Goal: Task Accomplishment & Management: Manage account settings

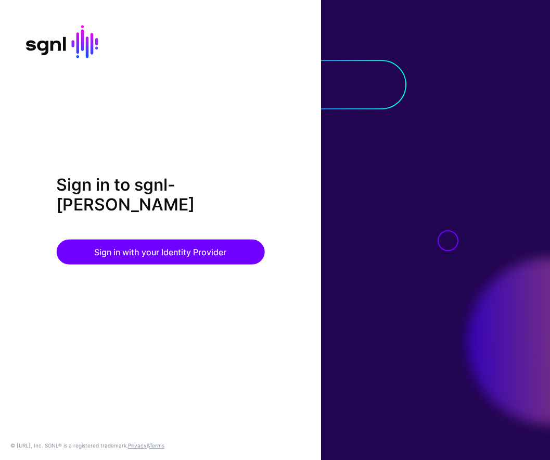
click at [156, 275] on div "Sign in to sgnl-marc-courepro Sign in with your Identity Provider" at bounding box center [160, 229] width 321 height 111
click at [164, 228] on div "Sign in to sgnl-marc-courepro Sign in with your Identity Provider" at bounding box center [160, 219] width 208 height 90
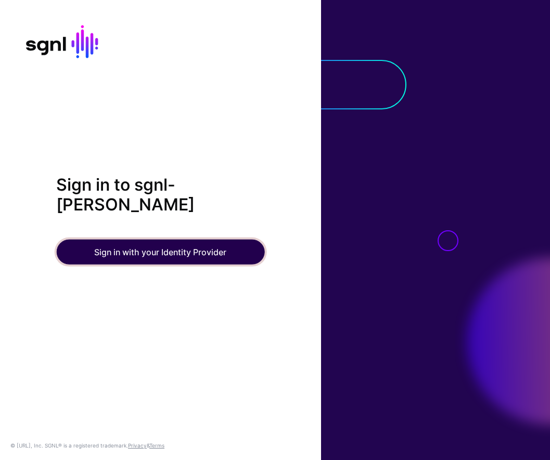
click at [162, 256] on button "Sign in with your Identity Provider" at bounding box center [160, 252] width 208 height 25
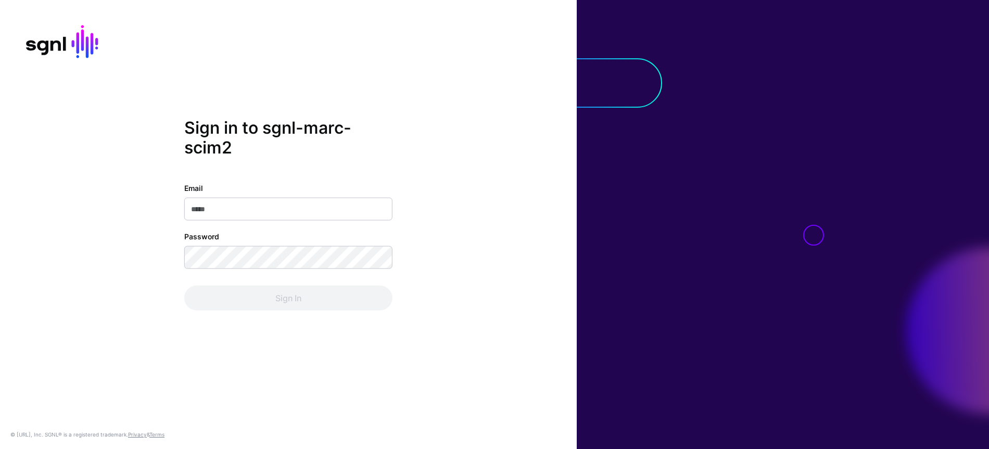
click at [215, 299] on div "Sign In" at bounding box center [288, 298] width 208 height 25
click at [215, 217] on input "Email" at bounding box center [288, 209] width 208 height 23
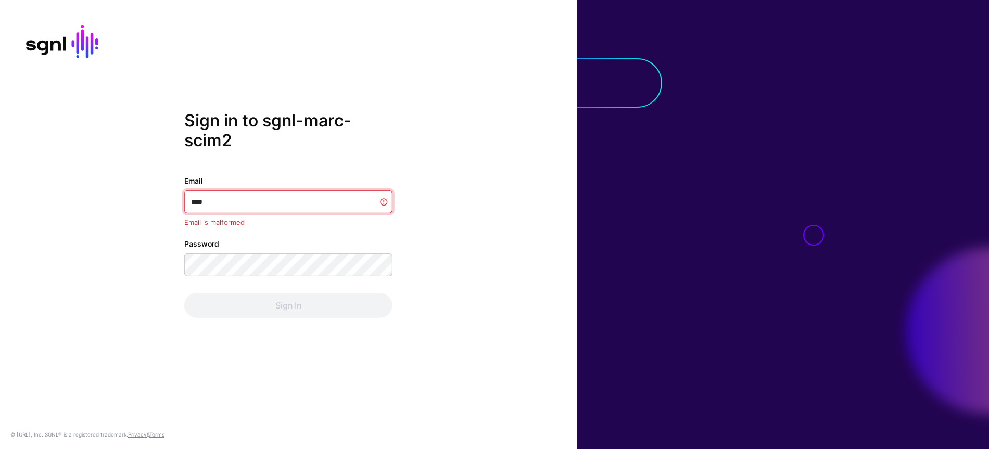
type input "**********"
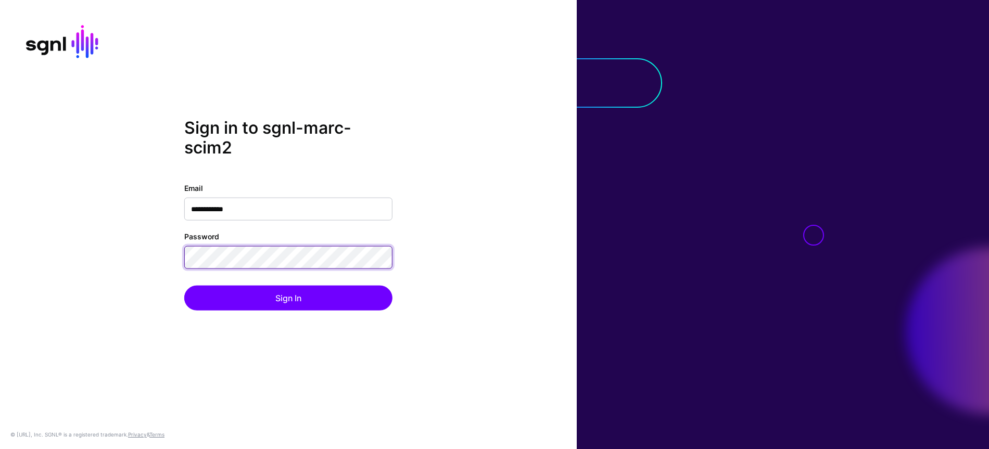
click at [184, 286] on button "Sign In" at bounding box center [288, 298] width 208 height 25
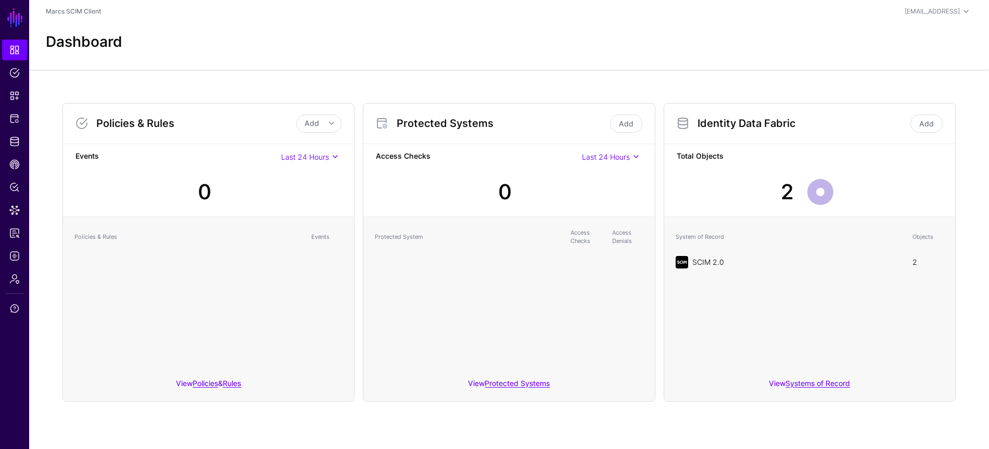
click at [693, 259] on link "SCIM 2.0" at bounding box center [709, 262] width 32 height 9
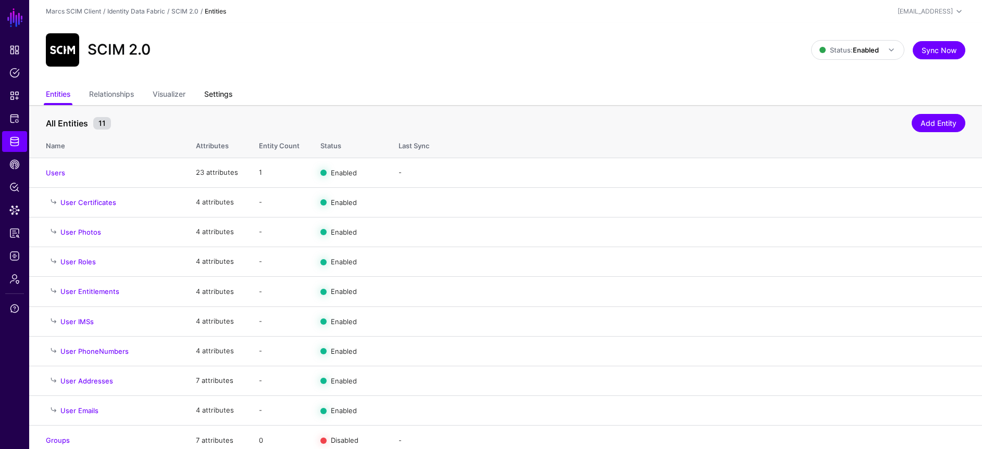
click at [224, 94] on link "Settings" at bounding box center [218, 95] width 28 height 20
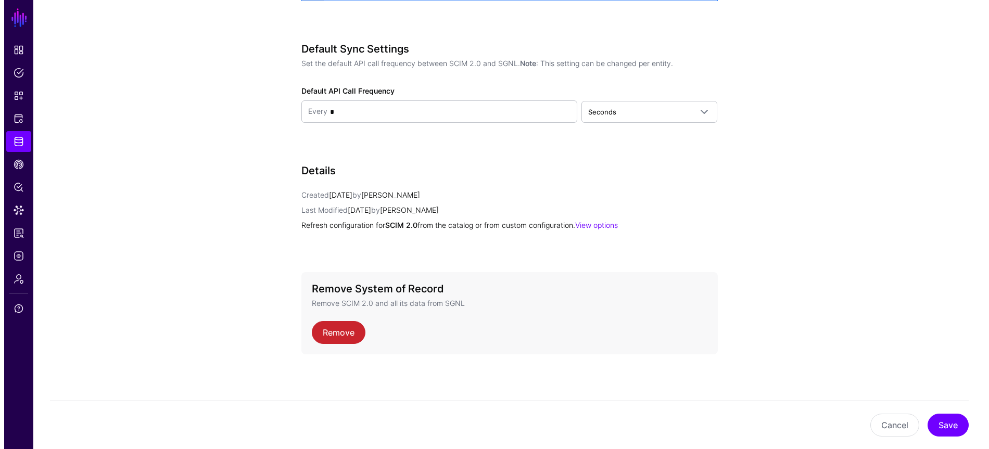
scroll to position [1372, 0]
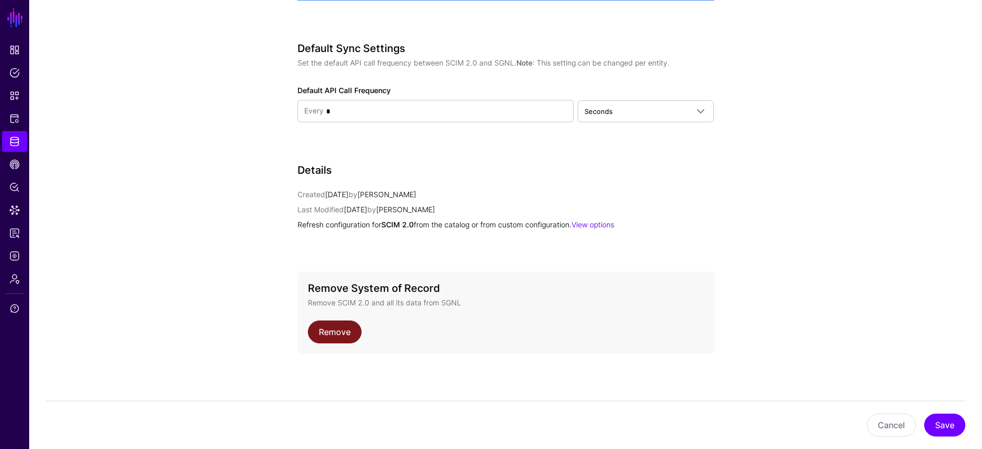
click at [324, 330] on link "Remove" at bounding box center [335, 332] width 54 height 23
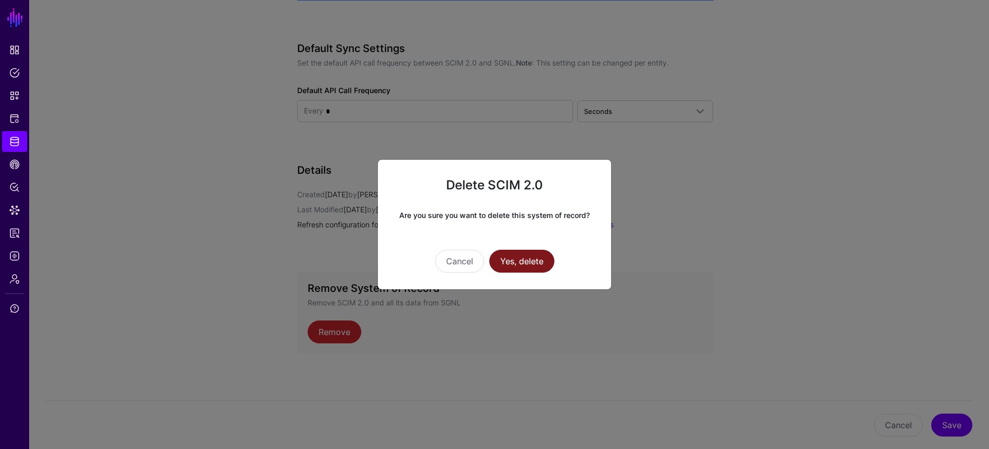
click at [549, 257] on button "Yes, delete" at bounding box center [521, 261] width 65 height 23
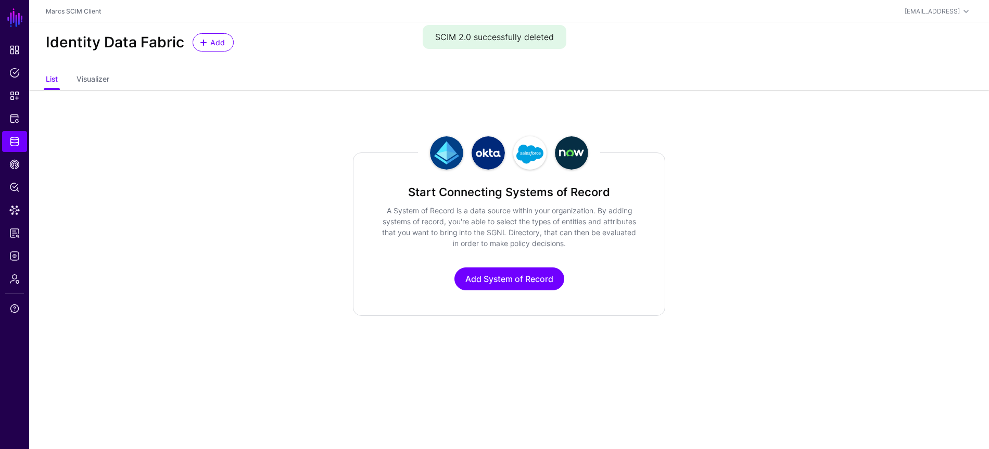
click at [485, 267] on div "Start Connecting Systems of Record A System of Record is a data source within y…" at bounding box center [509, 235] width 312 height 164
click at [482, 279] on link "Add System of Record" at bounding box center [510, 279] width 110 height 23
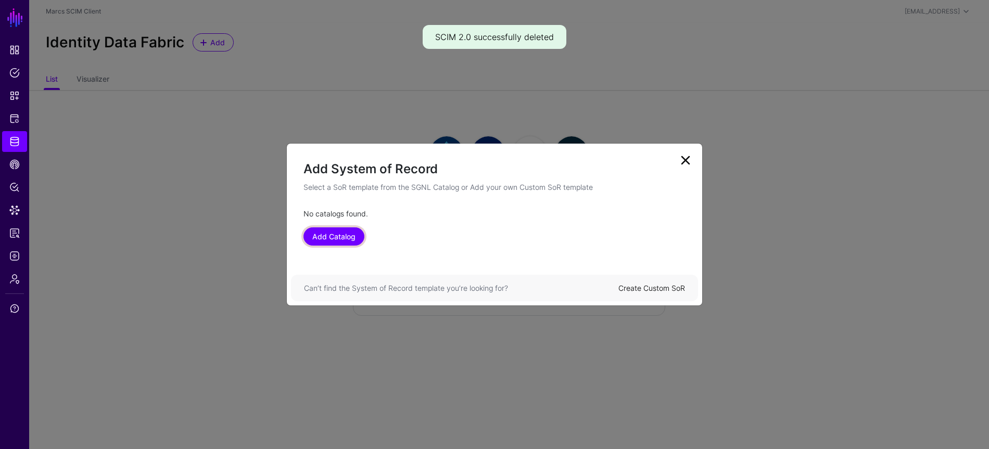
click at [349, 232] on link "Add Catalog" at bounding box center [334, 237] width 61 height 18
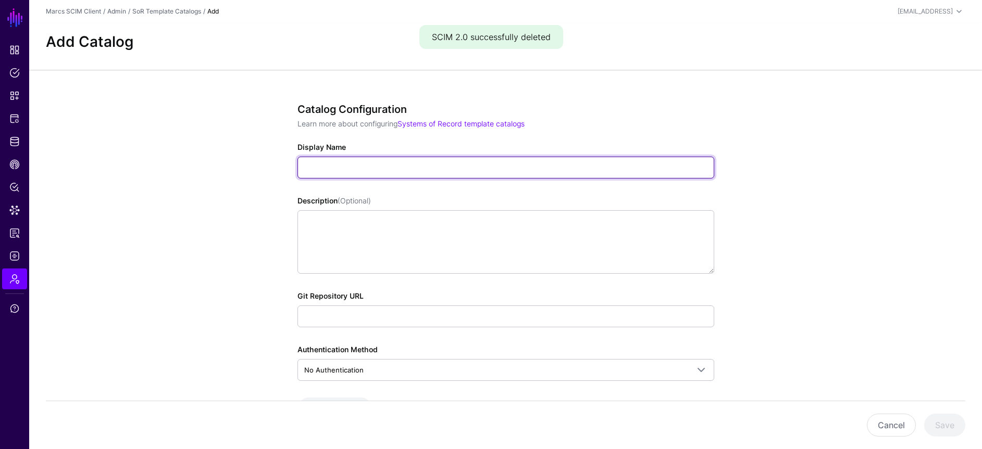
click at [395, 162] on input "Display Name" at bounding box center [505, 168] width 417 height 22
type input "**********"
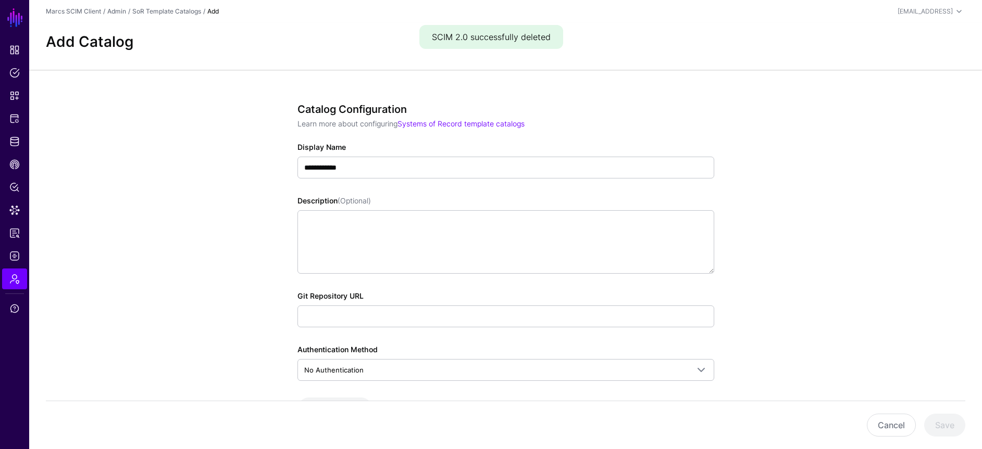
click at [357, 299] on label "Git Repository URL" at bounding box center [330, 296] width 66 height 11
click at [357, 306] on input "Git Repository URL" at bounding box center [505, 317] width 417 height 22
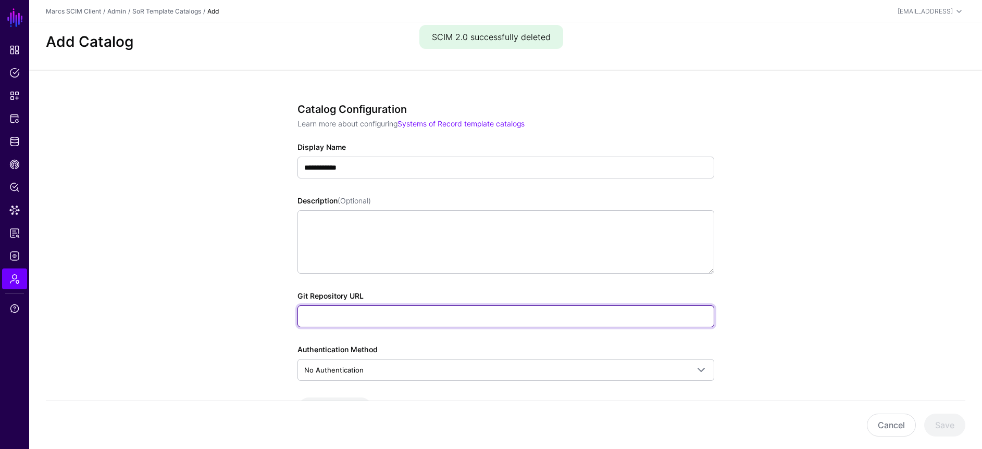
click at [357, 309] on input "Git Repository URL" at bounding box center [505, 317] width 417 height 22
type input "**********"
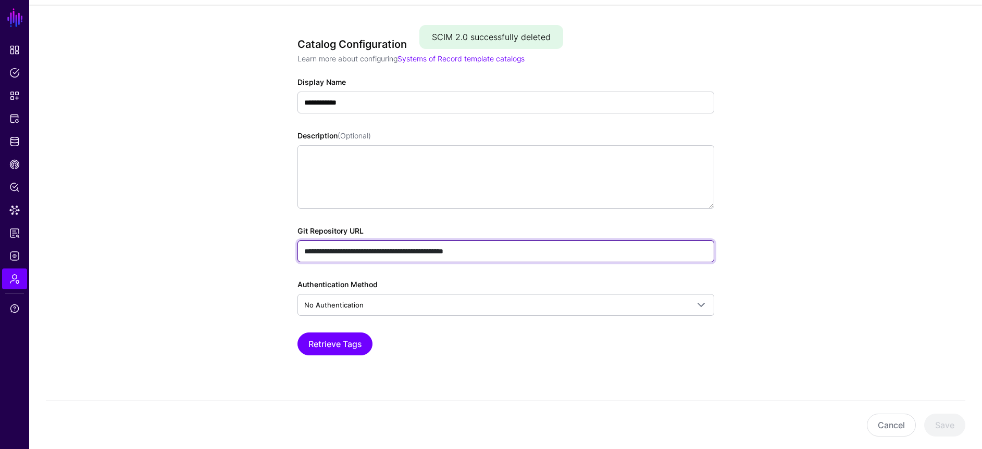
scroll to position [79, 0]
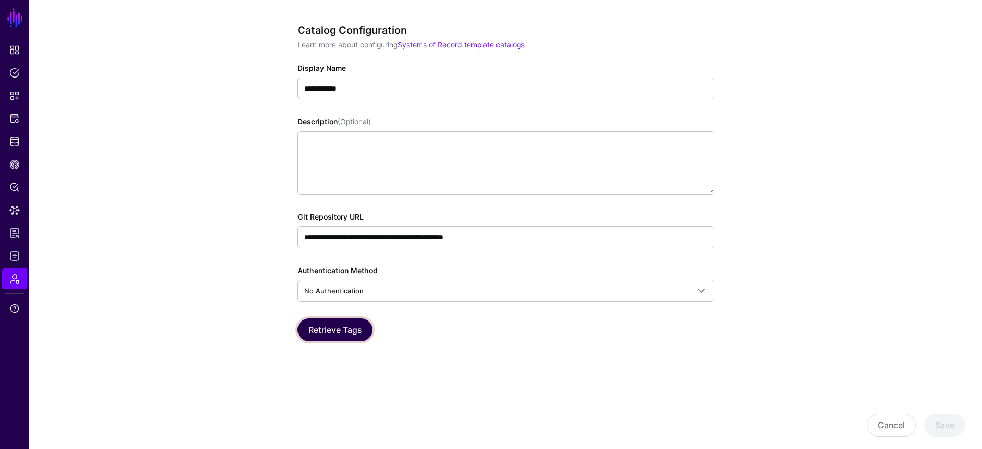
click at [325, 333] on button "Retrieve Tags" at bounding box center [334, 330] width 75 height 23
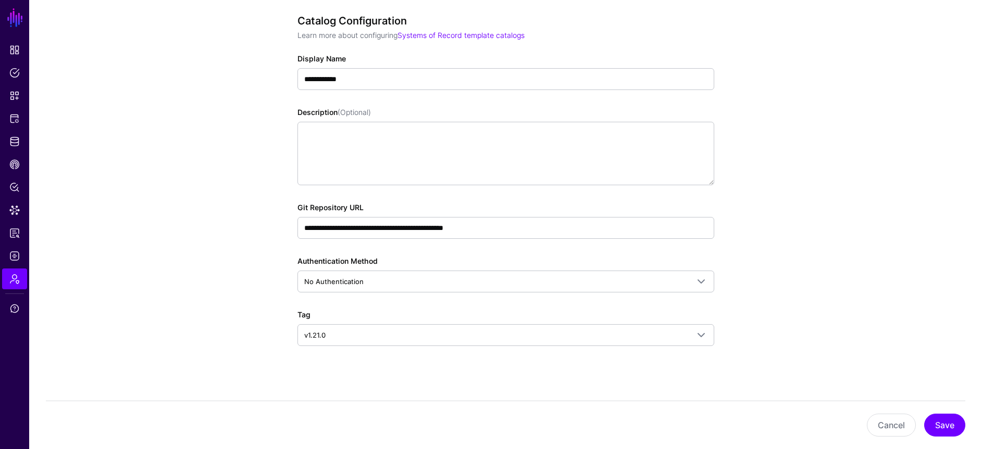
scroll to position [93, 0]
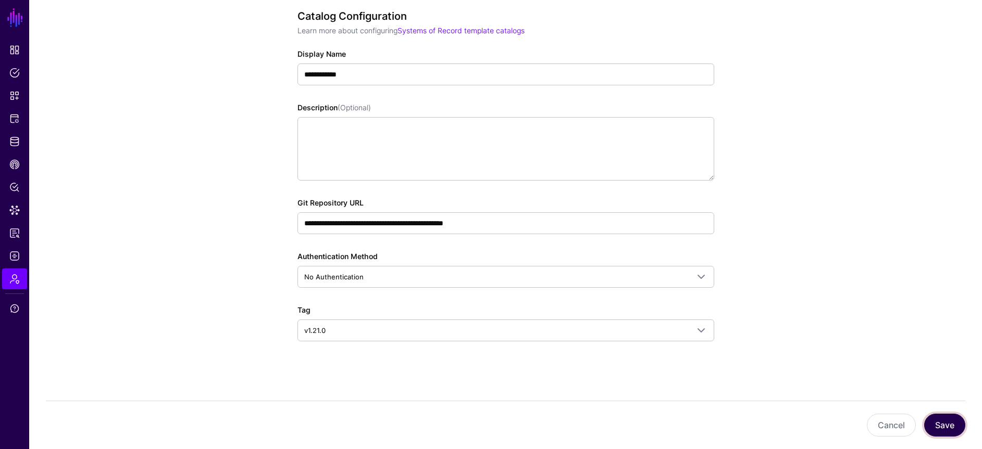
click at [948, 422] on button "Save" at bounding box center [944, 425] width 41 height 23
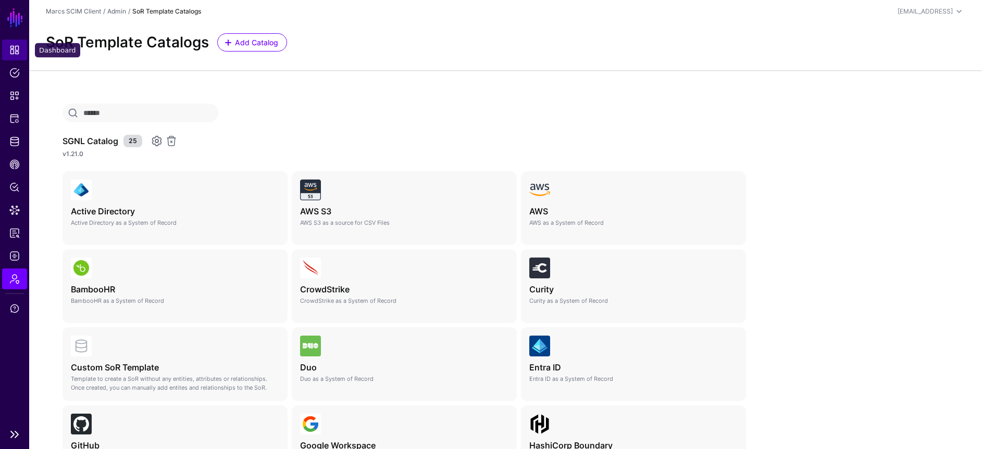
click at [12, 54] on span "Dashboard" at bounding box center [14, 50] width 10 height 10
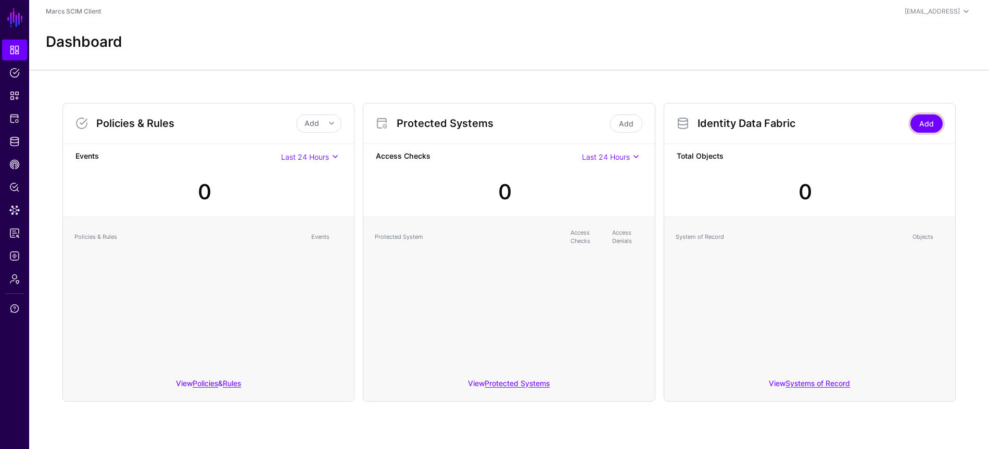
click at [924, 125] on link "Add" at bounding box center [927, 124] width 32 height 18
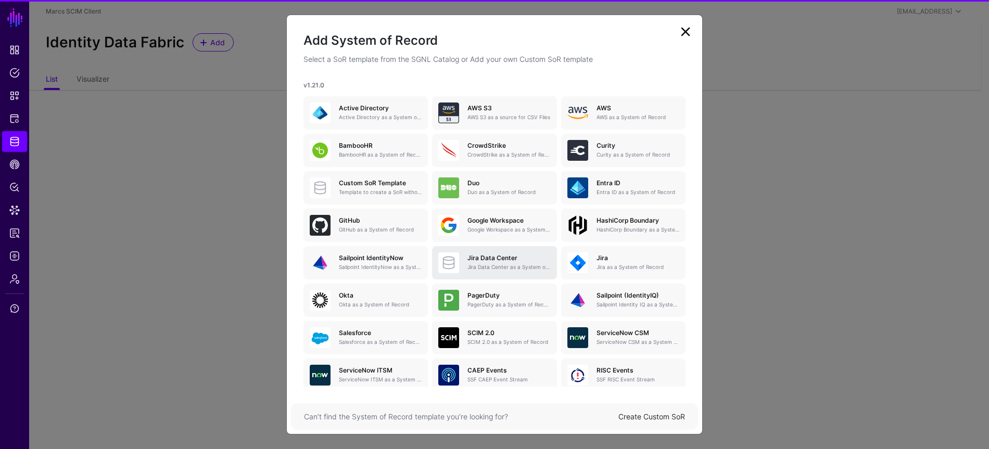
scroll to position [97, 0]
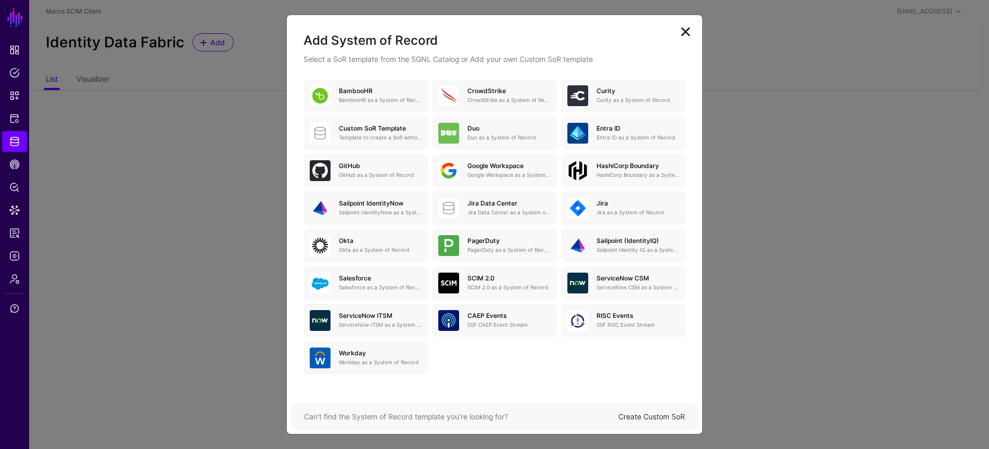
click at [642, 417] on link "Create Custom SoR" at bounding box center [652, 416] width 67 height 9
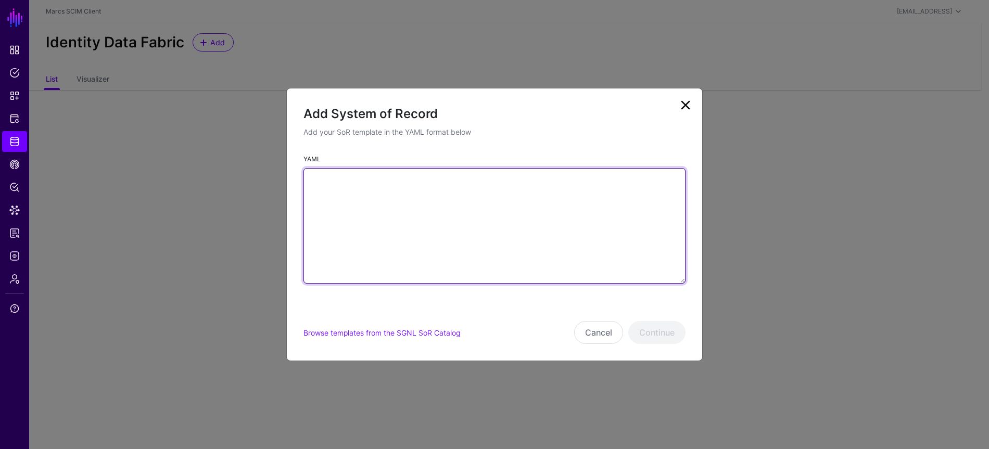
drag, startPoint x: 487, startPoint y: 216, endPoint x: 554, endPoint y: 223, distance: 67.0
click at [487, 216] on textarea "YAML" at bounding box center [495, 226] width 382 height 116
paste textarea "**********"
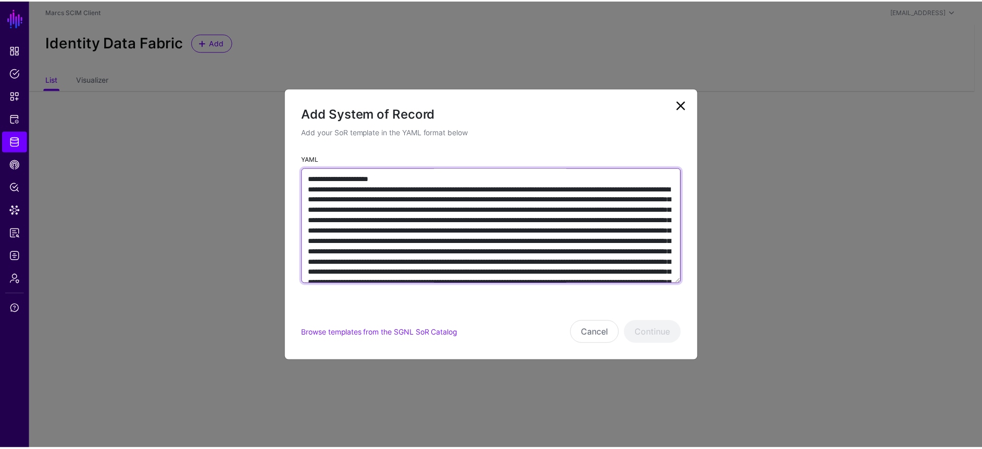
scroll to position [5556, 0]
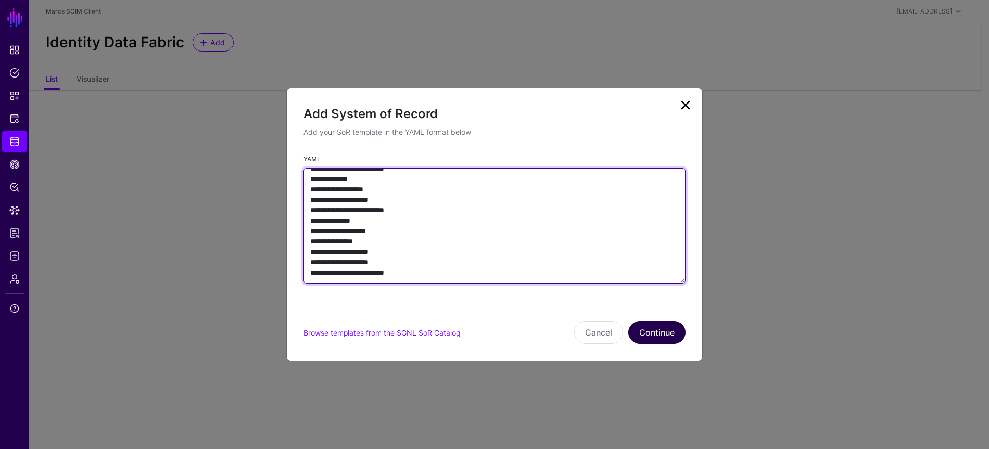
type textarea "**********"
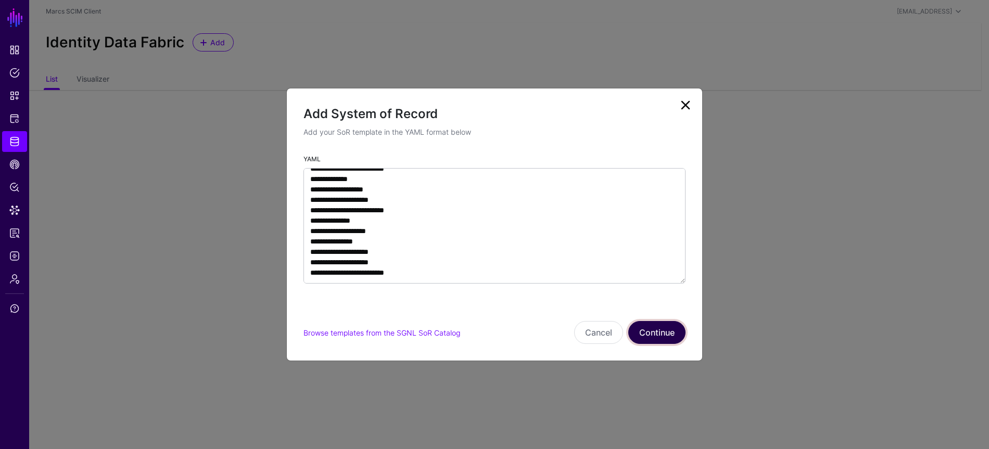
click at [665, 330] on button "Continue" at bounding box center [657, 332] width 57 height 23
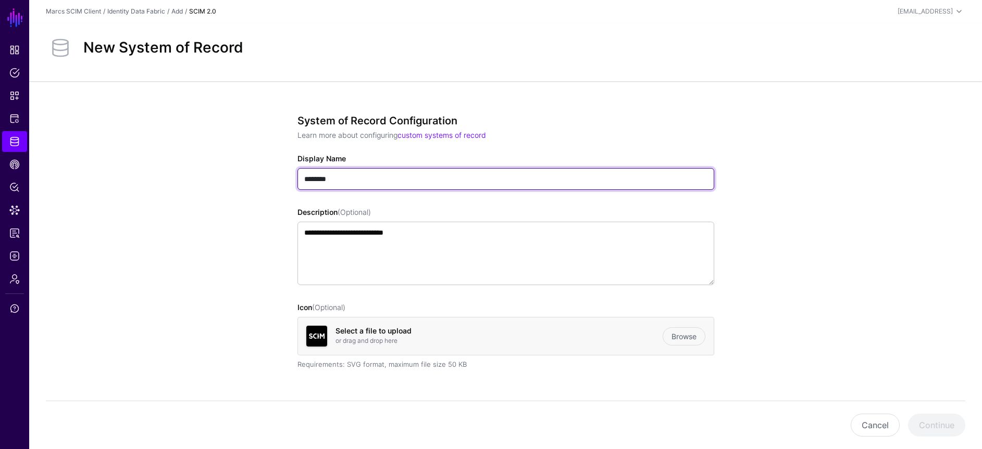
click at [462, 174] on input "********" at bounding box center [505, 179] width 417 height 22
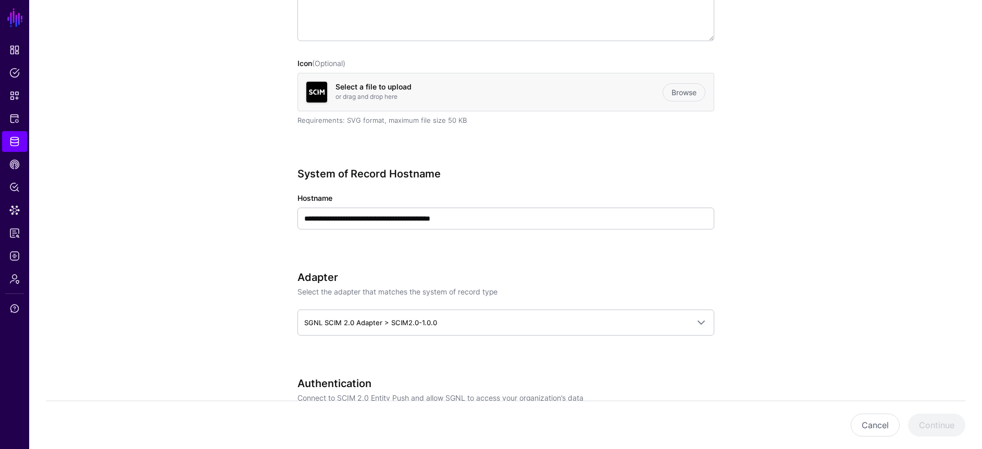
type input "**********"
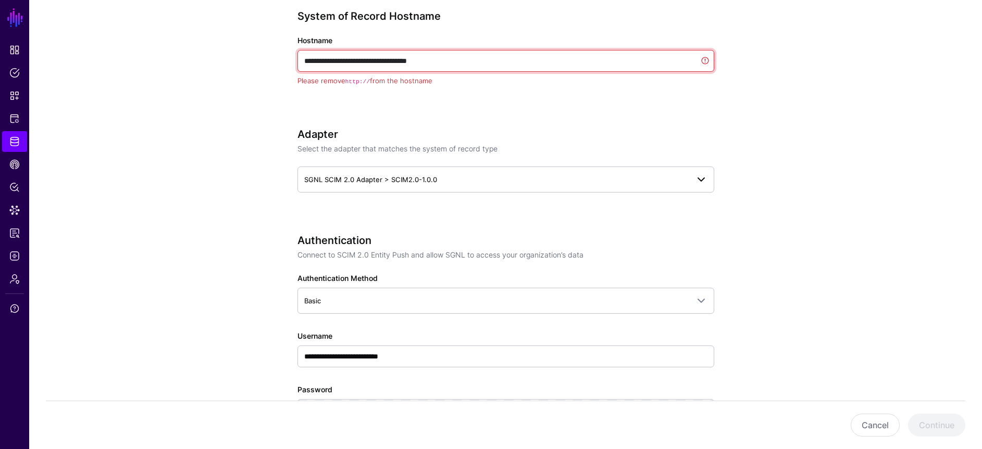
scroll to position [426, 0]
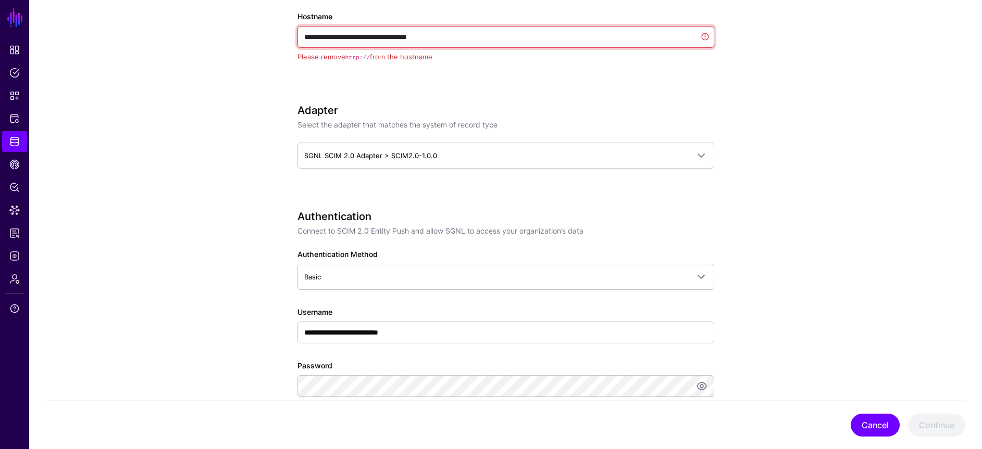
type input "**********"
click at [873, 416] on button "Cancel" at bounding box center [874, 425] width 49 height 23
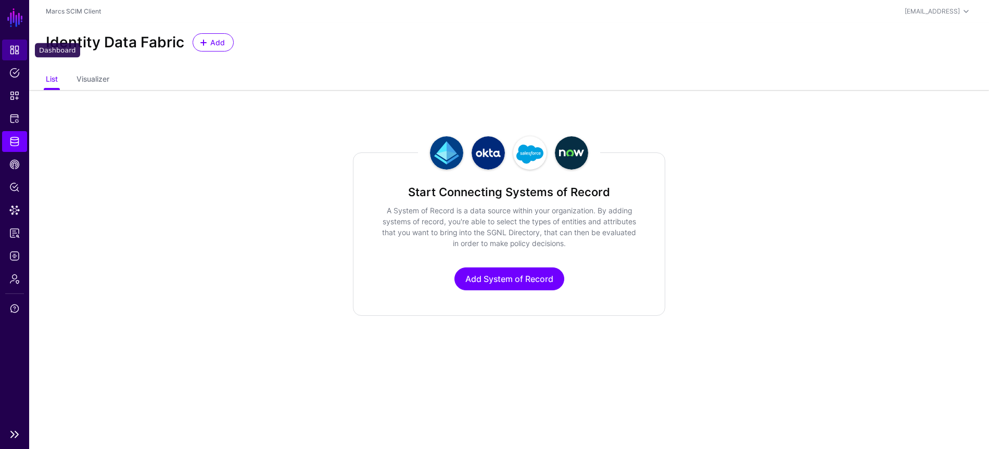
click at [12, 54] on span "Dashboard" at bounding box center [14, 50] width 10 height 10
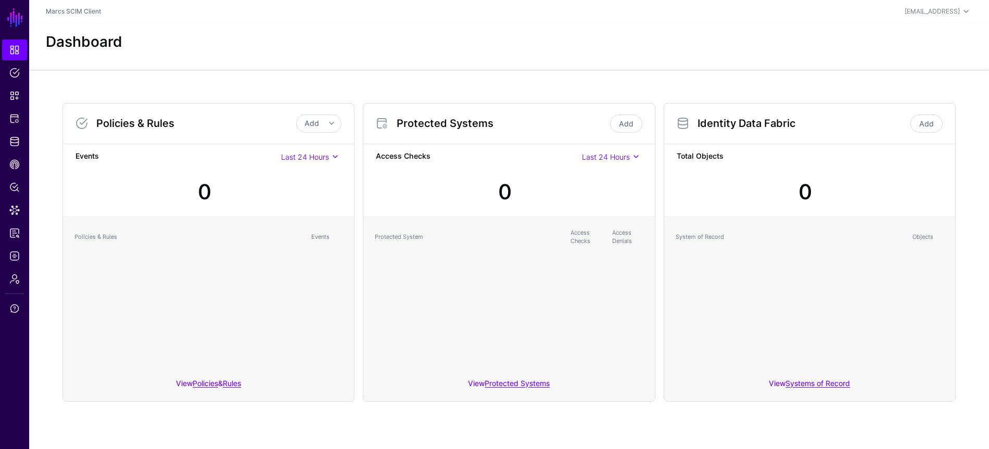
click at [747, 55] on div "Dashboard" at bounding box center [509, 46] width 960 height 47
click at [920, 121] on link "Add" at bounding box center [927, 124] width 32 height 18
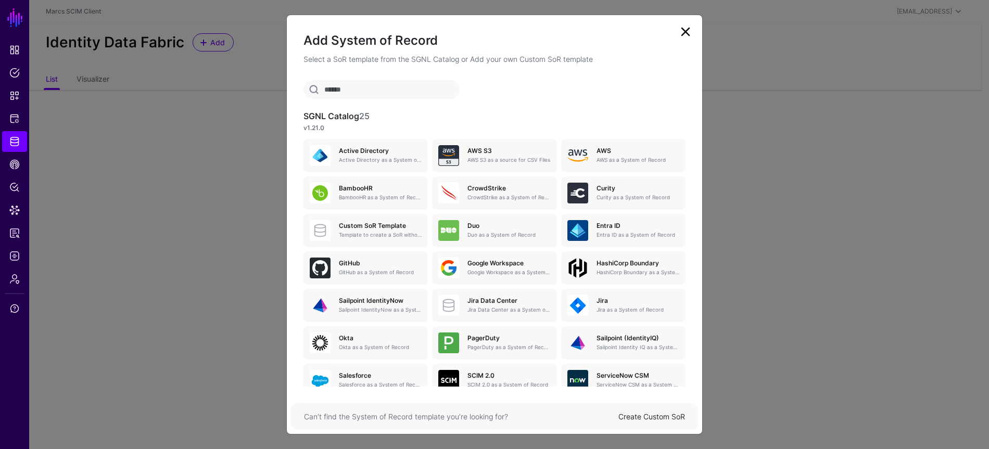
click at [655, 420] on link "Create Custom SoR" at bounding box center [652, 416] width 67 height 9
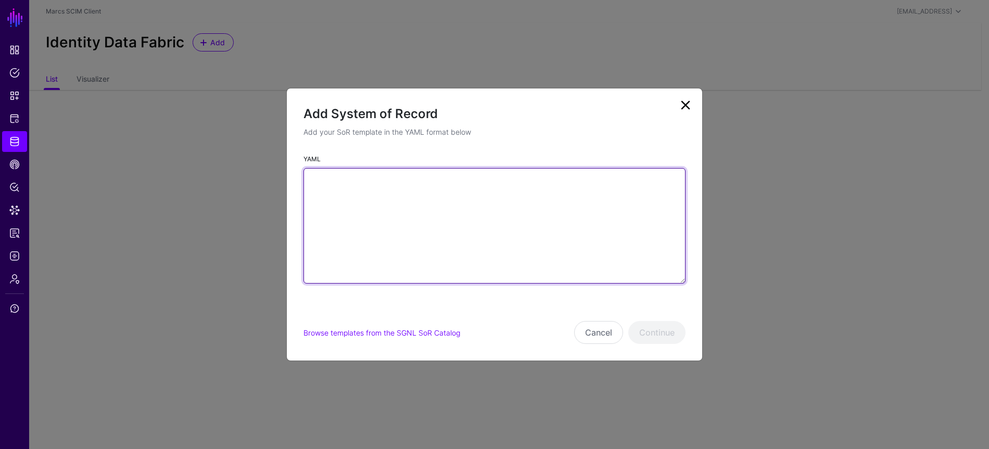
click at [524, 210] on textarea "YAML" at bounding box center [495, 226] width 382 height 116
paste textarea "**********"
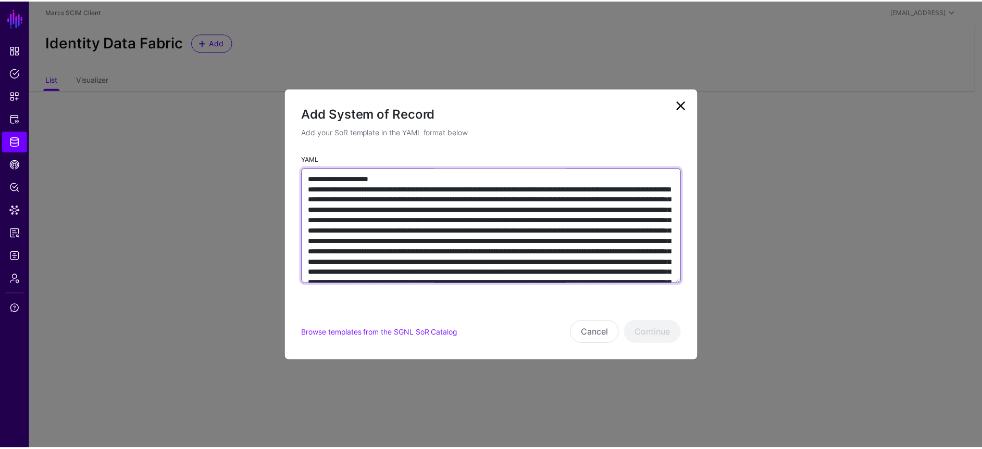
scroll to position [5556, 0]
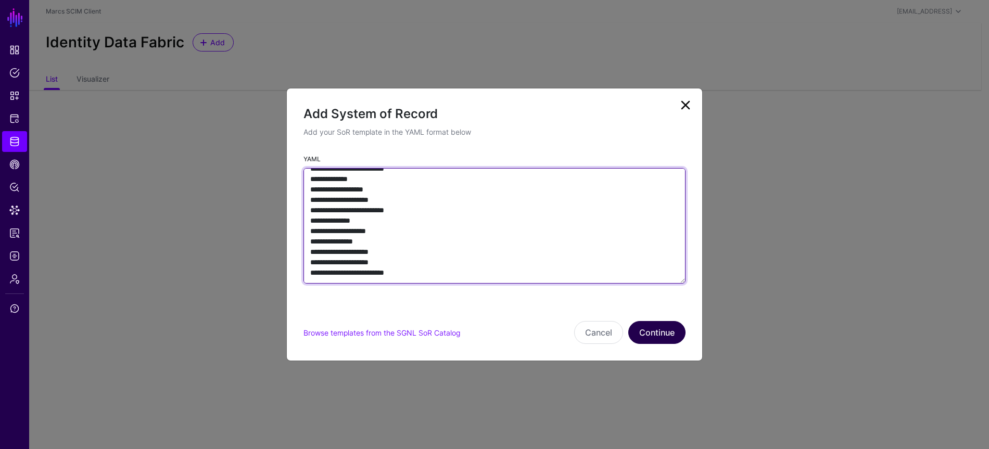
type textarea "**********"
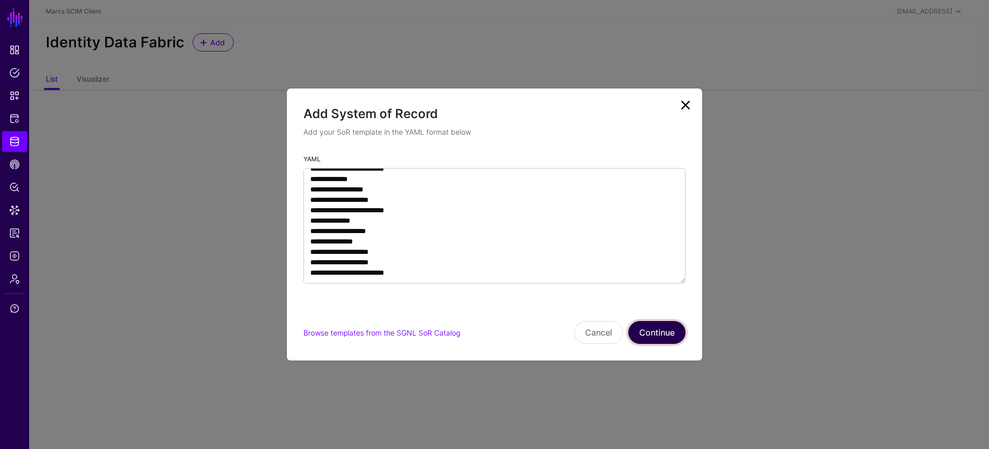
click at [659, 333] on button "Continue" at bounding box center [657, 332] width 57 height 23
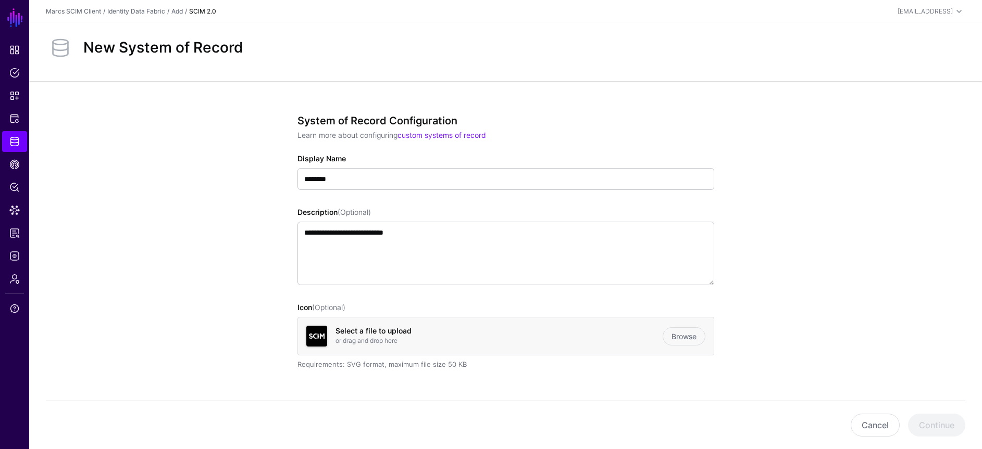
click at [521, 165] on div "Display Name ********" at bounding box center [505, 171] width 417 height 37
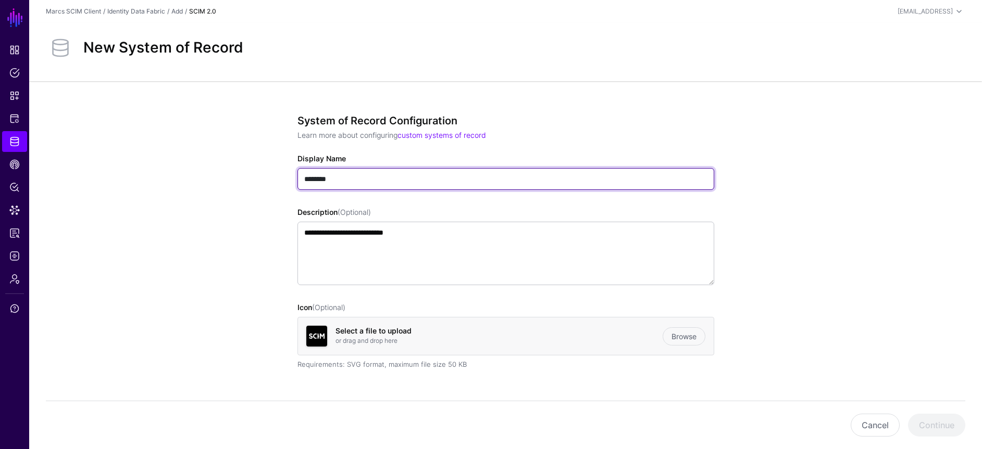
click at [520, 171] on input "********" at bounding box center [505, 179] width 417 height 22
type input "**********"
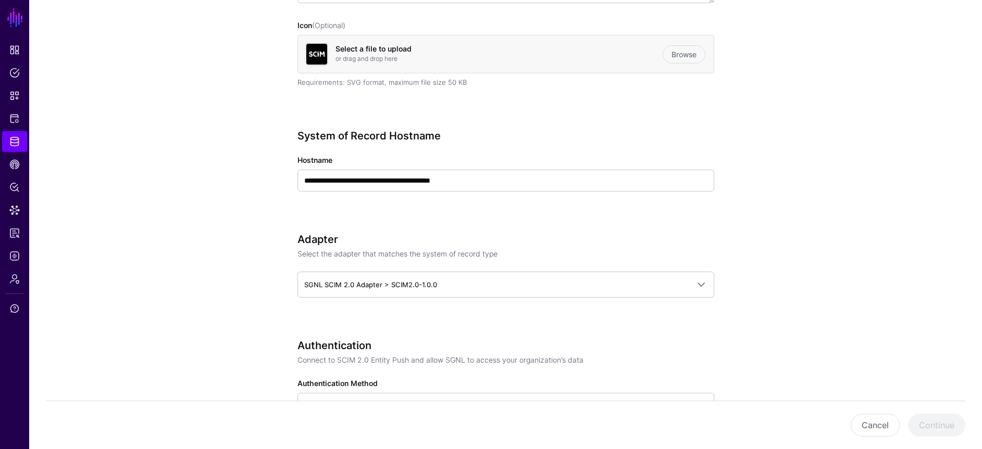
scroll to position [285, 0]
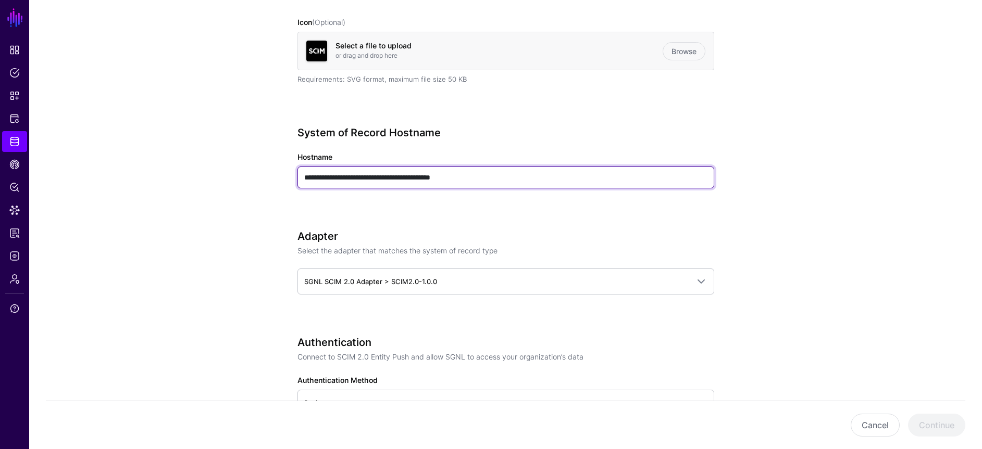
click at [387, 179] on input "**********" at bounding box center [505, 178] width 417 height 22
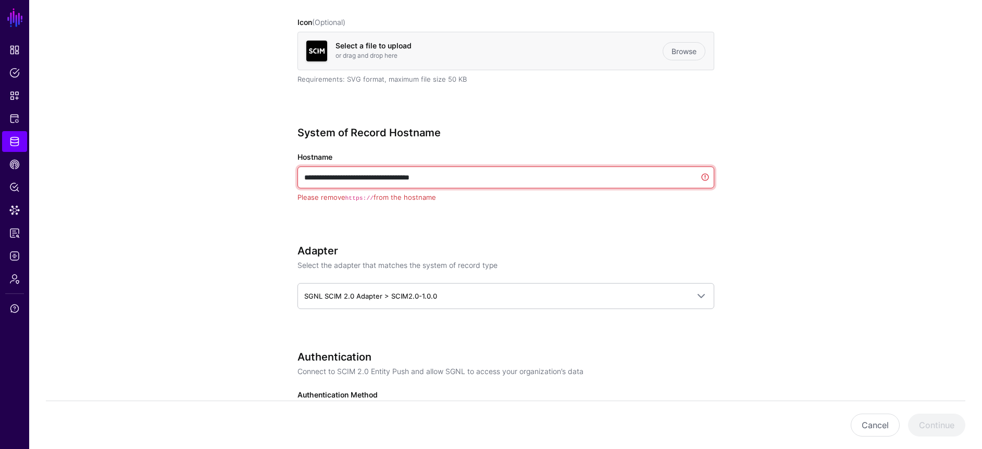
type input "**********"
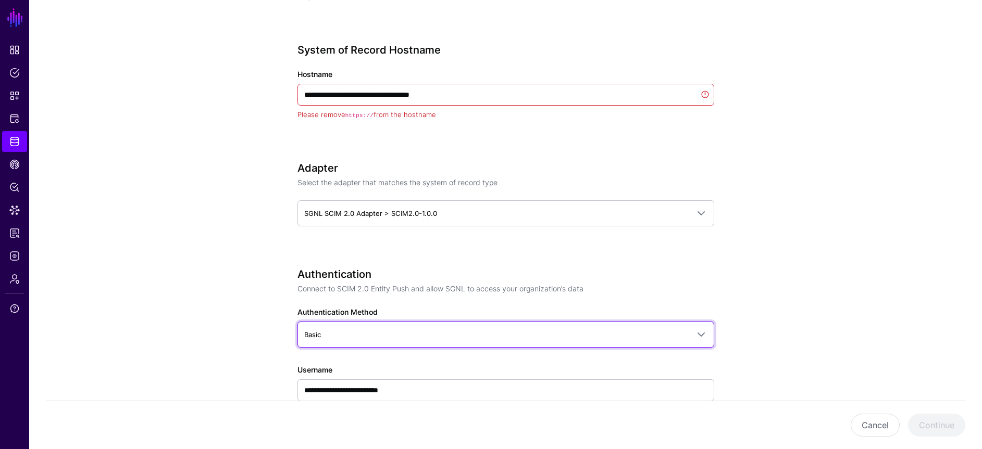
scroll to position [440, 0]
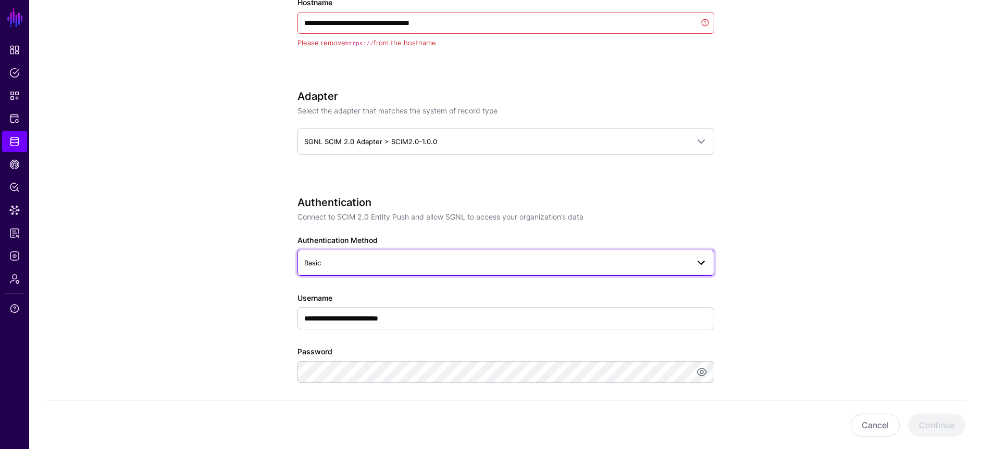
click at [443, 263] on span "Basic" at bounding box center [496, 262] width 384 height 11
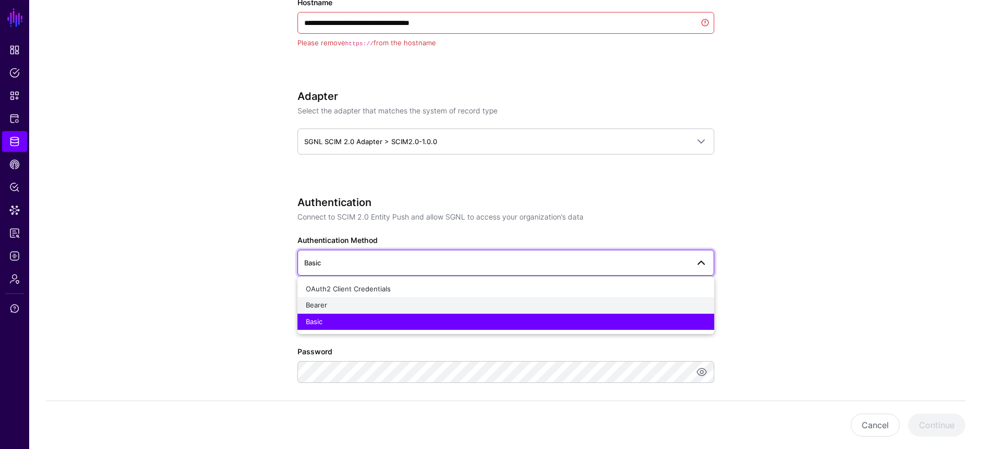
click at [418, 301] on div "Bearer" at bounding box center [506, 305] width 400 height 10
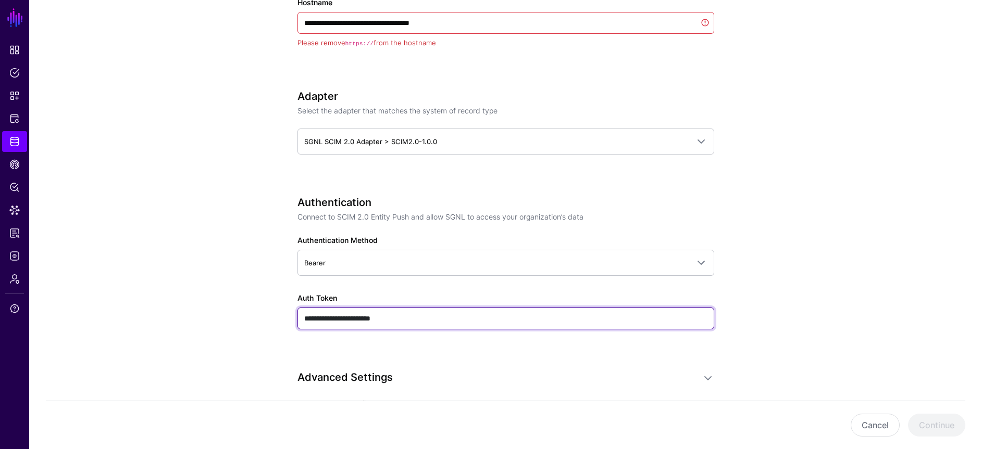
click at [390, 322] on input "**********" at bounding box center [505, 319] width 417 height 22
type input "**********"
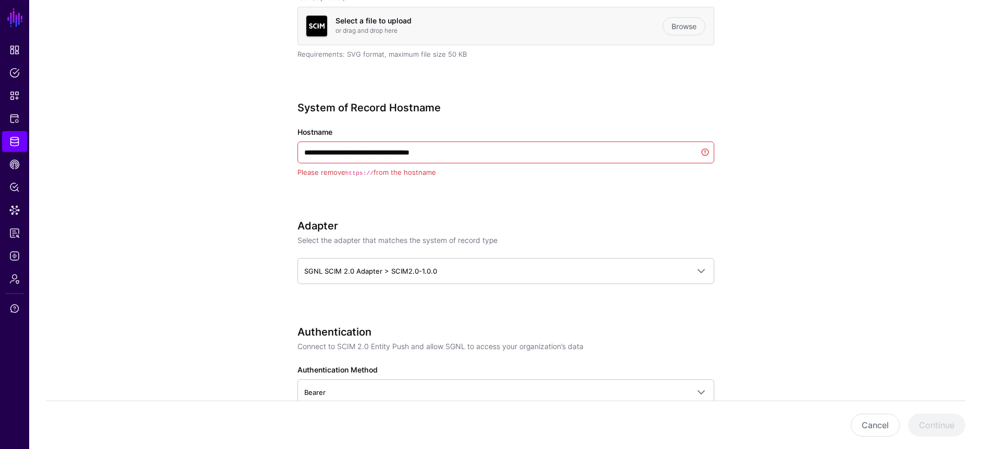
scroll to position [295, 0]
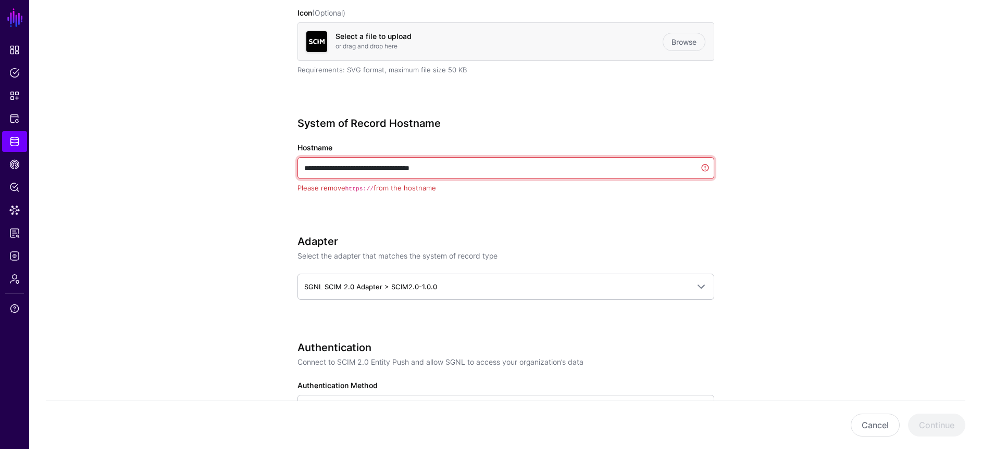
drag, startPoint x: 325, startPoint y: 170, endPoint x: 286, endPoint y: 169, distance: 39.1
click at [286, 169] on div "**********" at bounding box center [505, 345] width 483 height 1116
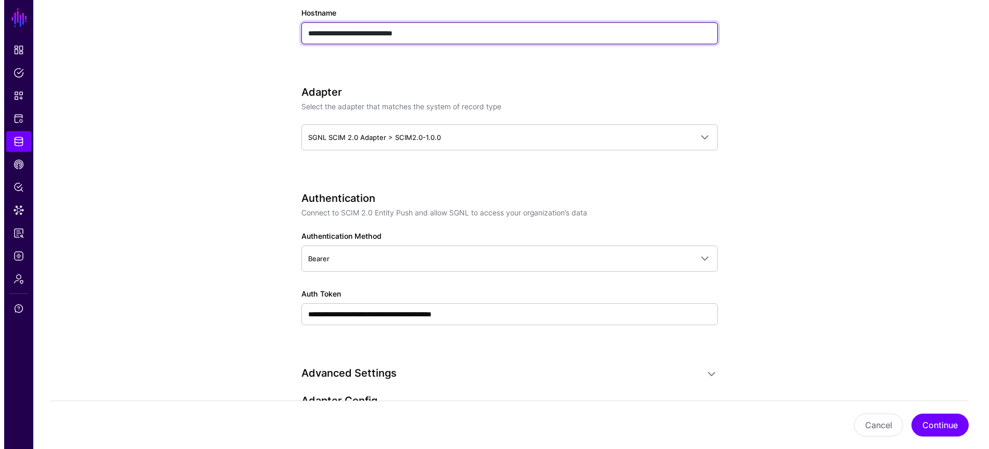
scroll to position [493, 0]
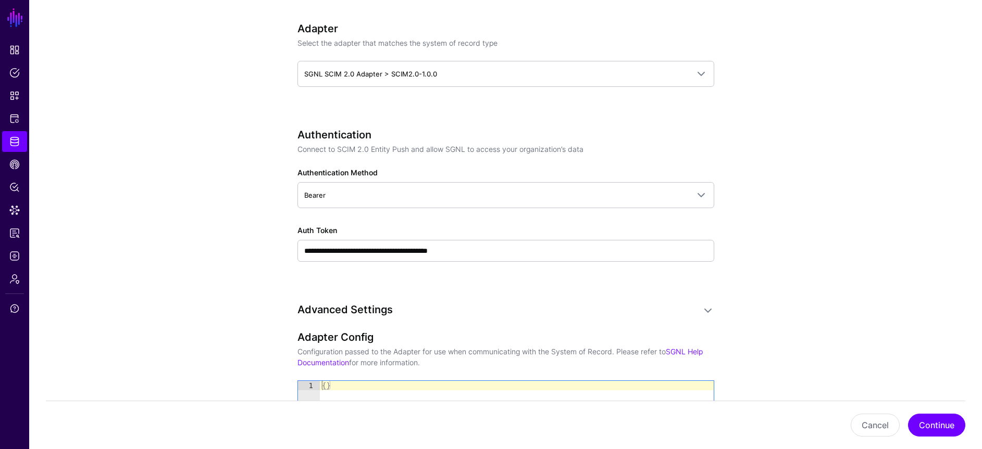
type input "**********"
click at [910, 436] on div "Cancel Continue" at bounding box center [505, 425] width 919 height 48
click at [926, 430] on button "Continue" at bounding box center [936, 425] width 57 height 23
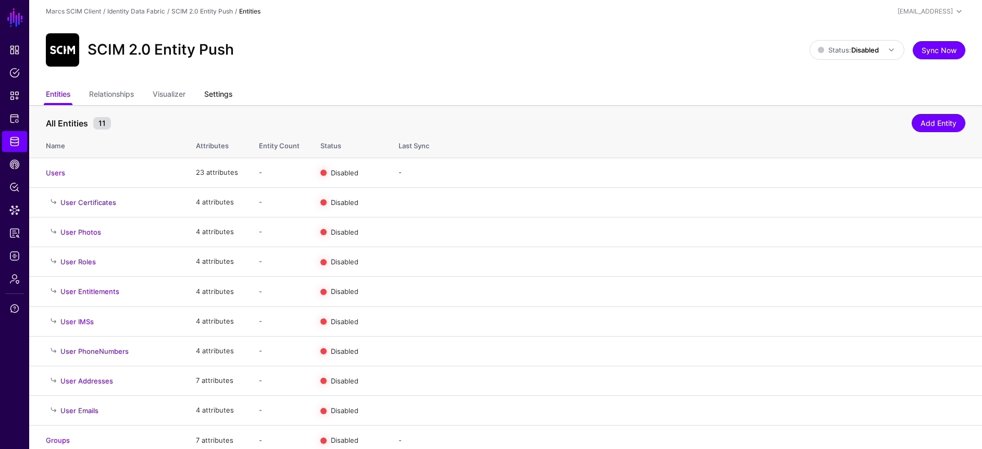
click at [226, 95] on link "Settings" at bounding box center [218, 95] width 28 height 20
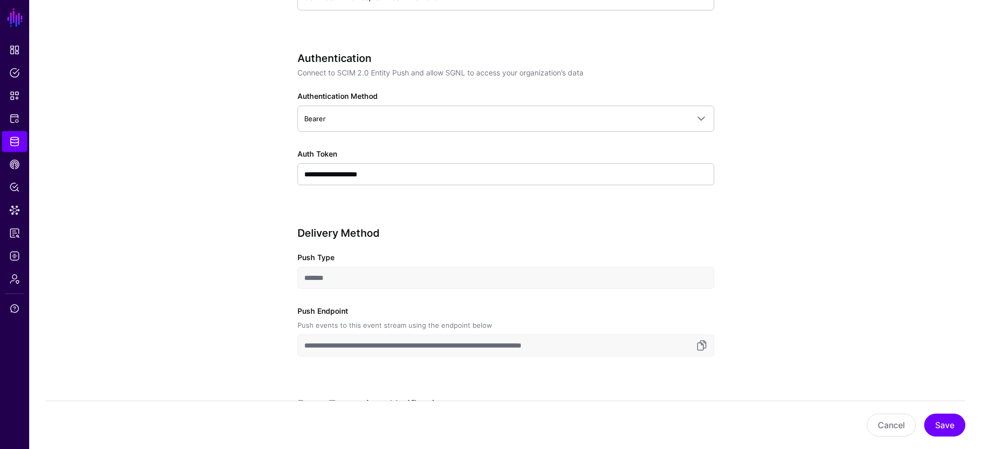
scroll to position [691, 0]
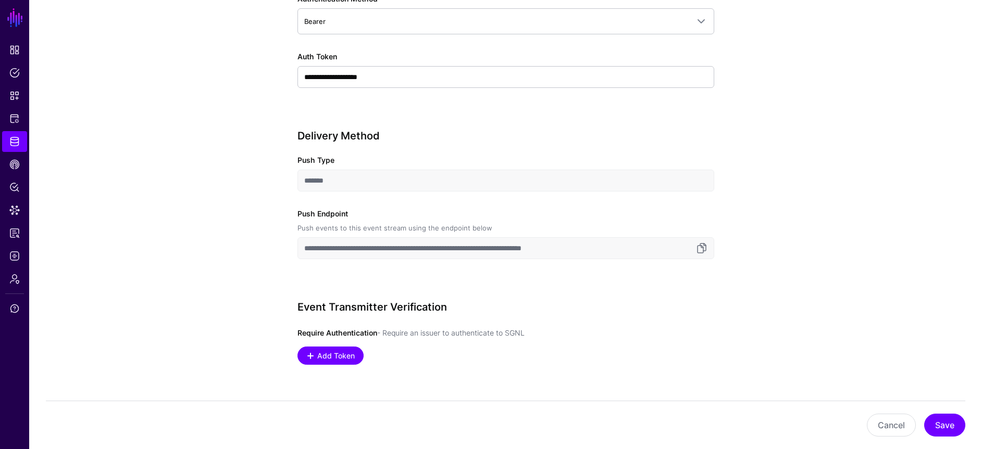
drag, startPoint x: 344, startPoint y: 184, endPoint x: 292, endPoint y: 183, distance: 52.1
click at [292, 183] on div "**********" at bounding box center [505, 215] width 483 height 1602
drag, startPoint x: 306, startPoint y: 246, endPoint x: 516, endPoint y: 249, distance: 210.4
click at [516, 249] on input "**********" at bounding box center [505, 248] width 417 height 22
click at [699, 250] on link at bounding box center [701, 248] width 12 height 12
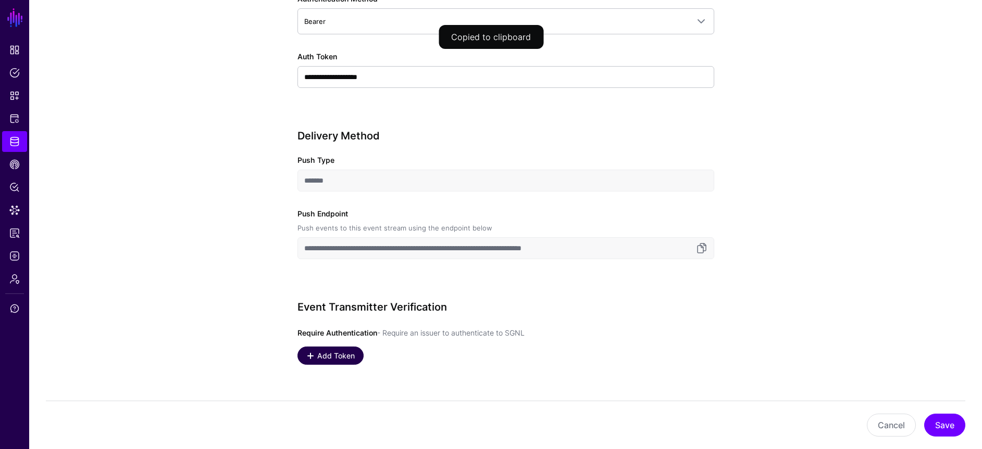
click at [337, 358] on span "Add Token" at bounding box center [336, 355] width 40 height 11
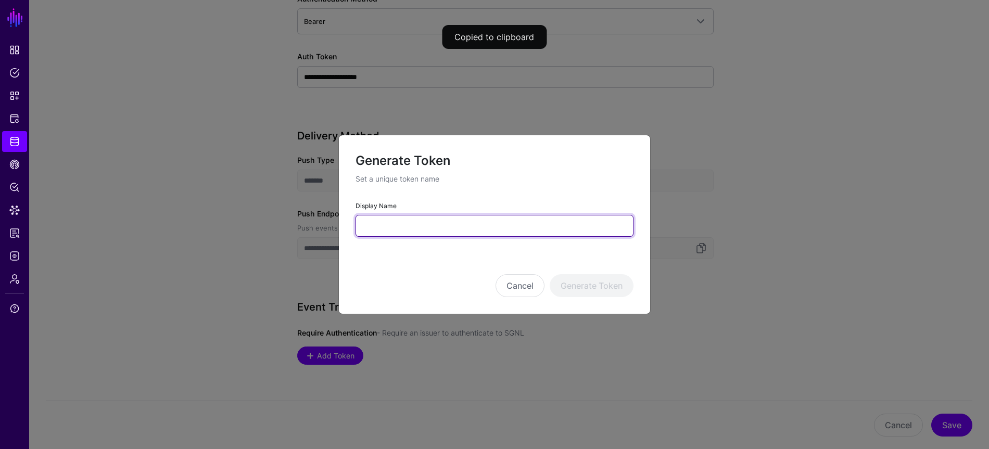
click at [404, 228] on input "Display Name" at bounding box center [495, 226] width 278 height 22
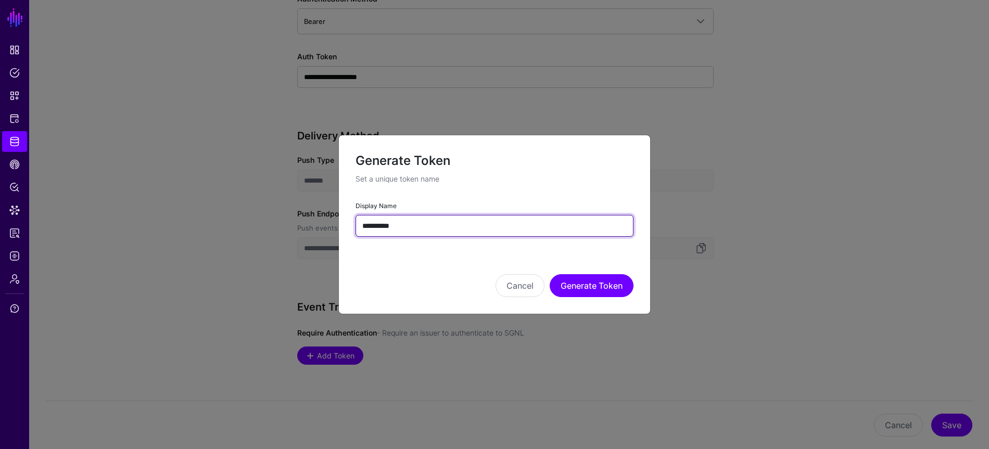
type input "**********"
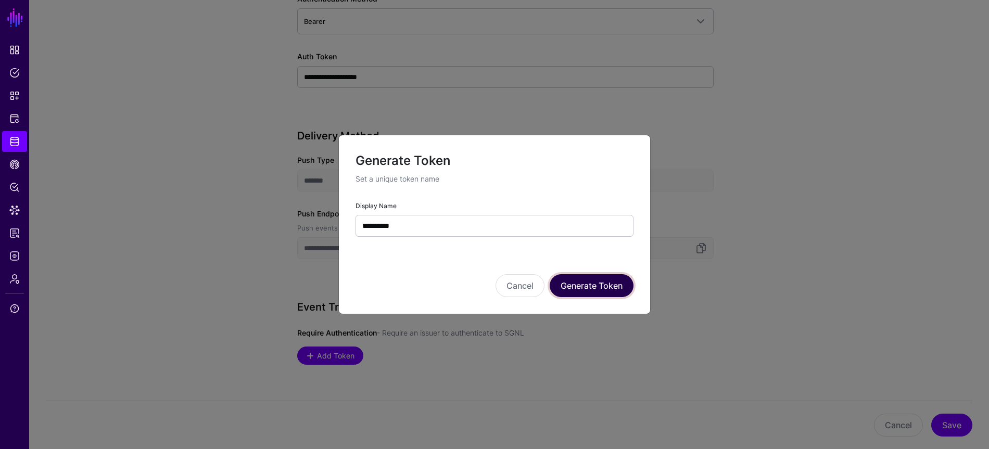
click at [585, 290] on button "Generate Token" at bounding box center [592, 285] width 84 height 23
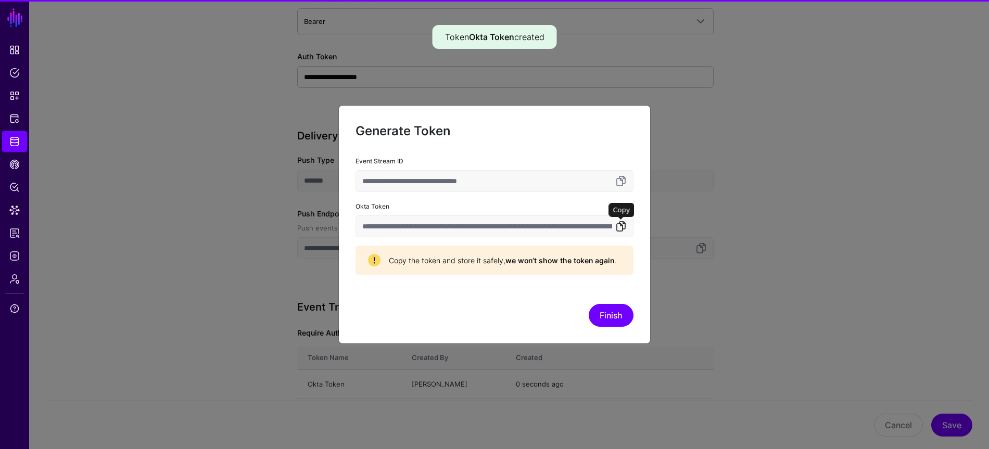
click at [616, 222] on link at bounding box center [621, 226] width 12 height 12
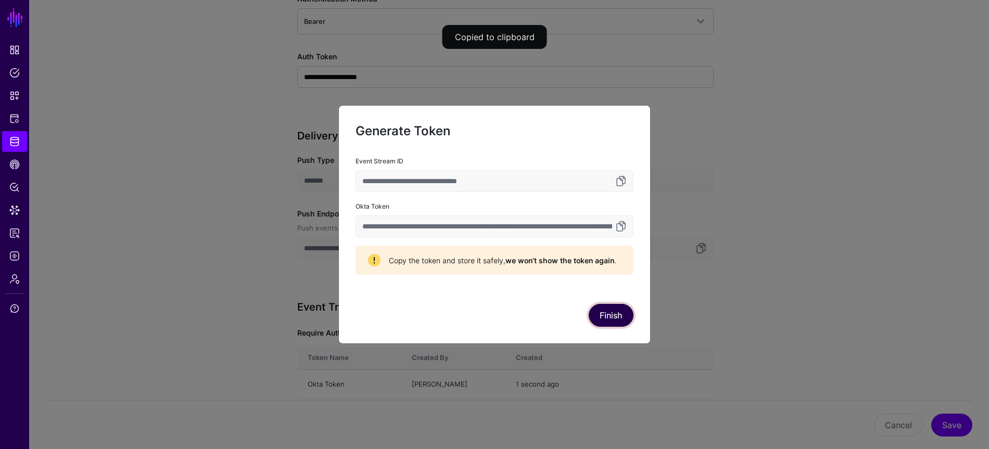
click at [614, 314] on button "Finish" at bounding box center [611, 315] width 45 height 23
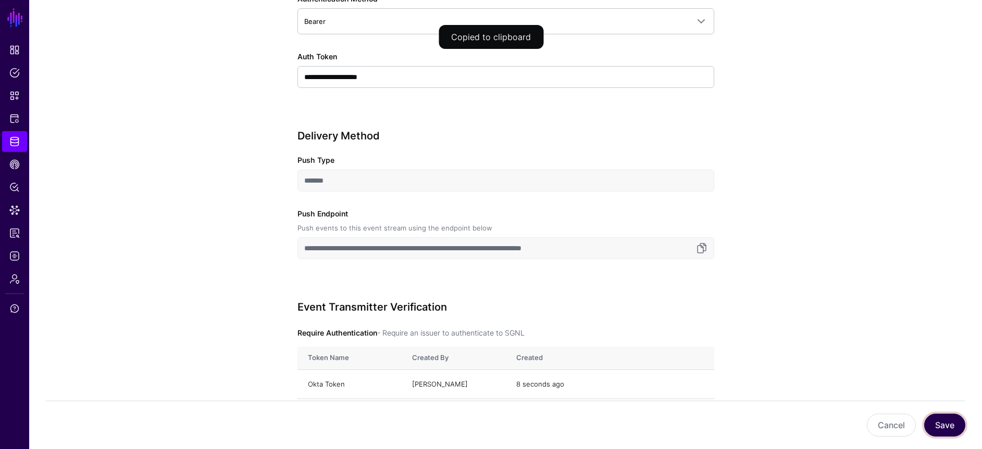
click at [959, 424] on button "Save" at bounding box center [944, 425] width 41 height 23
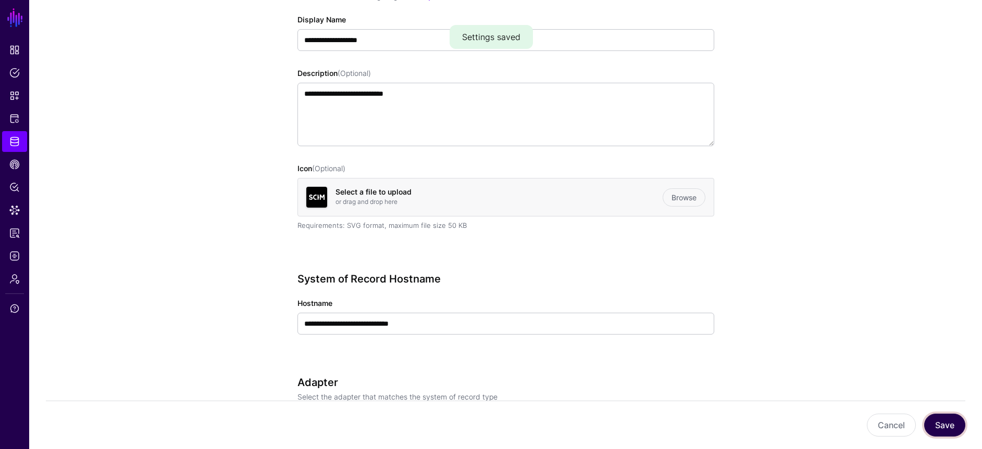
scroll to position [0, 0]
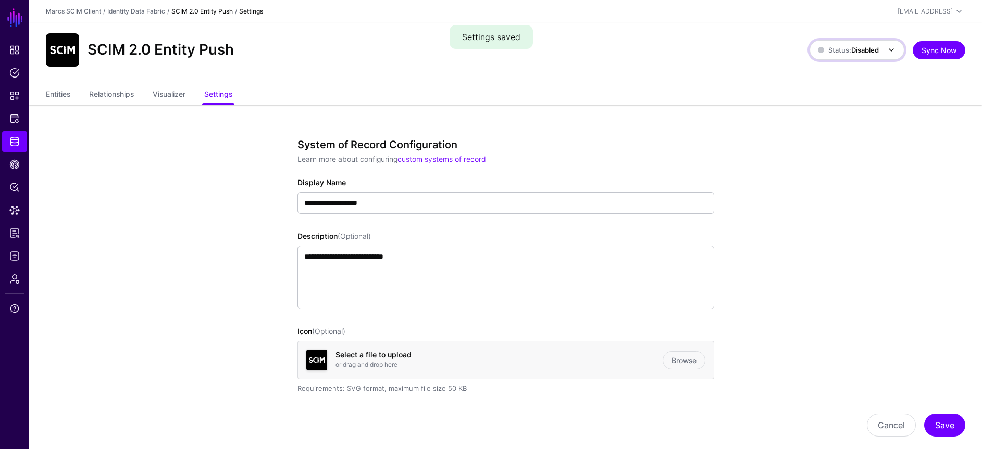
click at [841, 52] on span "Status: Disabled" at bounding box center [848, 50] width 61 height 8
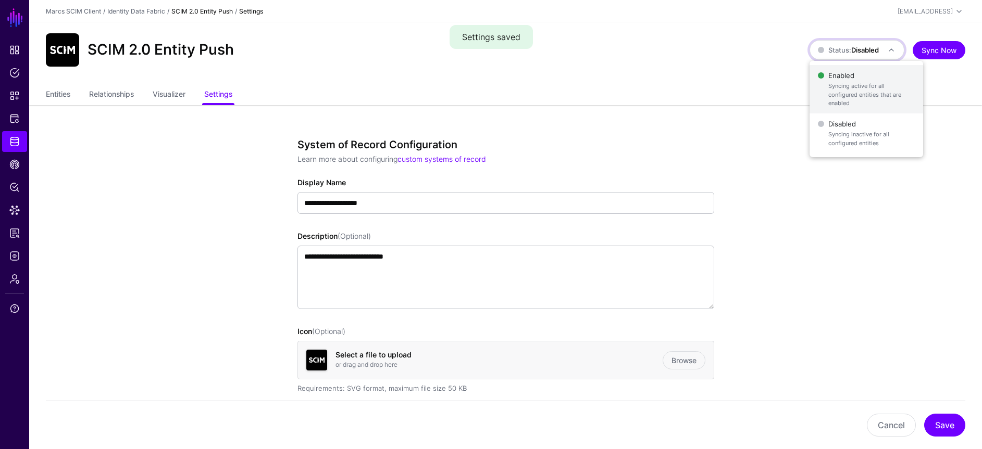
click at [847, 78] on span "Enabled Syncing active for all configured entities that are enabled" at bounding box center [866, 89] width 97 height 42
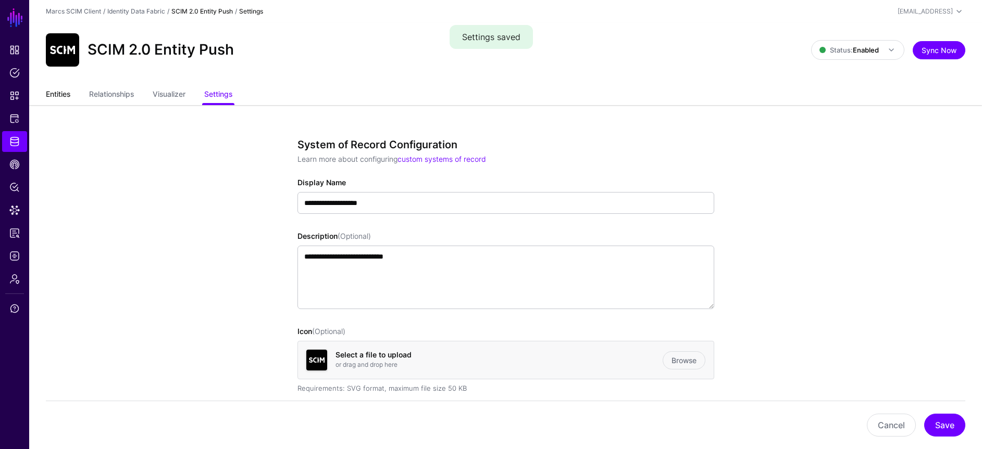
click at [64, 95] on link "Entities" at bounding box center [58, 95] width 24 height 20
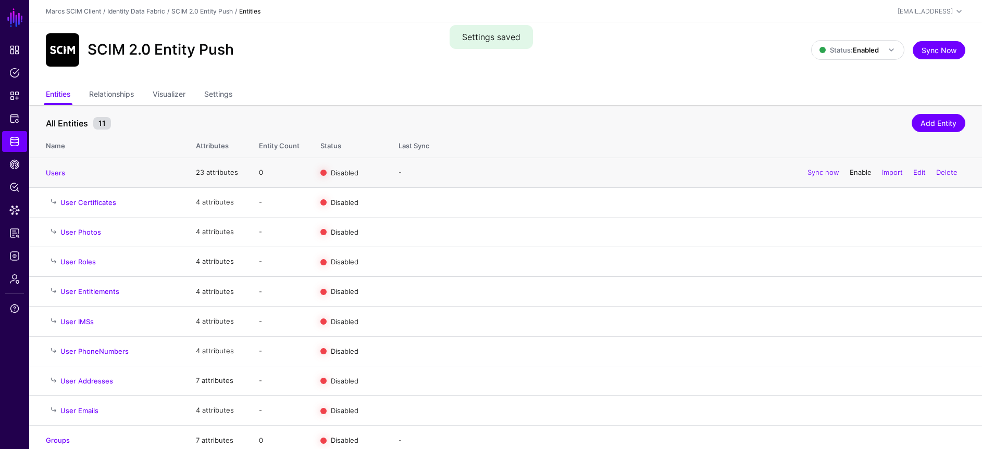
click at [863, 171] on link "Enable" at bounding box center [860, 172] width 22 height 8
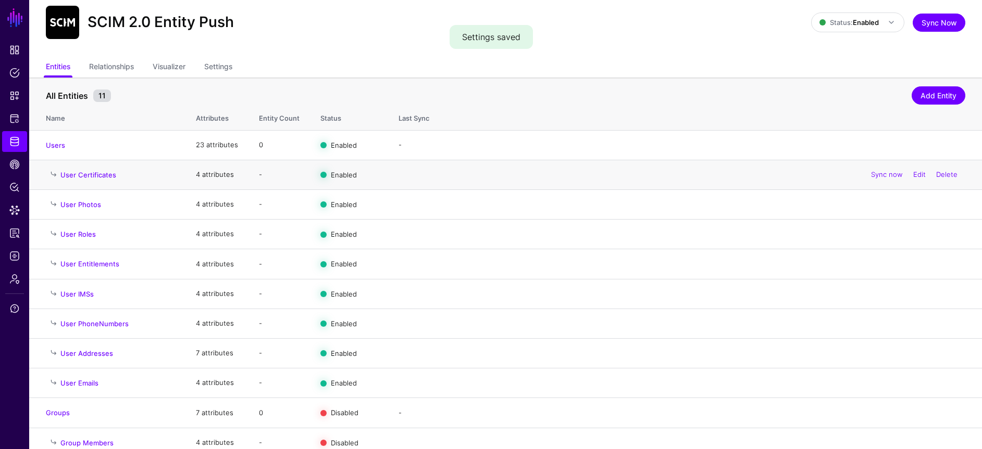
scroll to position [39, 0]
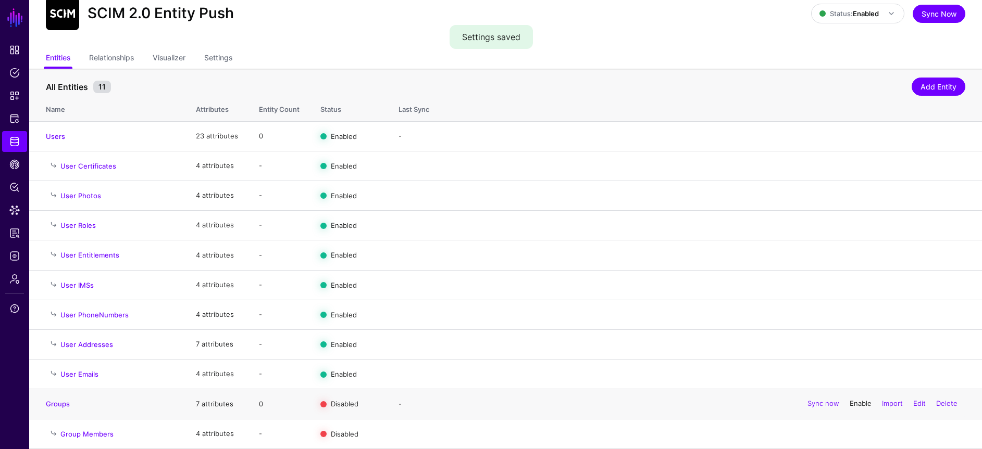
click at [862, 407] on link "Enable" at bounding box center [860, 404] width 22 height 8
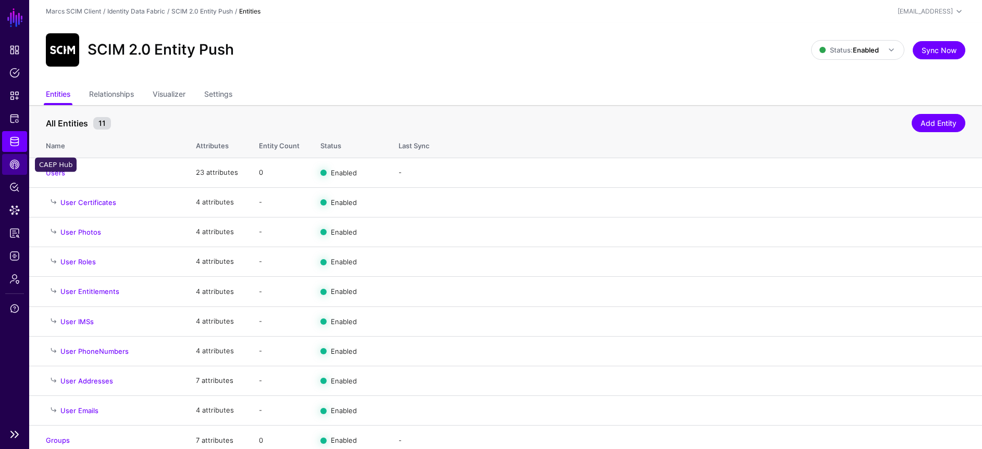
click at [14, 166] on span "CAEP Hub" at bounding box center [14, 164] width 10 height 10
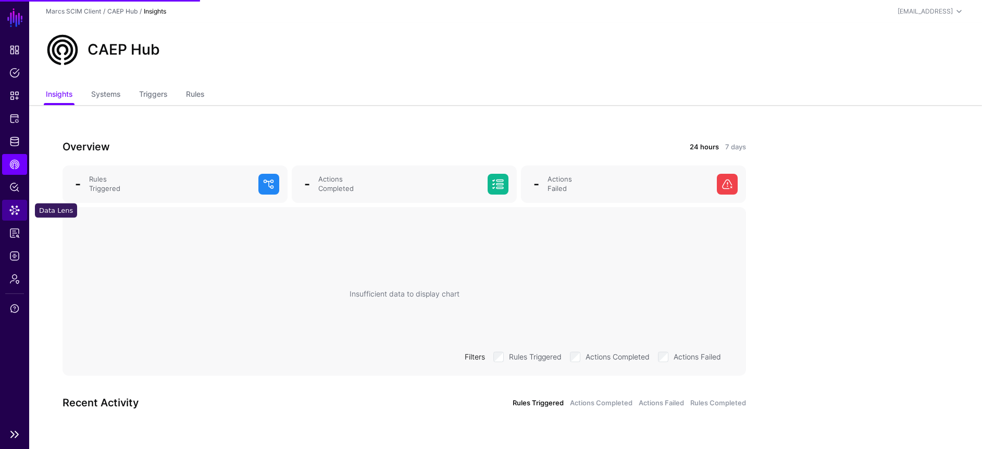
click at [17, 207] on span "Data Lens" at bounding box center [14, 210] width 10 height 10
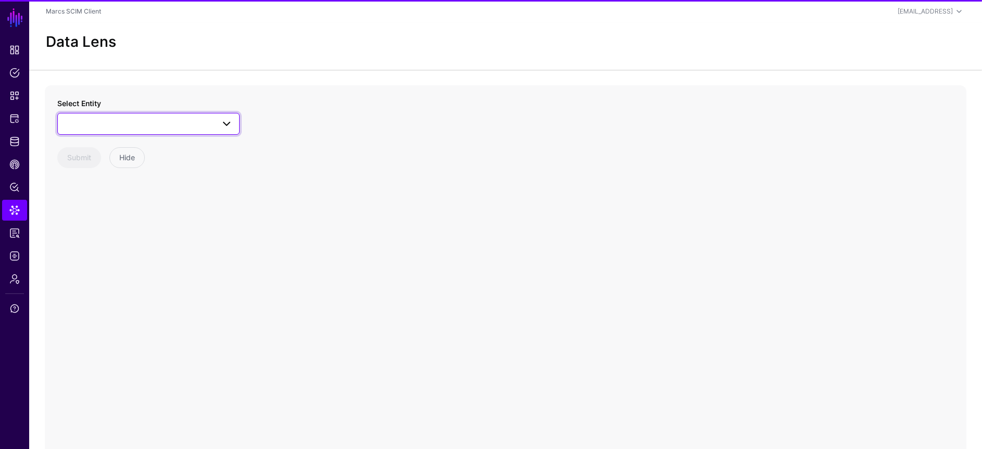
click at [110, 122] on span at bounding box center [148, 124] width 169 height 12
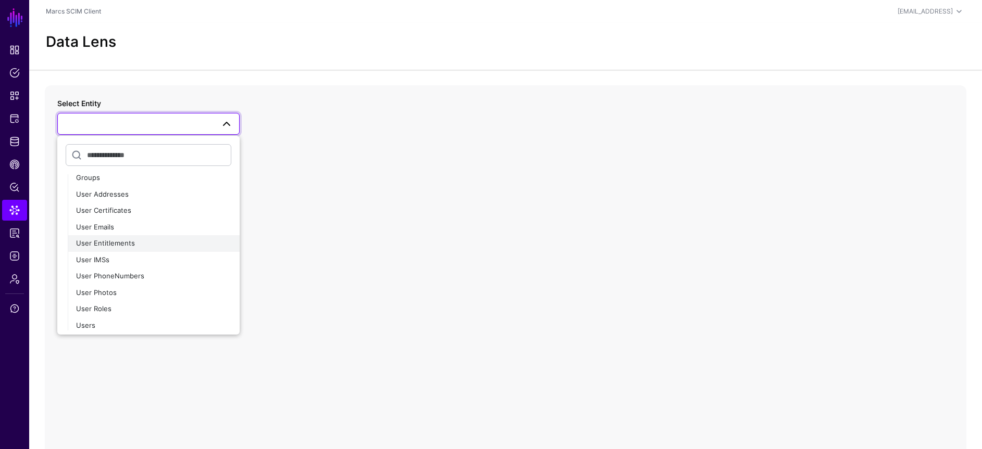
scroll to position [45, 0]
click at [111, 316] on button "Users" at bounding box center [154, 323] width 172 height 17
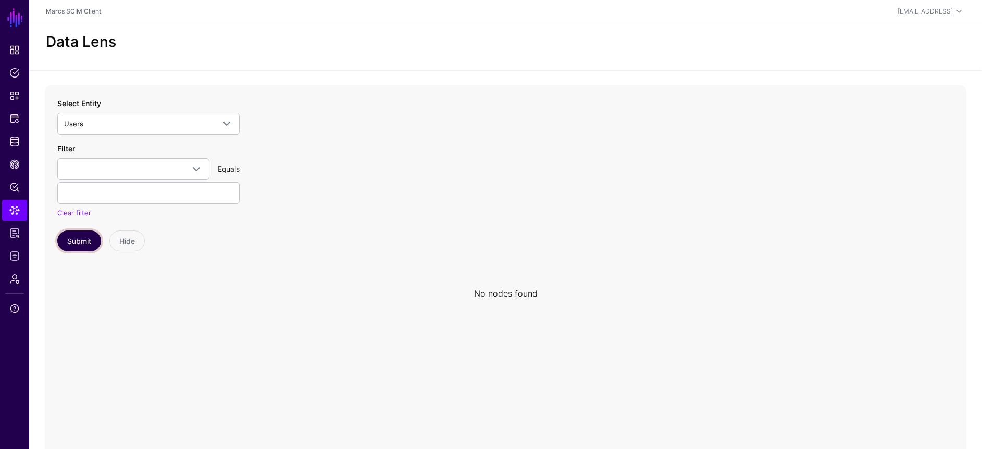
click at [71, 237] on button "Submit" at bounding box center [79, 241] width 44 height 21
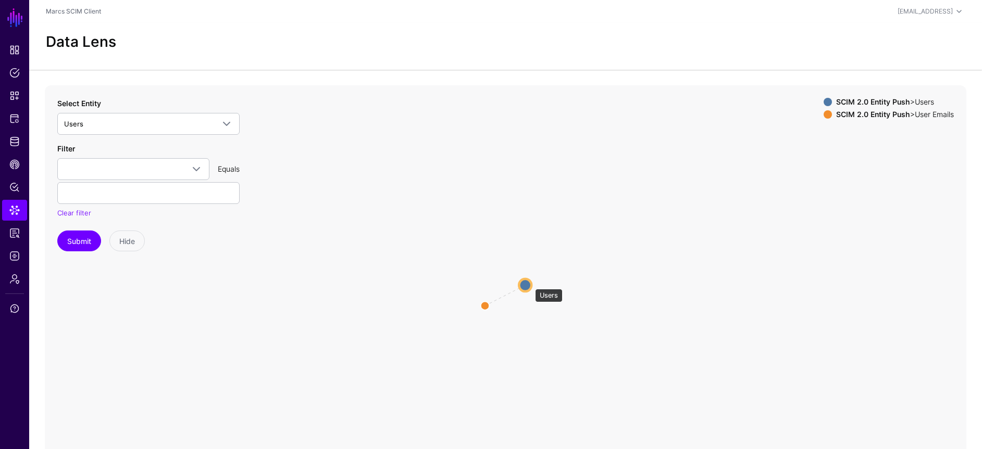
click at [530, 284] on circle at bounding box center [525, 285] width 12 height 12
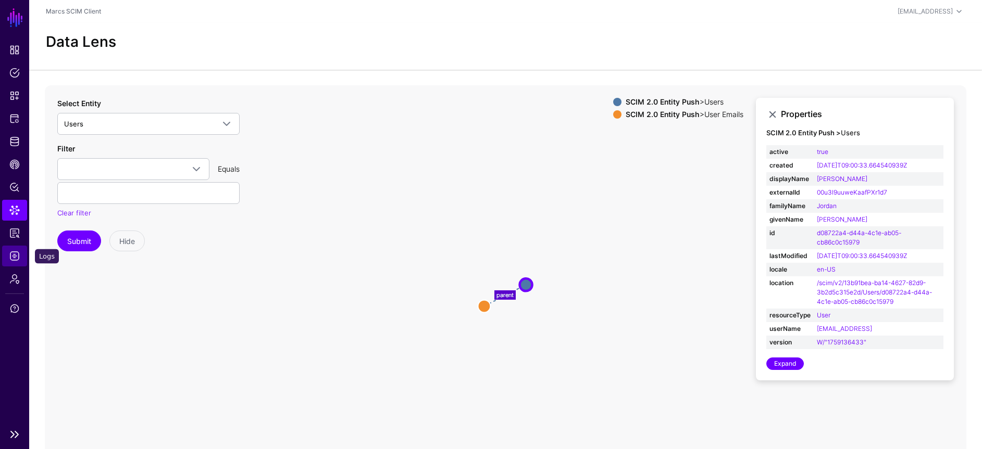
click at [11, 259] on span "Logs" at bounding box center [14, 256] width 10 height 10
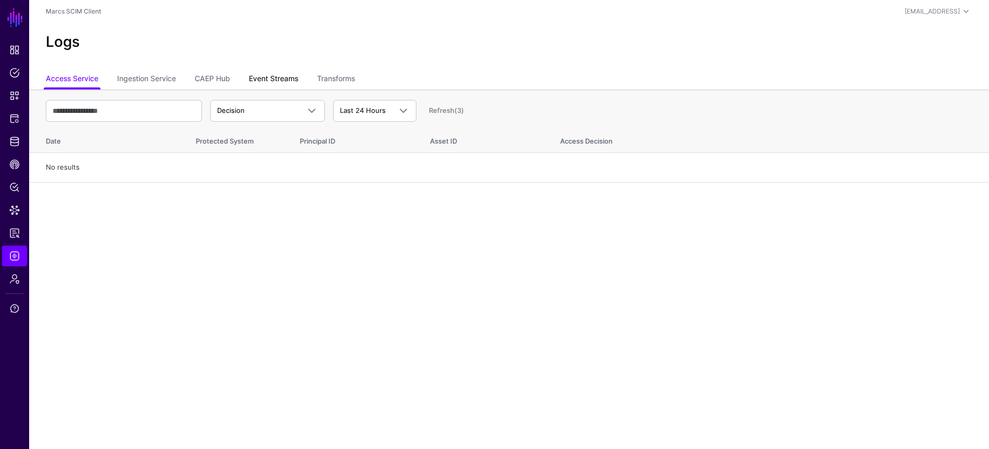
click at [293, 77] on link "Event Streams" at bounding box center [273, 80] width 49 height 20
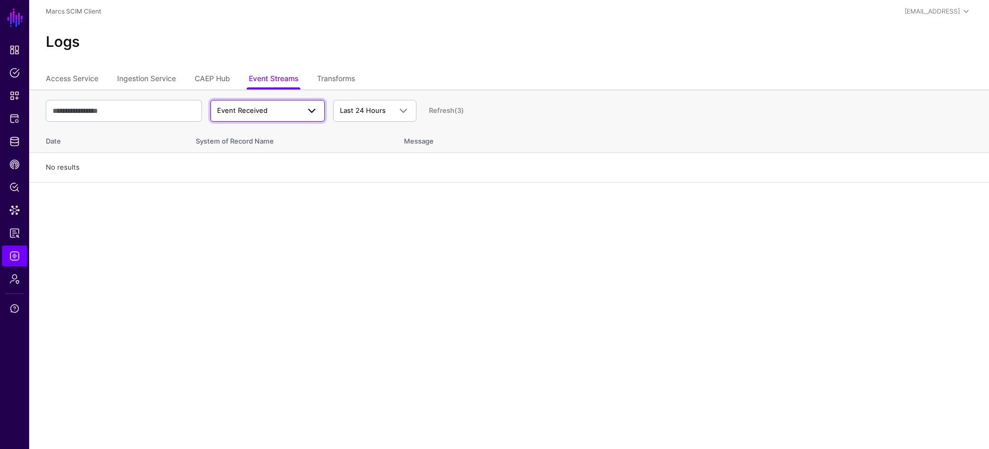
click at [280, 111] on span "Event Received" at bounding box center [258, 111] width 82 height 10
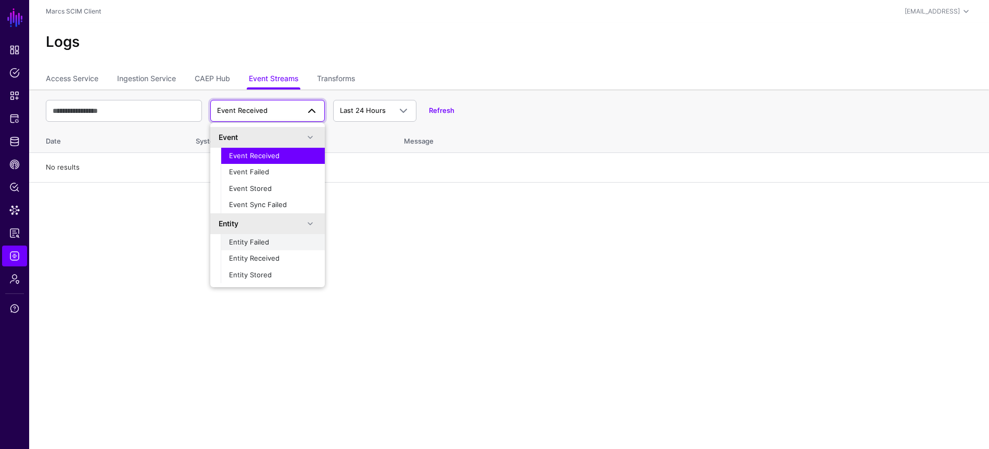
click at [276, 249] on button "Entity Failed" at bounding box center [273, 242] width 104 height 17
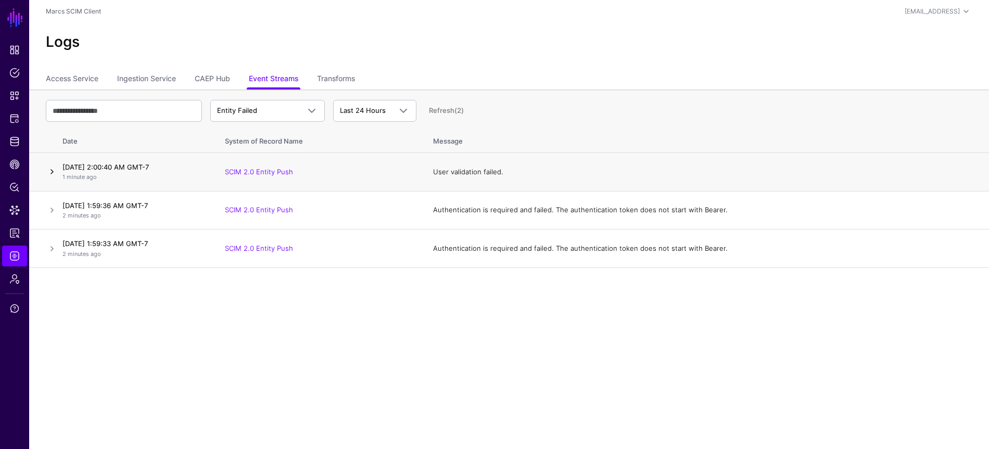
click at [56, 173] on link at bounding box center [52, 172] width 12 height 12
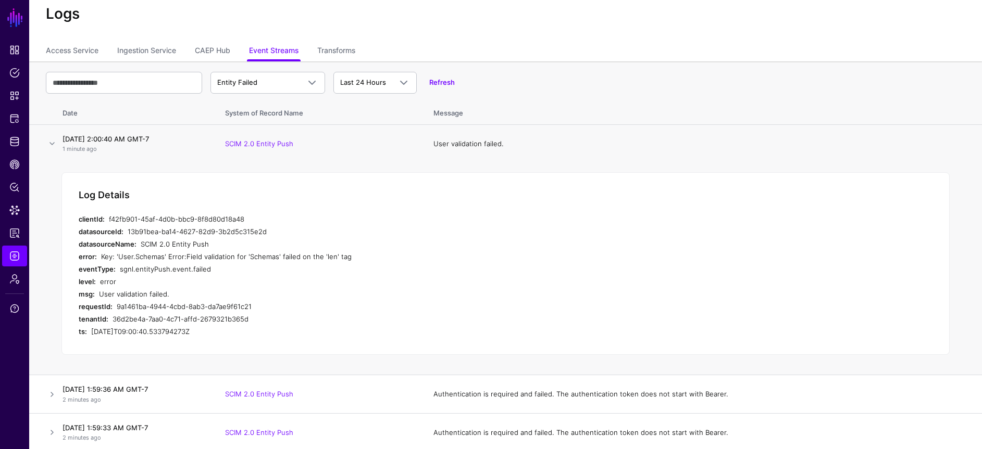
scroll to position [31, 0]
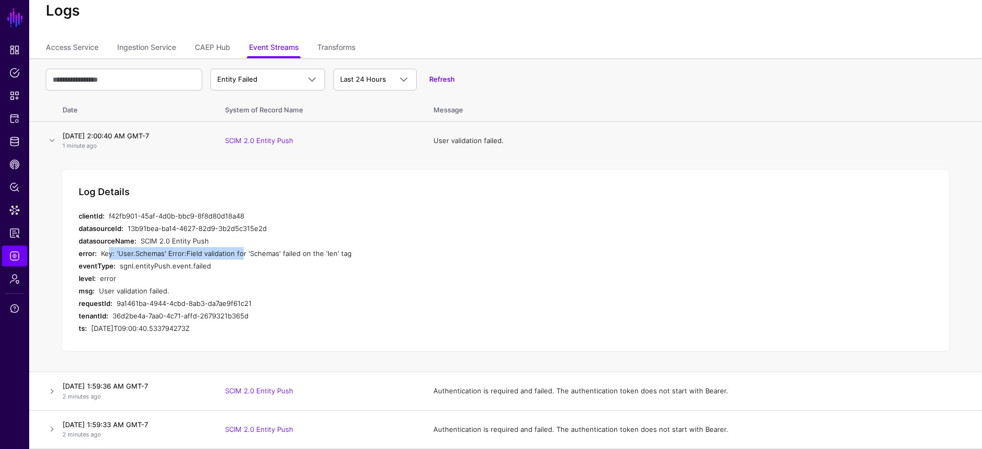
drag, startPoint x: 106, startPoint y: 252, endPoint x: 237, endPoint y: 255, distance: 130.8
click at [237, 255] on div "Key: 'User.Schemas' Error:Field validation for 'Schemas' failed on the 'len' tag" at bounding box center [298, 253] width 394 height 12
drag, startPoint x: 120, startPoint y: 254, endPoint x: 192, endPoint y: 253, distance: 71.3
click at [192, 253] on div "Key: 'User.Schemas' Error:Field validation for 'Schemas' failed on the 'len' tag" at bounding box center [298, 253] width 394 height 12
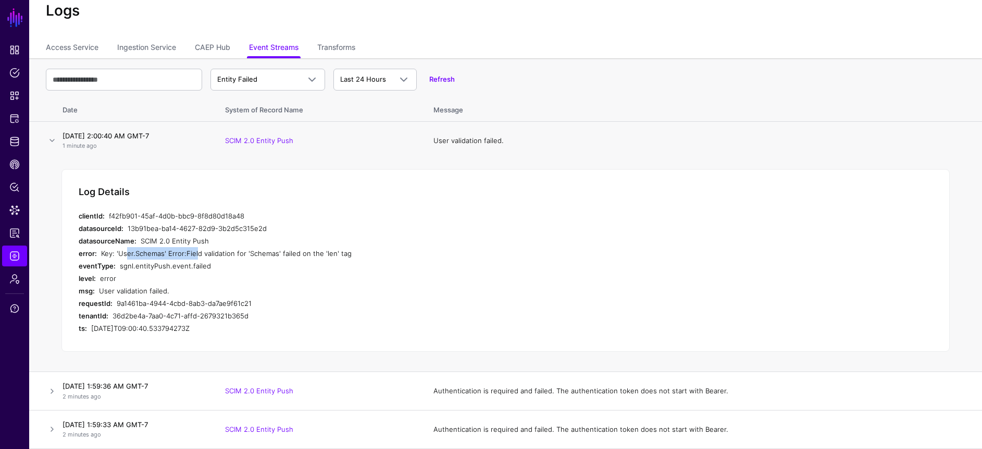
drag, startPoint x: 192, startPoint y: 253, endPoint x: 198, endPoint y: 255, distance: 6.4
click at [192, 253] on div "Key: 'User.Schemas' Error:Field validation for 'Schemas' failed on the 'len' tag" at bounding box center [298, 253] width 394 height 12
click at [52, 391] on link at bounding box center [52, 391] width 12 height 12
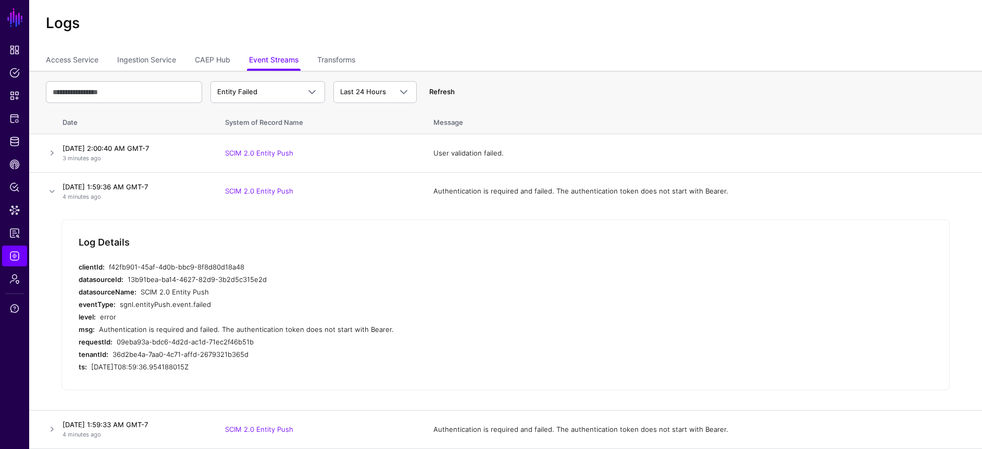
click at [443, 92] on link "Refresh" at bounding box center [442, 91] width 26 height 8
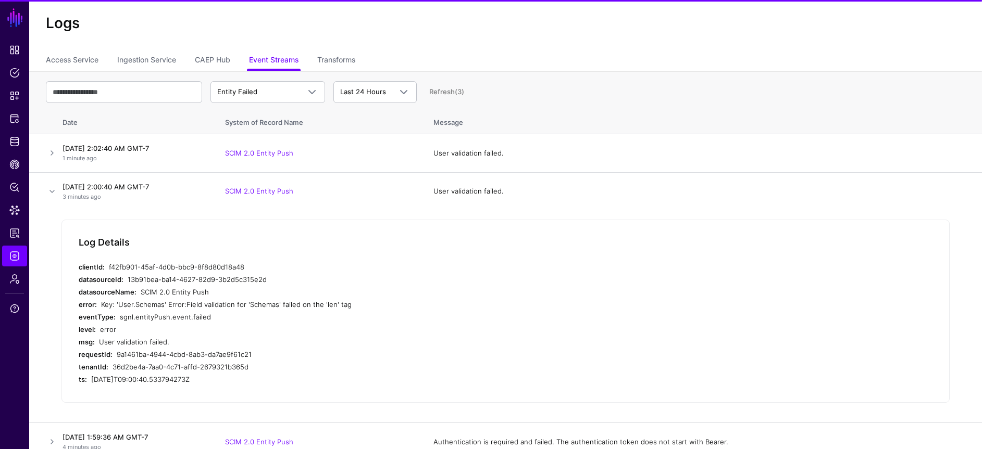
scroll to position [31, 0]
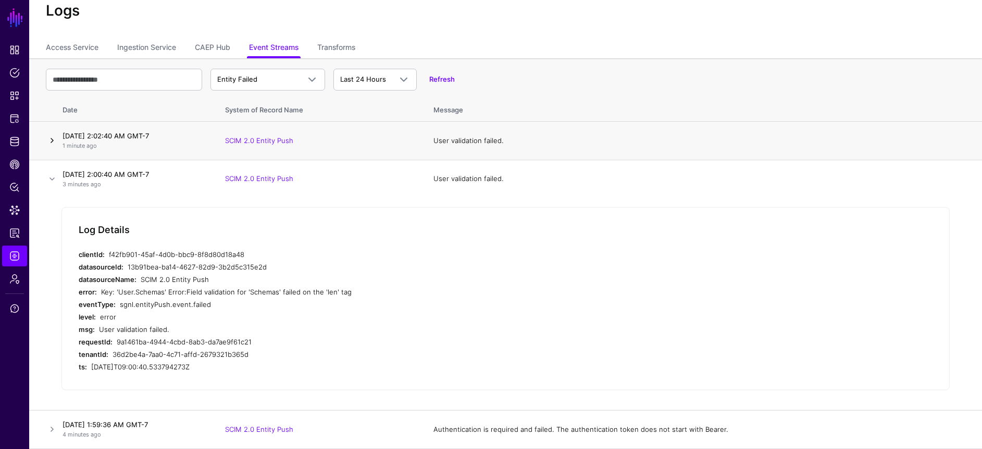
click at [48, 135] on link at bounding box center [52, 140] width 12 height 12
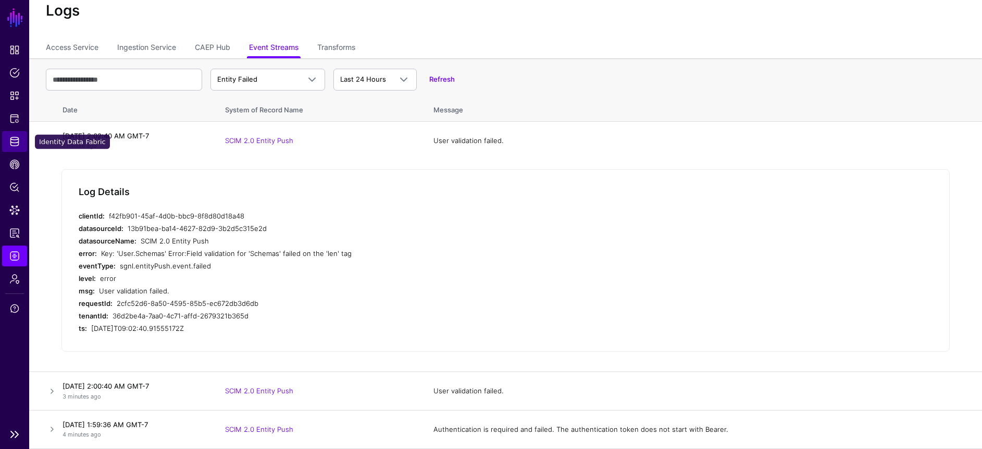
click at [13, 135] on link "Identity Data Fabric" at bounding box center [14, 141] width 25 height 21
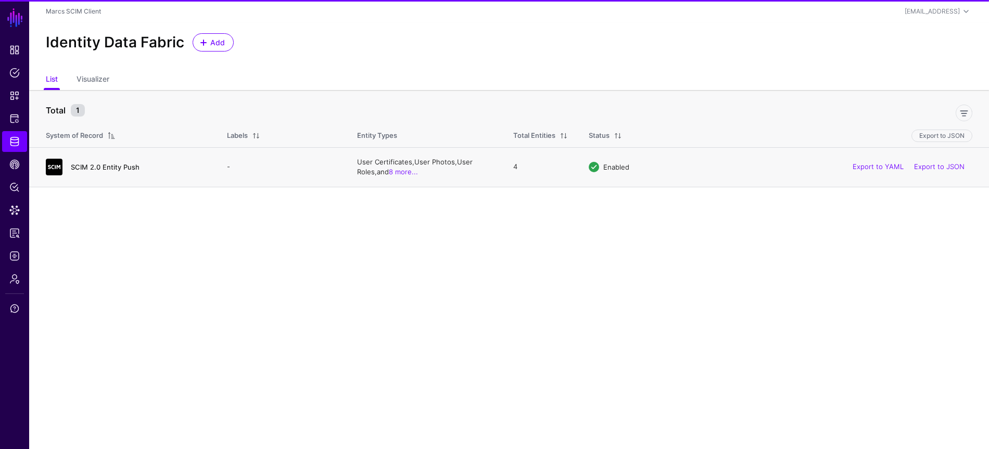
click at [96, 167] on link "SCIM 2.0 Entity Push" at bounding box center [105, 167] width 69 height 8
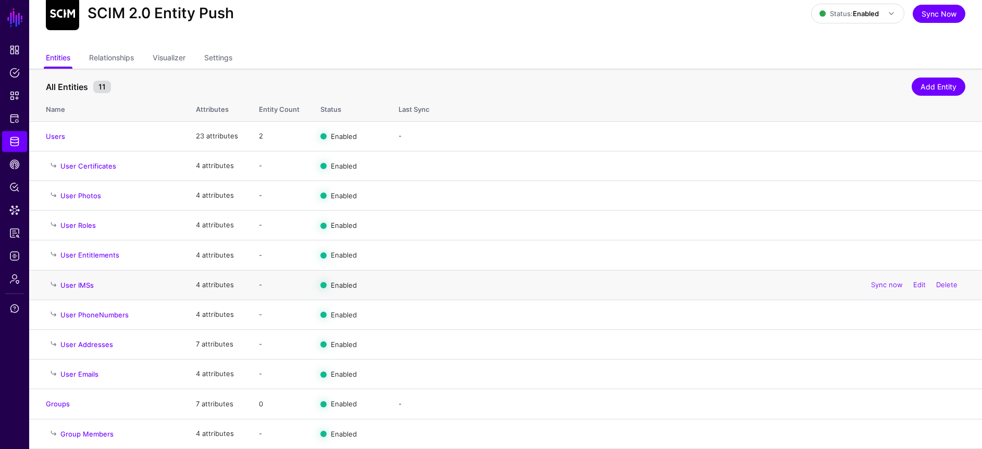
scroll to position [39, 0]
click at [61, 142] on td "Users" at bounding box center [107, 136] width 156 height 30
click at [60, 135] on link "Users" at bounding box center [55, 136] width 19 height 8
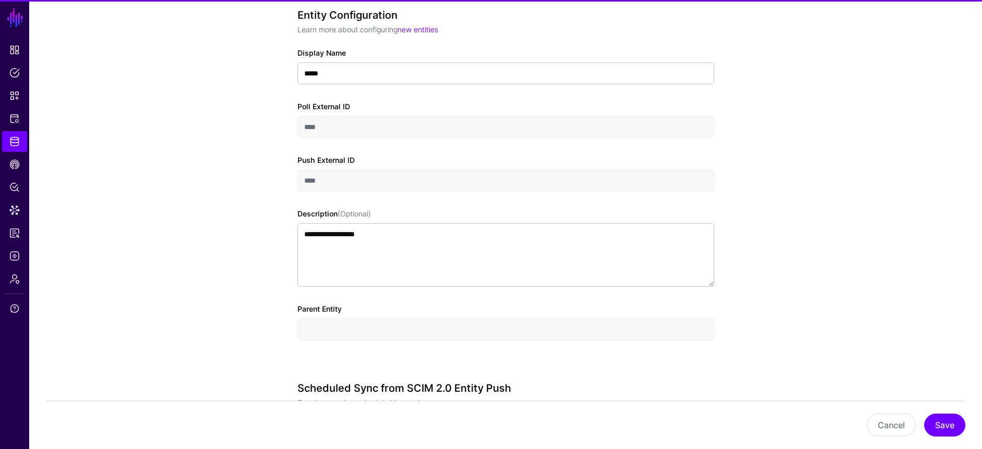
scroll to position [680, 0]
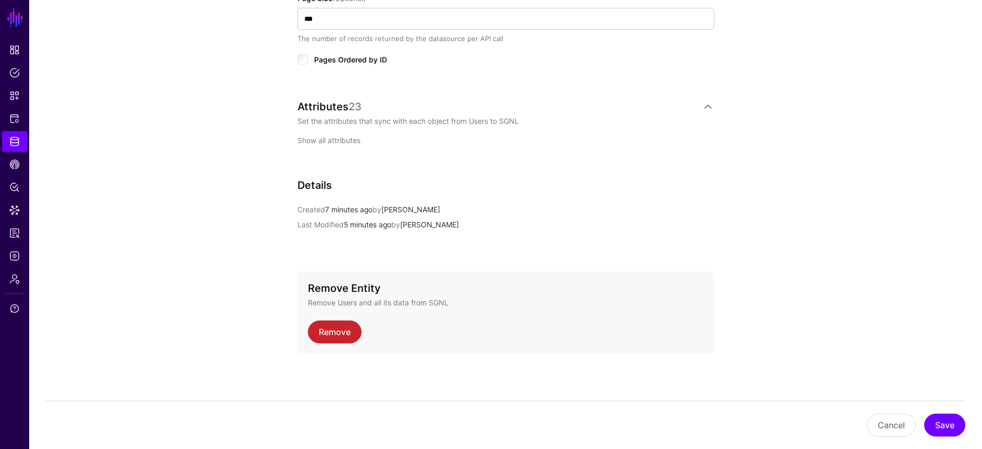
click at [347, 140] on link "Show all attributes" at bounding box center [328, 140] width 63 height 9
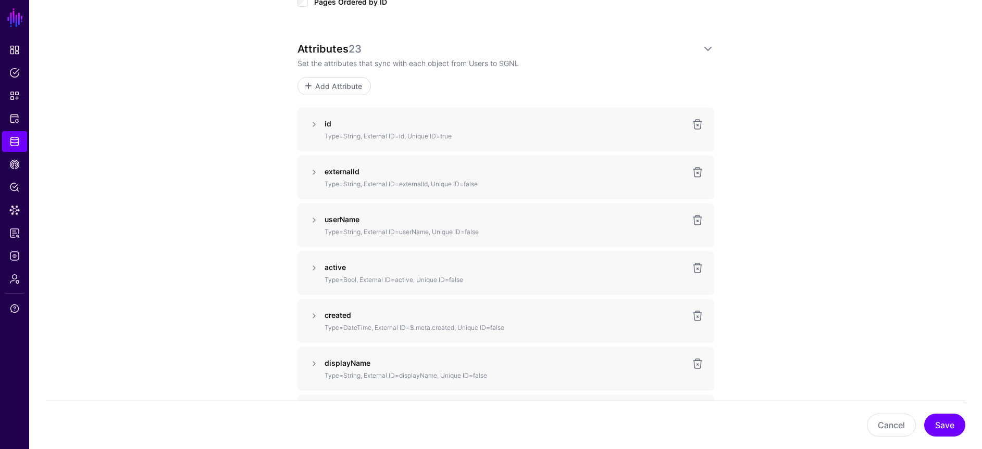
scroll to position [658, 0]
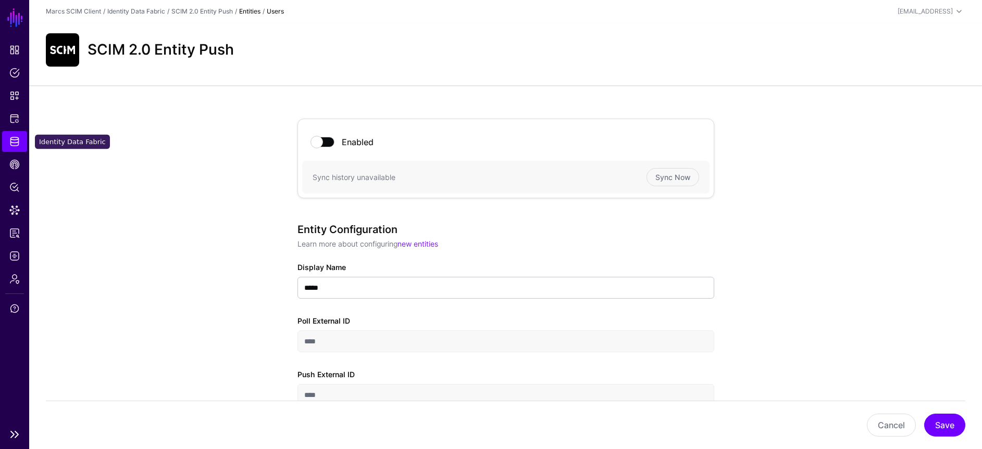
click at [15, 142] on span "Identity Data Fabric" at bounding box center [14, 141] width 10 height 10
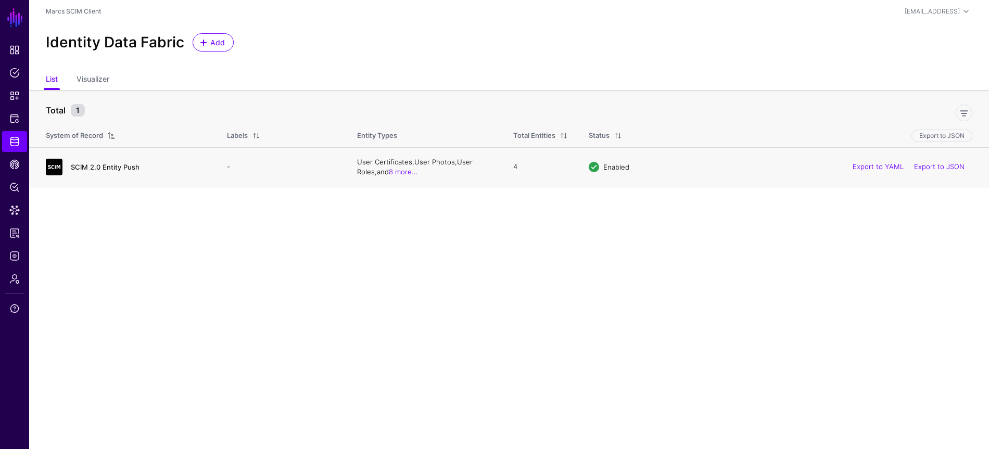
click at [119, 167] on link "SCIM 2.0 Entity Push" at bounding box center [105, 167] width 69 height 8
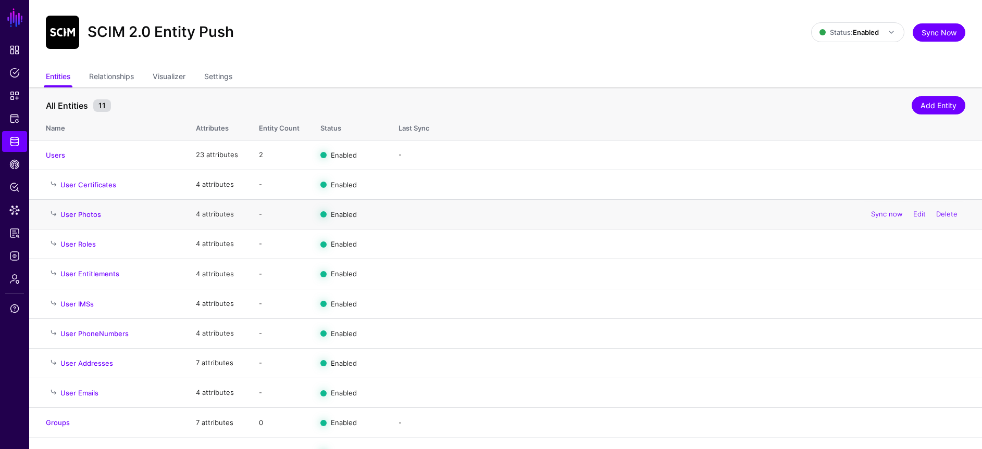
scroll to position [39, 0]
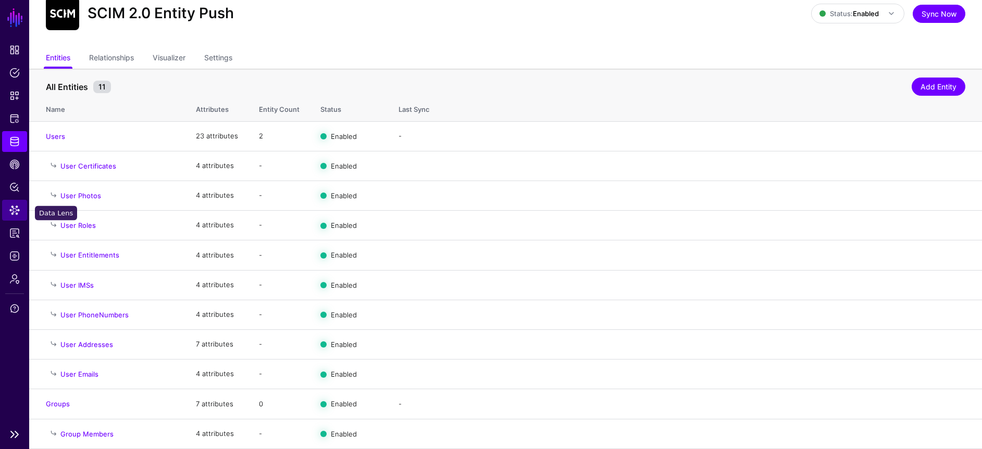
click at [8, 211] on link "Data Lens" at bounding box center [14, 210] width 25 height 21
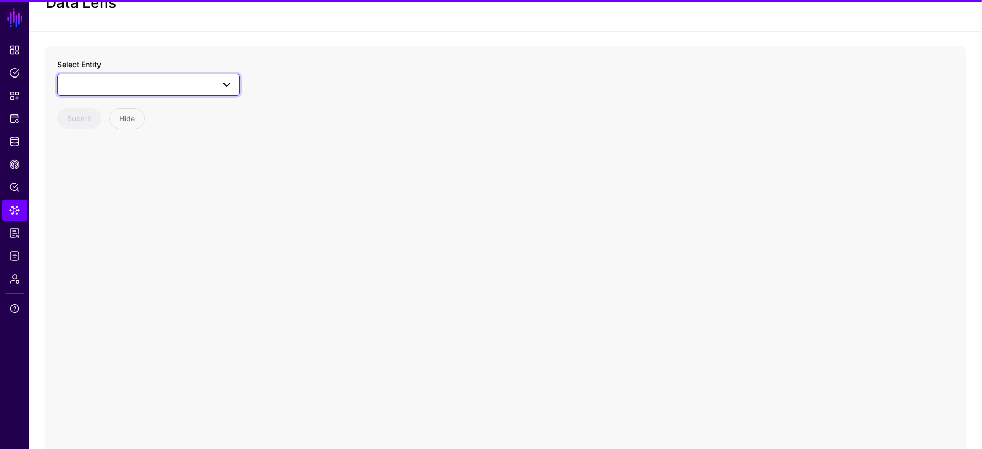
click at [103, 90] on span at bounding box center [148, 85] width 169 height 12
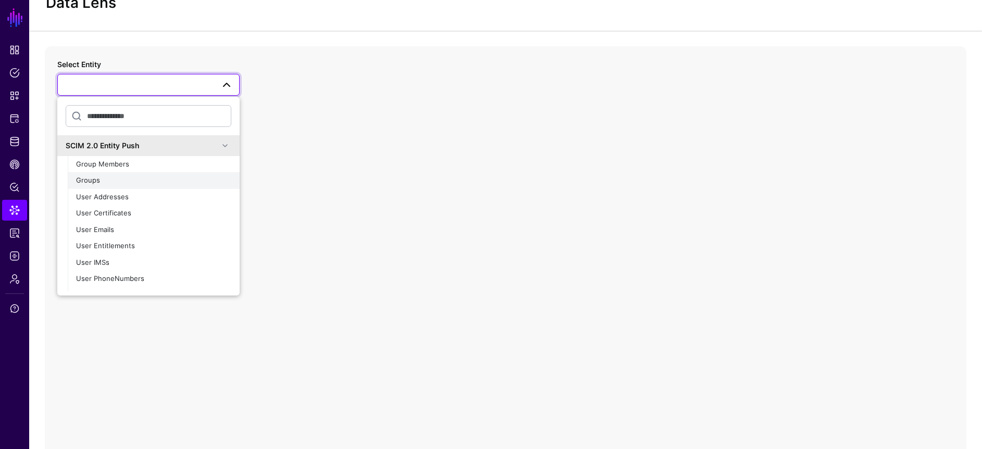
click at [121, 177] on div "Groups" at bounding box center [153, 180] width 155 height 10
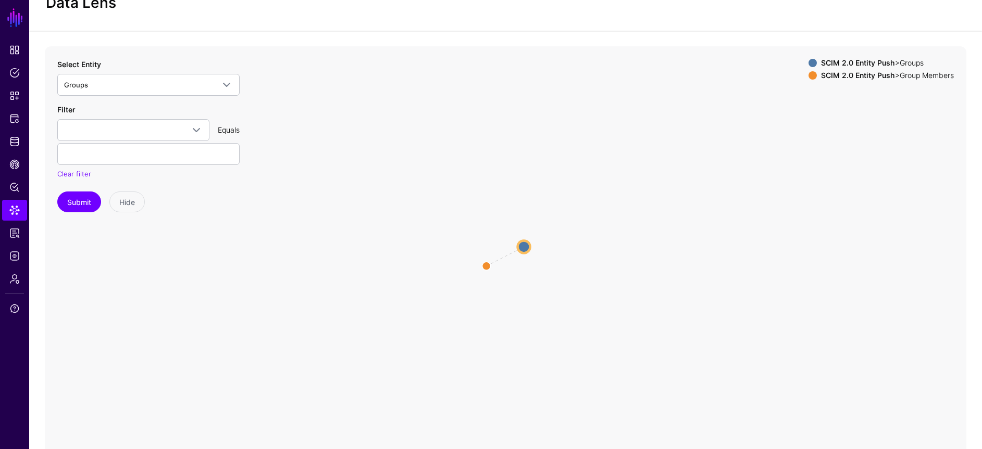
click at [482, 268] on circle at bounding box center [486, 266] width 8 height 8
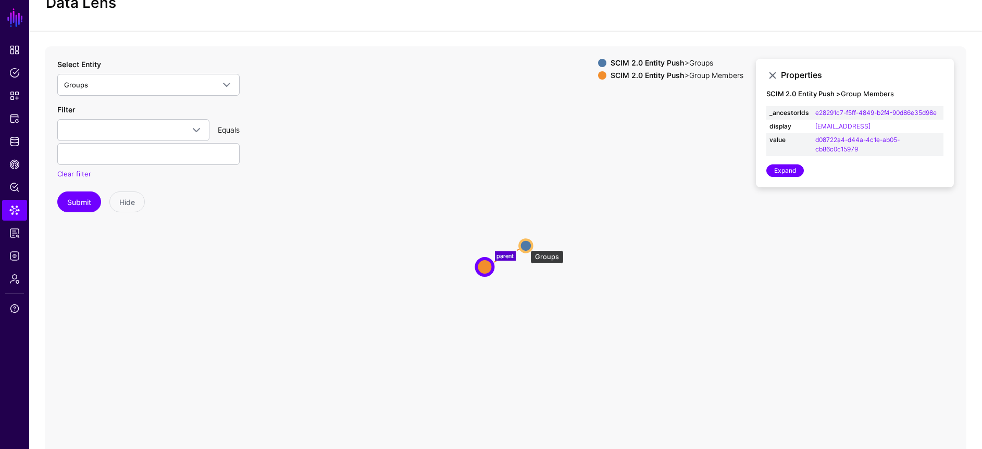
click at [525, 245] on circle at bounding box center [525, 246] width 12 height 12
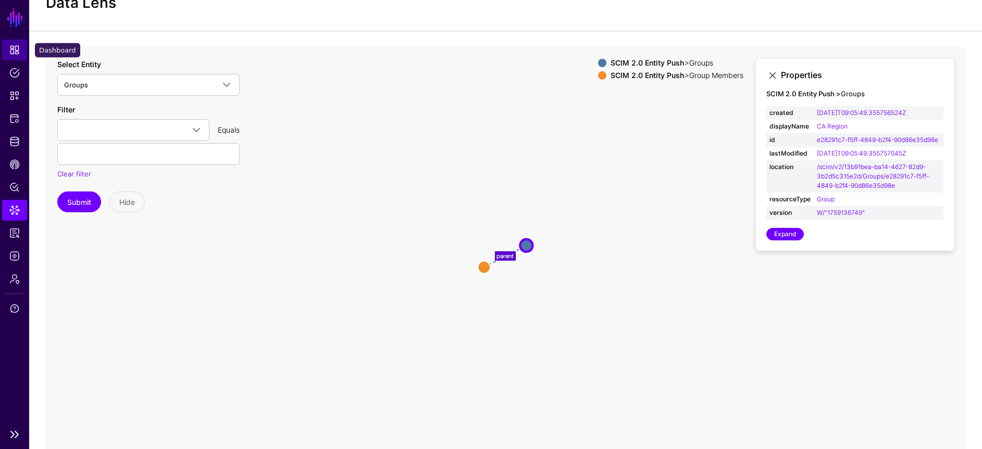
click at [18, 53] on span "Dashboard" at bounding box center [14, 50] width 10 height 10
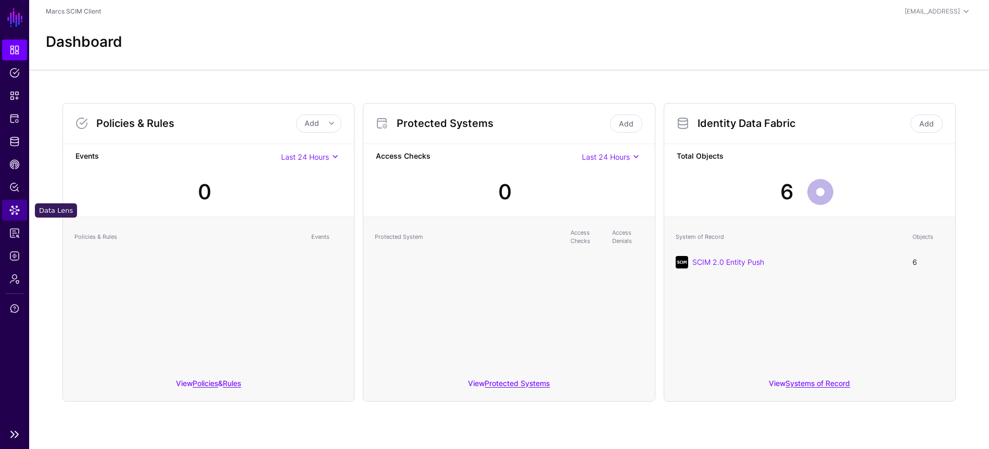
click at [14, 207] on span "Data Lens" at bounding box center [14, 210] width 10 height 10
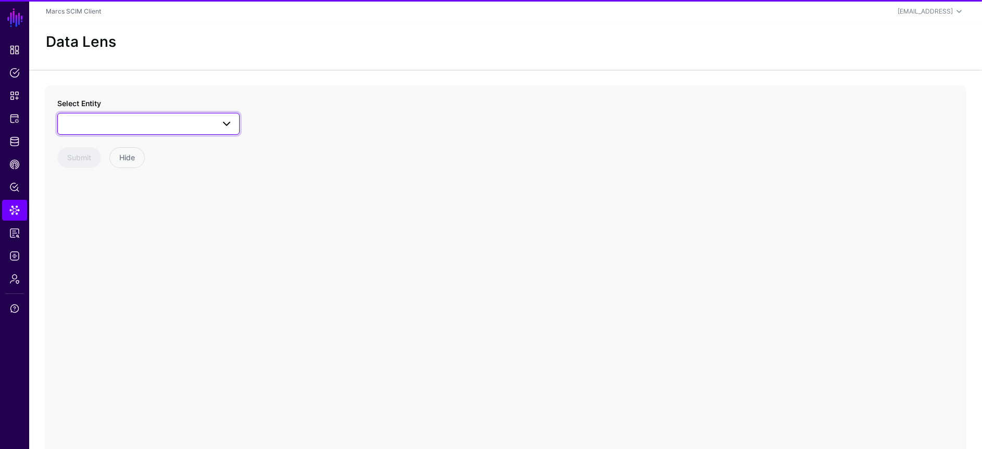
click at [126, 120] on span at bounding box center [148, 124] width 169 height 12
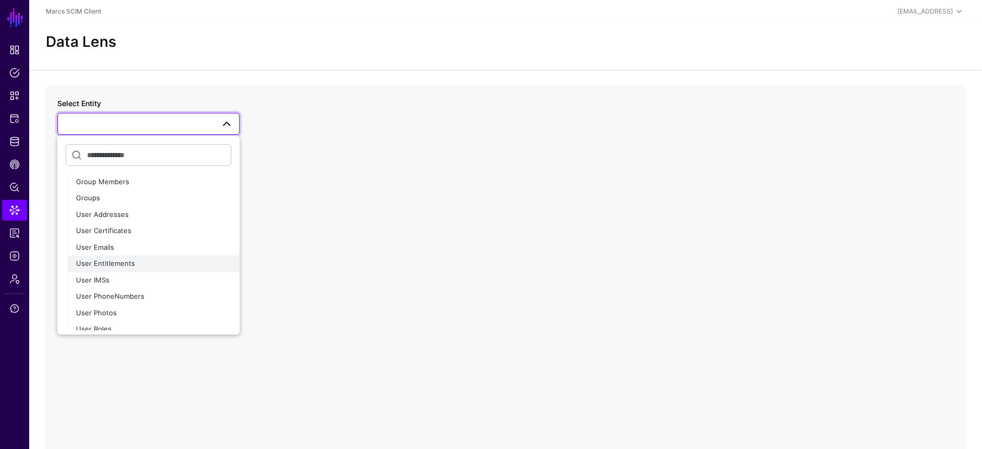
scroll to position [45, 0]
click at [117, 319] on div "Users" at bounding box center [153, 323] width 155 height 10
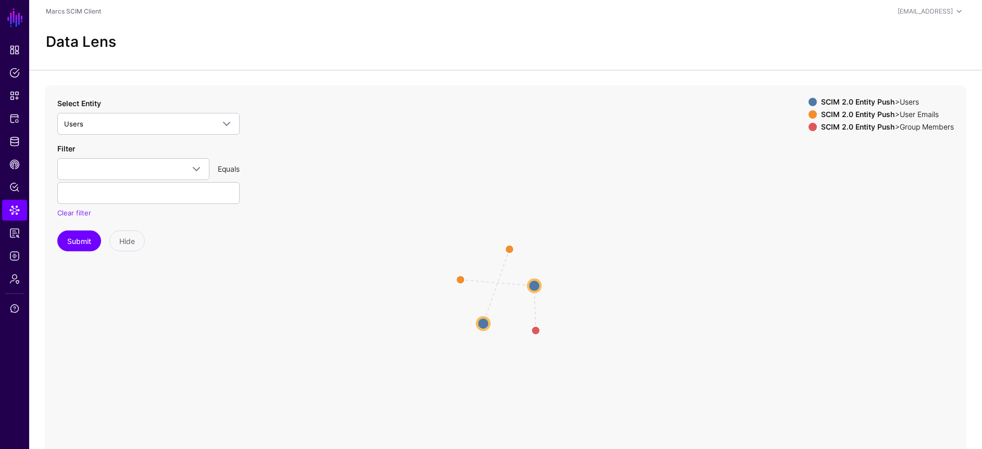
click at [536, 288] on circle at bounding box center [534, 286] width 12 height 12
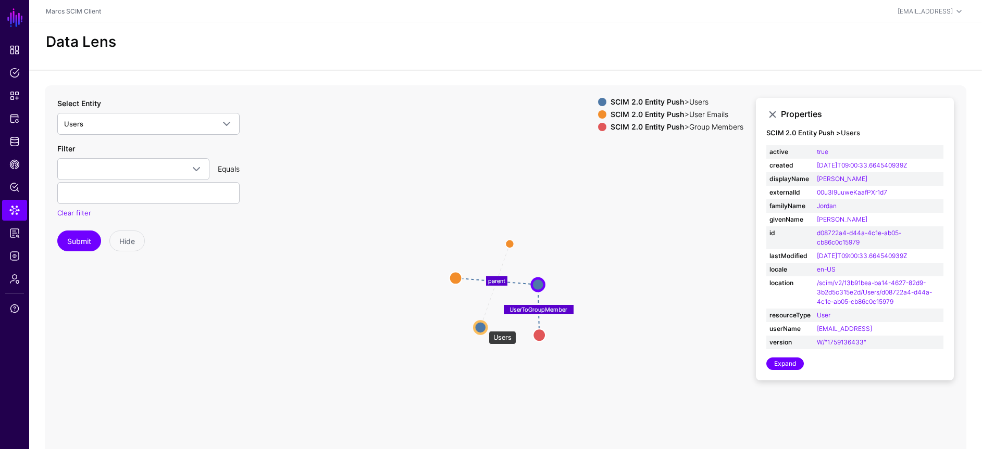
click at [483, 326] on circle at bounding box center [480, 327] width 12 height 12
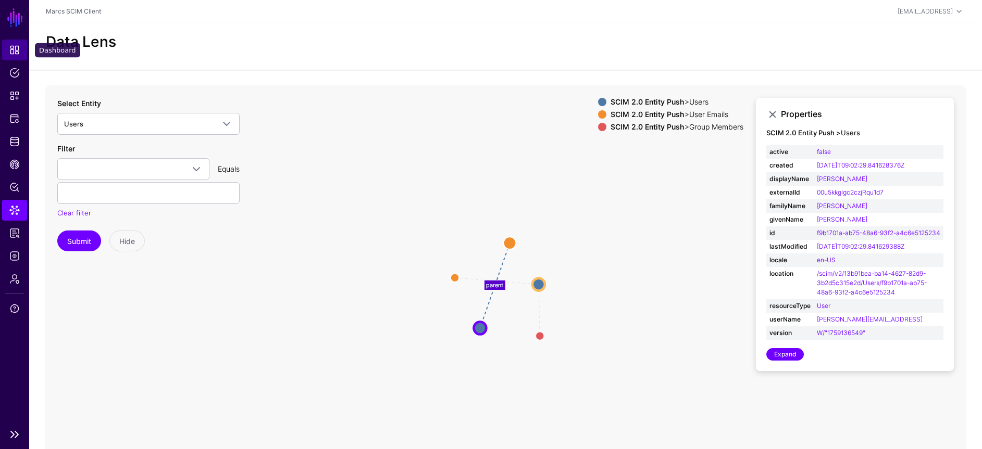
click at [7, 49] on link "Dashboard" at bounding box center [14, 50] width 25 height 21
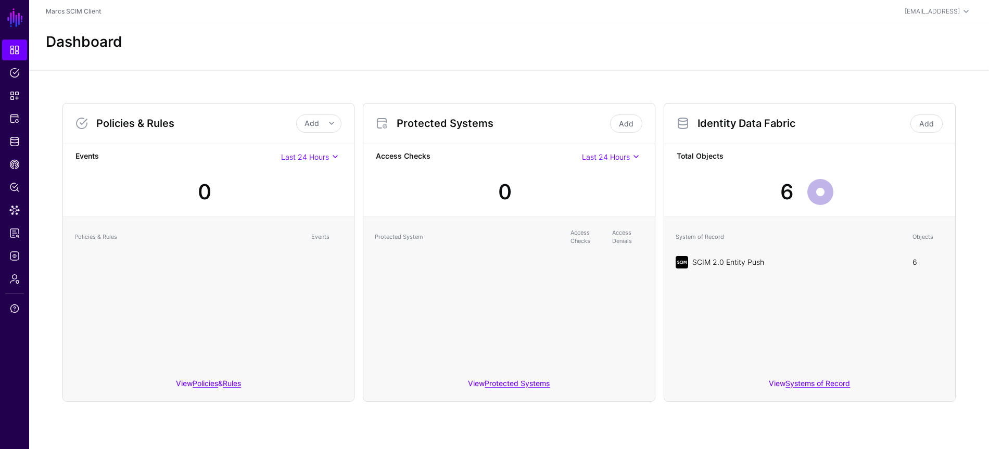
click at [724, 263] on link "SCIM 2.0 Entity Push" at bounding box center [729, 262] width 72 height 9
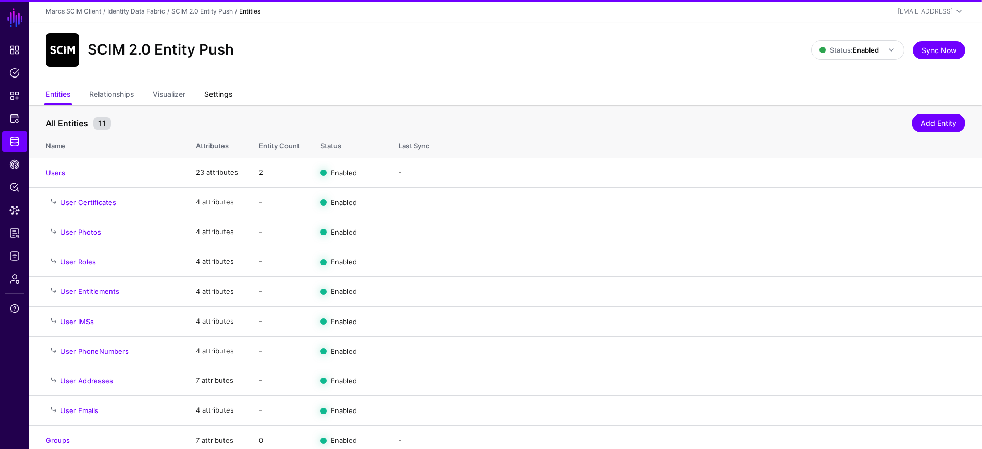
click at [231, 94] on link "Settings" at bounding box center [218, 95] width 28 height 20
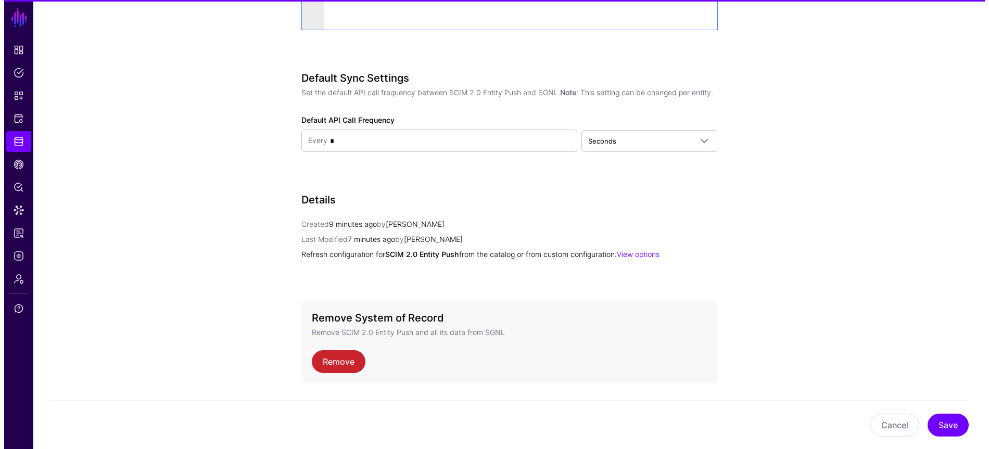
scroll to position [1318, 0]
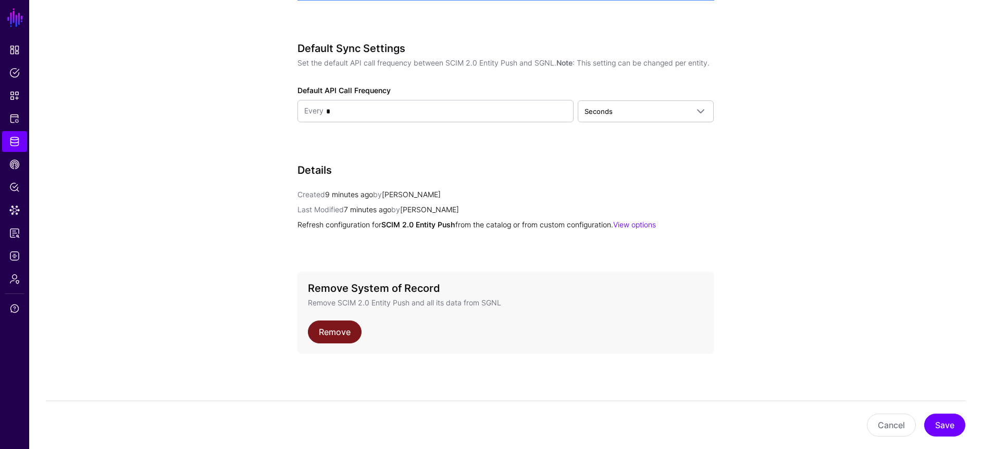
click at [343, 326] on link "Remove" at bounding box center [335, 332] width 54 height 23
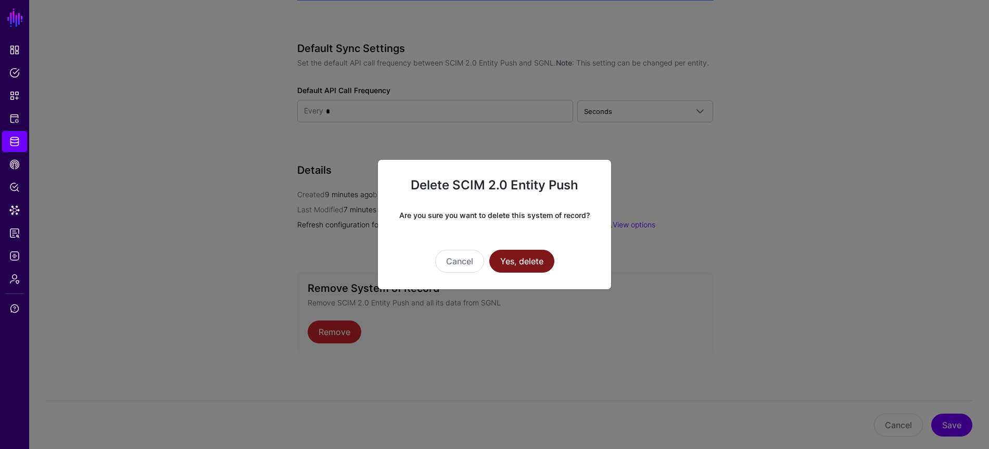
click at [520, 265] on button "Yes, delete" at bounding box center [521, 261] width 65 height 23
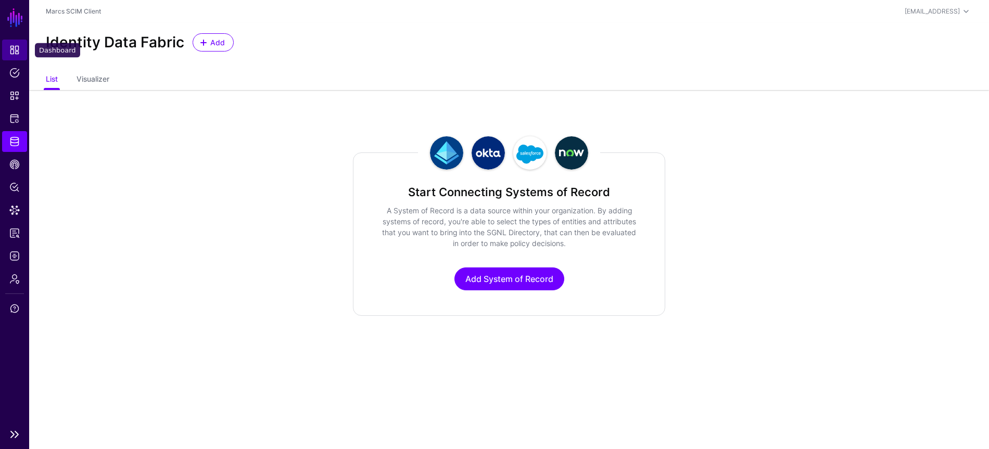
click at [20, 53] on link "Dashboard" at bounding box center [14, 50] width 25 height 21
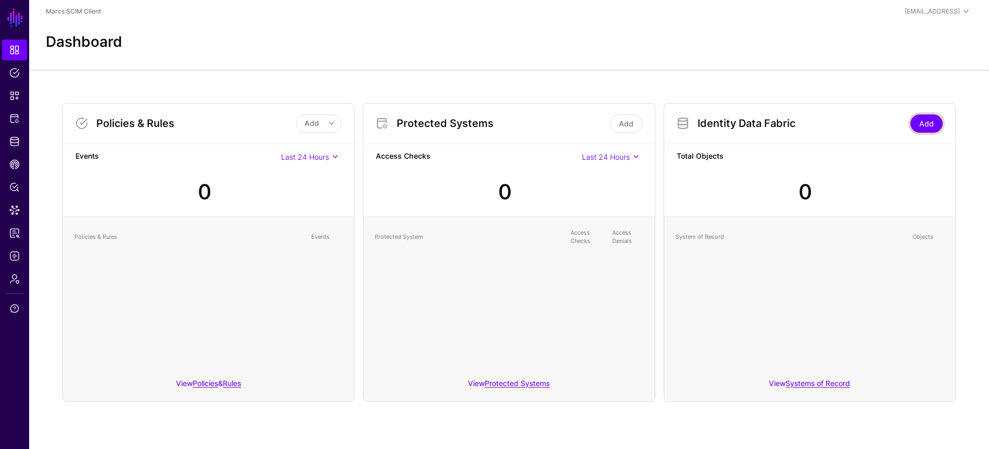
click at [922, 121] on link "Add" at bounding box center [927, 124] width 32 height 18
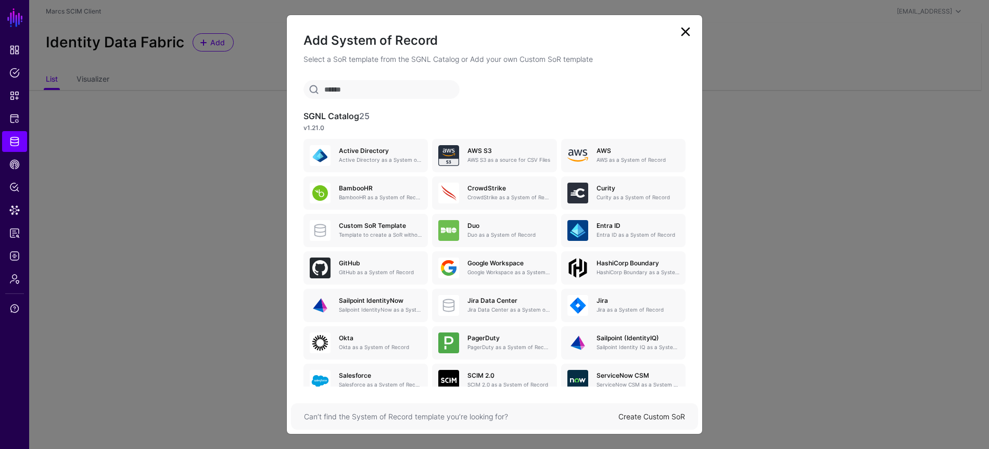
click at [644, 420] on link "Create Custom SoR" at bounding box center [652, 416] width 67 height 9
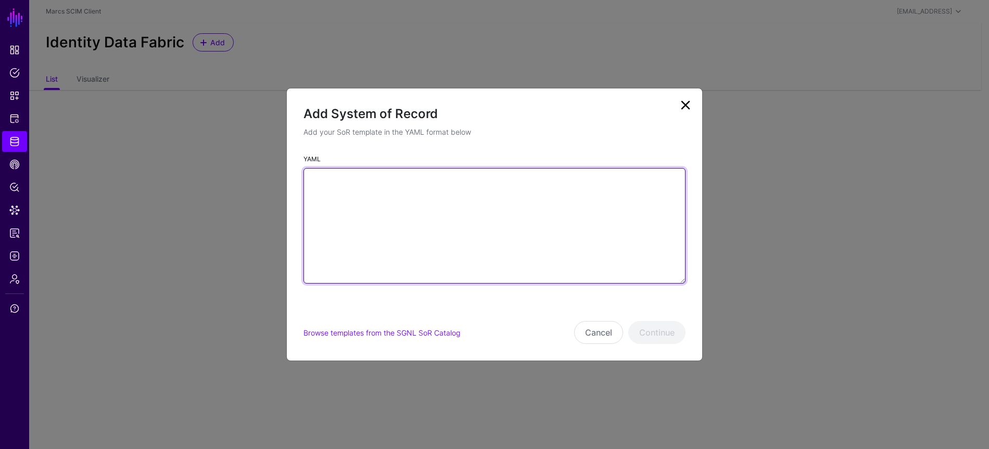
click at [454, 190] on textarea "YAML" at bounding box center [495, 226] width 382 height 116
paste textarea "**********"
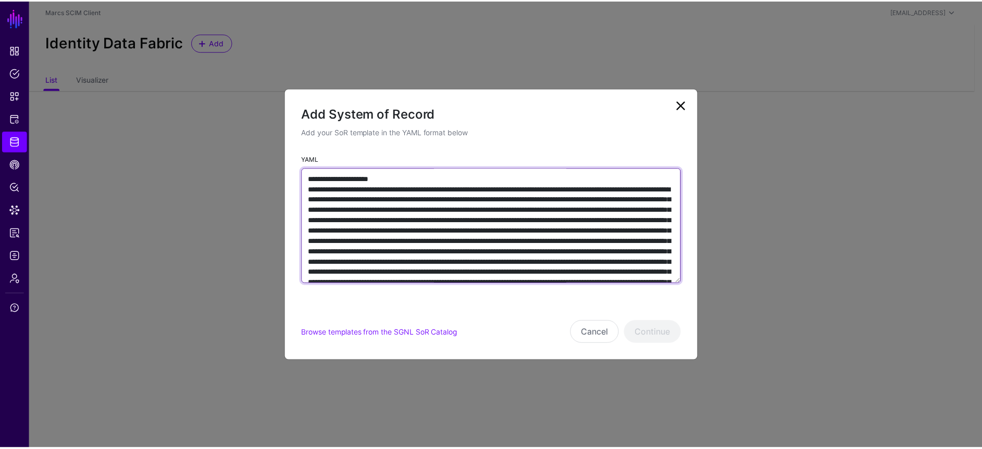
scroll to position [5556, 0]
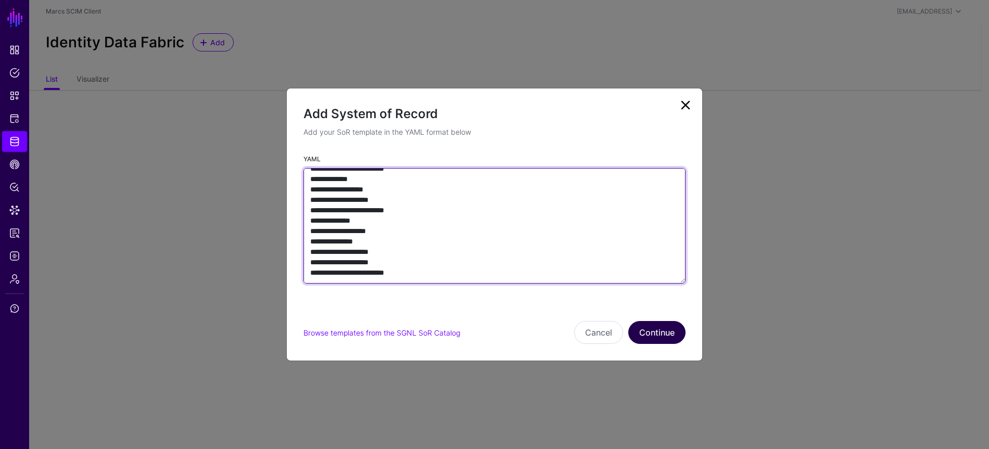
type textarea "**********"
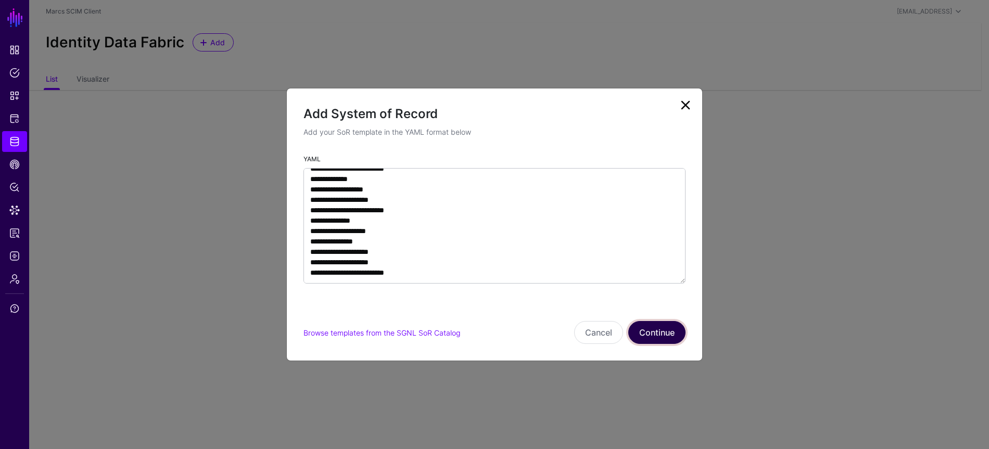
click at [654, 326] on button "Continue" at bounding box center [657, 332] width 57 height 23
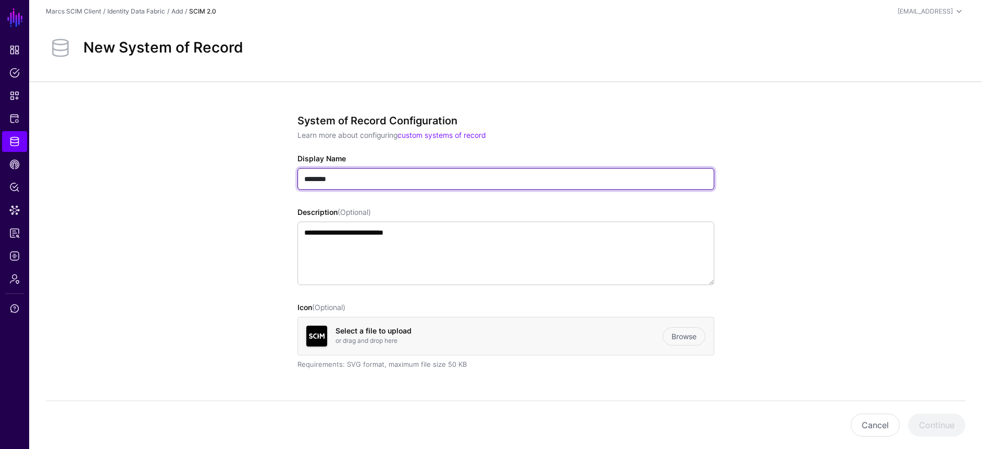
click at [506, 176] on input "********" at bounding box center [505, 179] width 417 height 22
type input "**********"
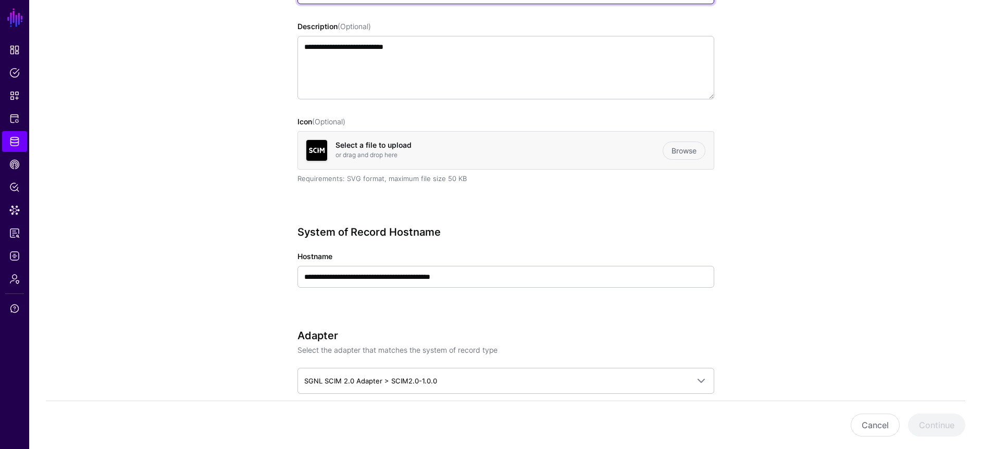
scroll to position [176, 0]
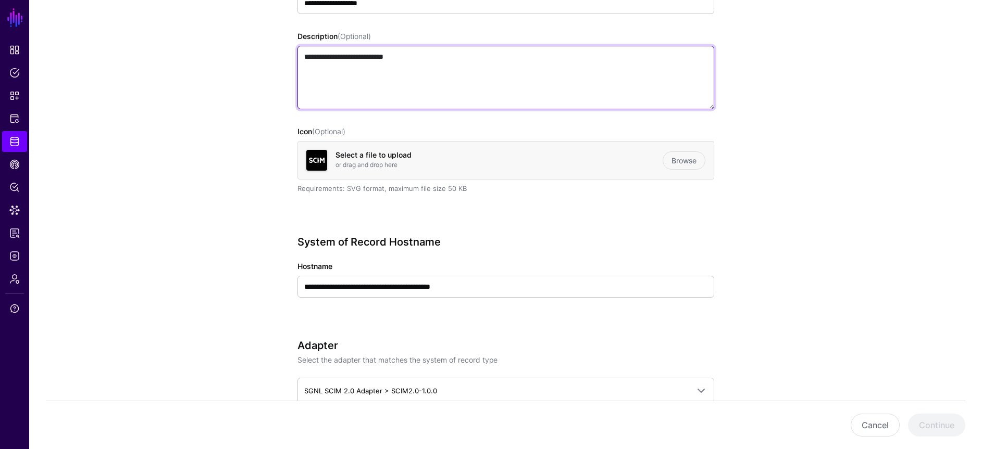
click at [475, 86] on textarea "**********" at bounding box center [505, 78] width 417 height 64
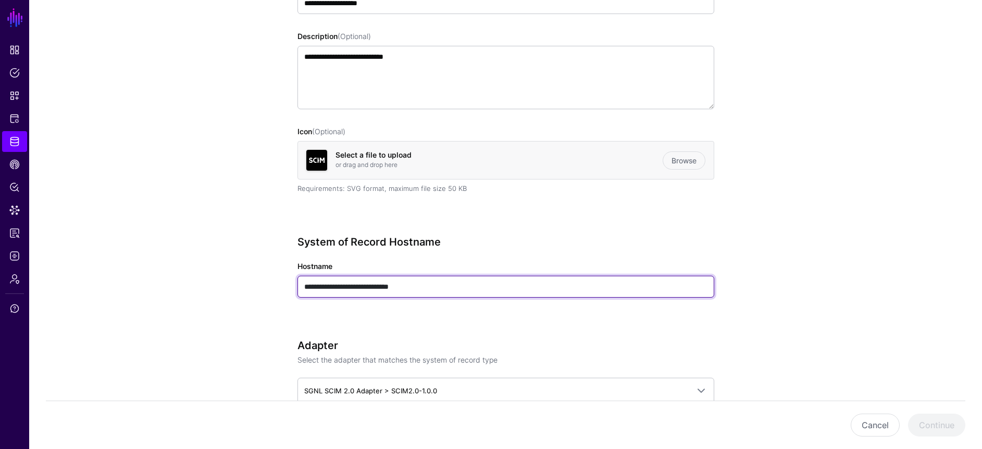
type input "**********"
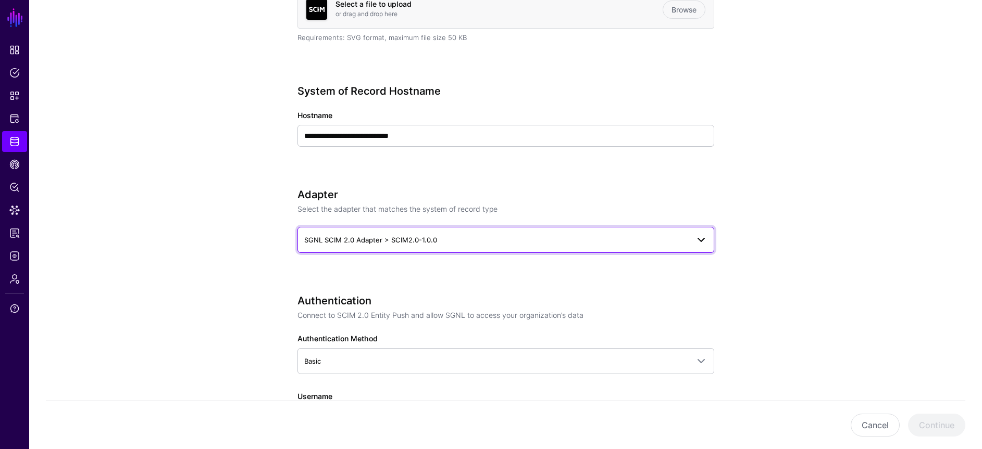
scroll to position [419, 0]
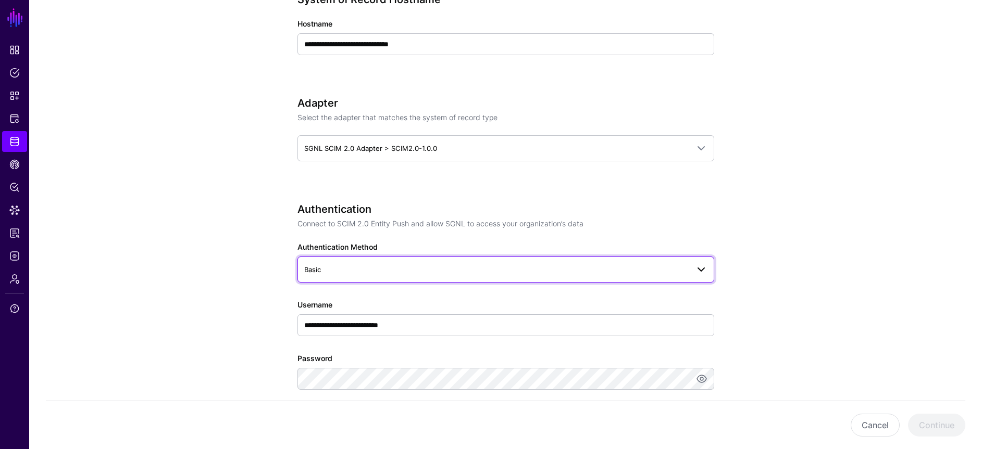
click at [399, 272] on span "Basic" at bounding box center [496, 269] width 384 height 11
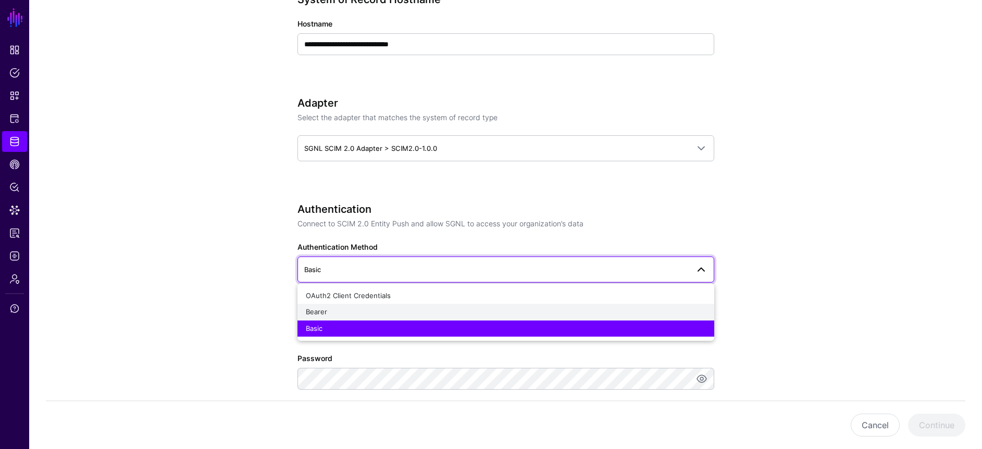
click at [388, 306] on button "Bearer" at bounding box center [505, 312] width 417 height 17
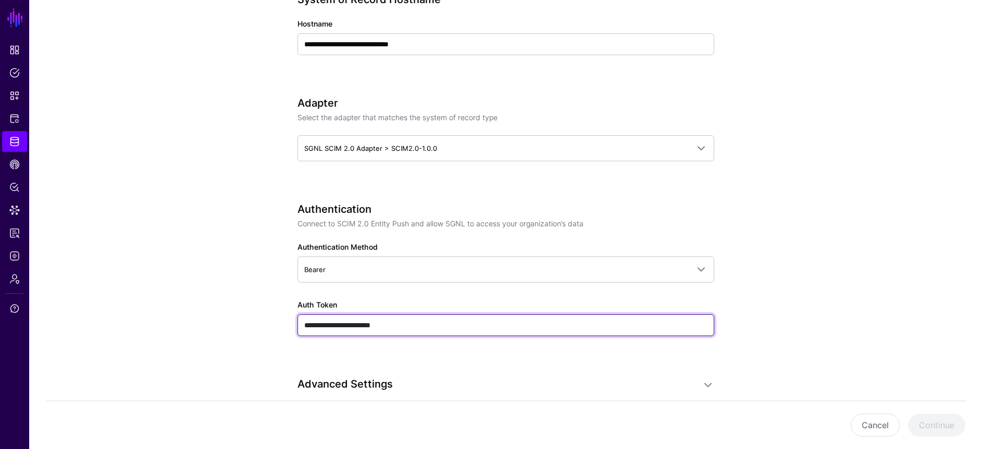
click at [407, 324] on input "**********" at bounding box center [505, 326] width 417 height 22
type input "**********"
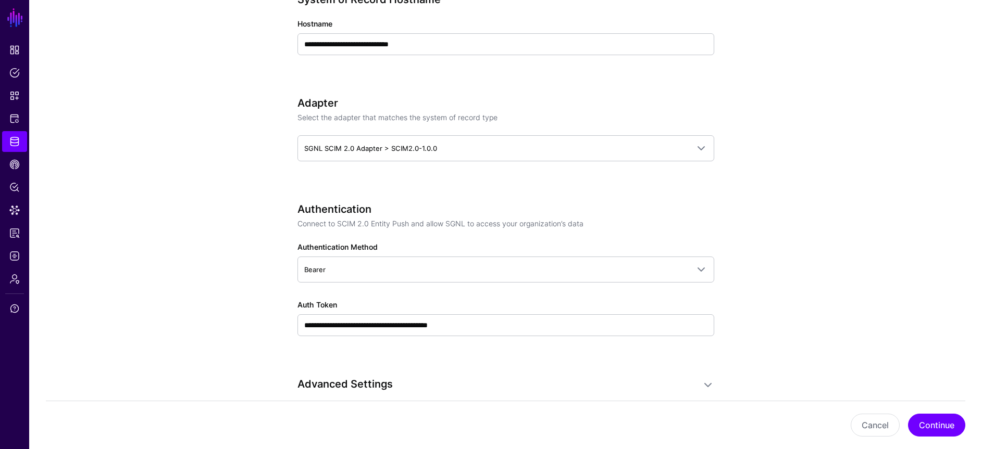
click at [808, 321] on app-datasources-details-form "**********" at bounding box center [505, 214] width 952 height 1102
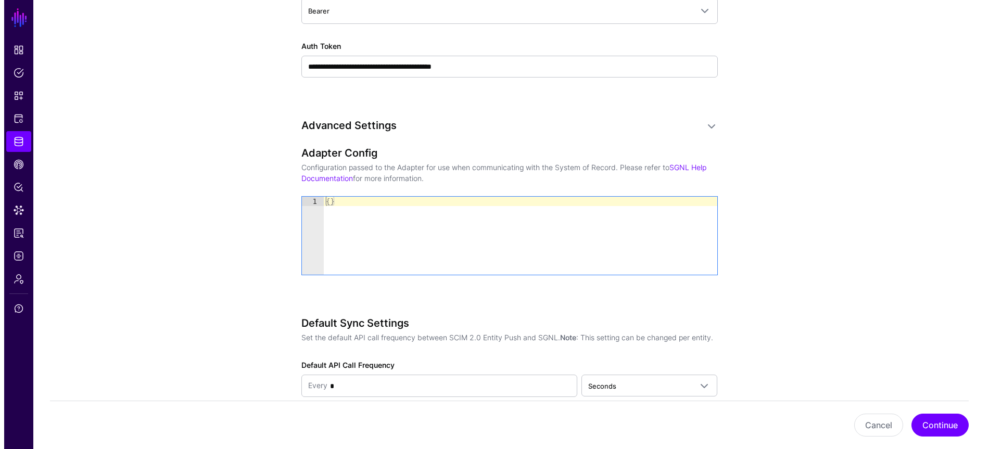
scroll to position [733, 0]
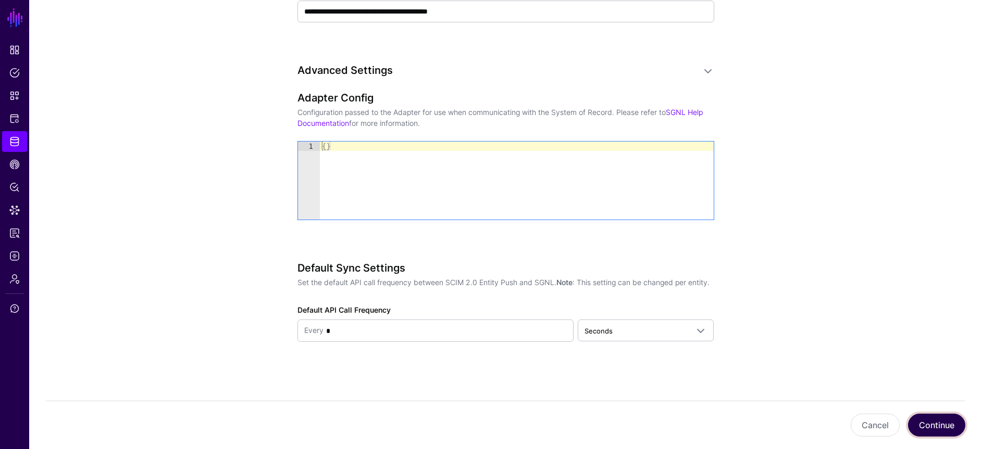
click at [937, 431] on button "Continue" at bounding box center [936, 425] width 57 height 23
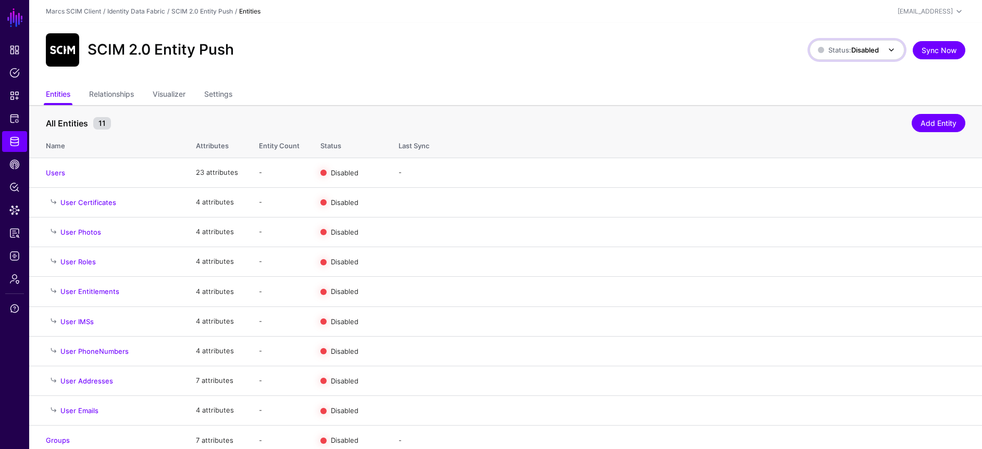
click at [849, 56] on link "Status: Disabled" at bounding box center [856, 50] width 95 height 20
click at [855, 73] on span "Enabled Syncing active for all configured entities that are enabled" at bounding box center [866, 89] width 97 height 42
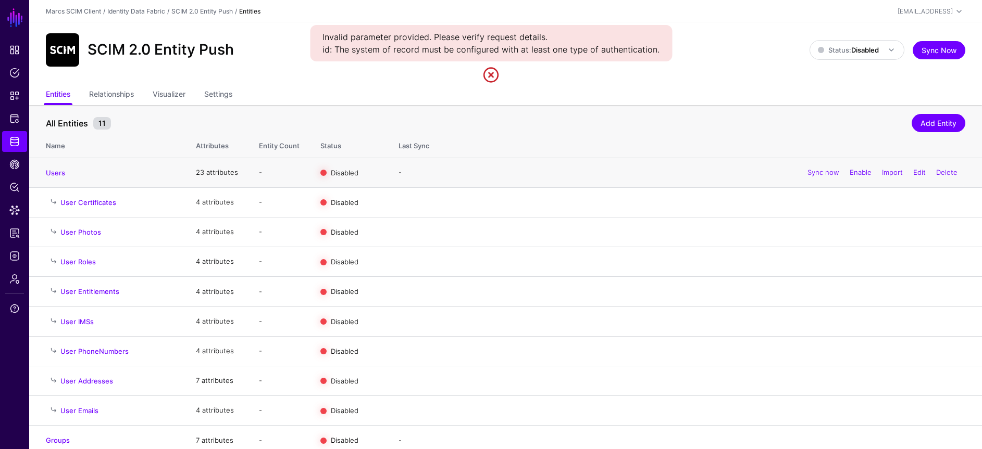
click at [853, 177] on div "Sync now Enable Import Edit Delete" at bounding box center [882, 173] width 166 height 26
click at [225, 97] on link "Settings" at bounding box center [218, 95] width 28 height 20
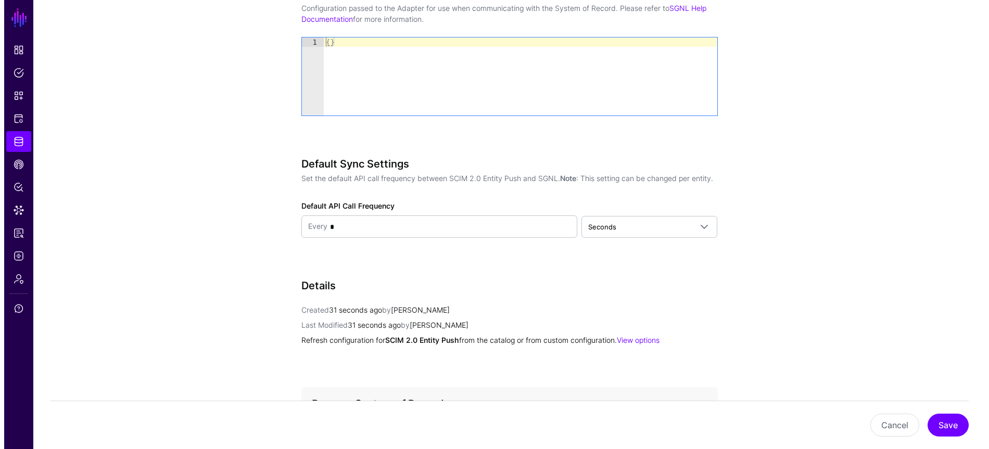
scroll to position [1258, 0]
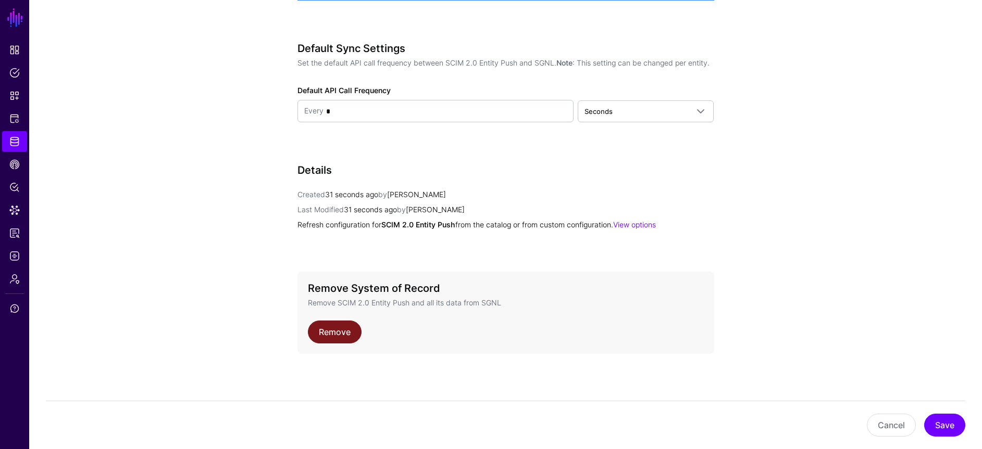
click at [323, 337] on link "Remove" at bounding box center [335, 332] width 54 height 23
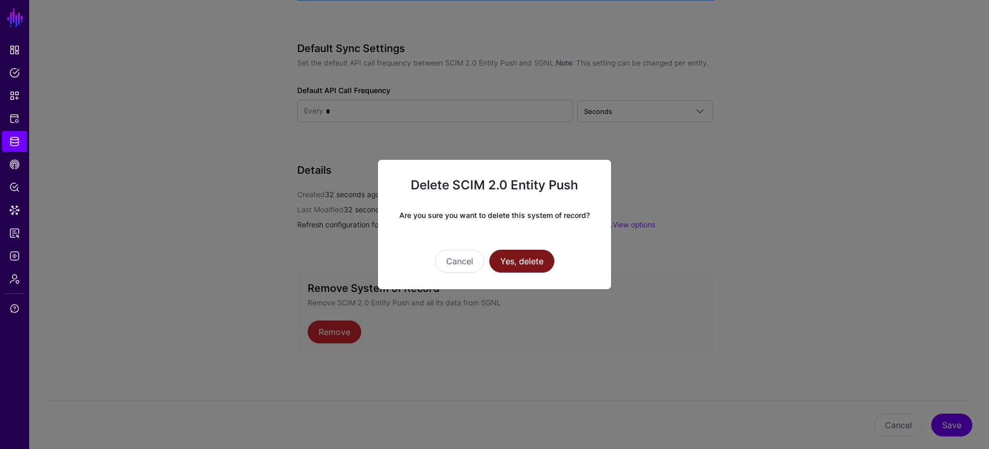
click at [523, 266] on button "Yes, delete" at bounding box center [521, 261] width 65 height 23
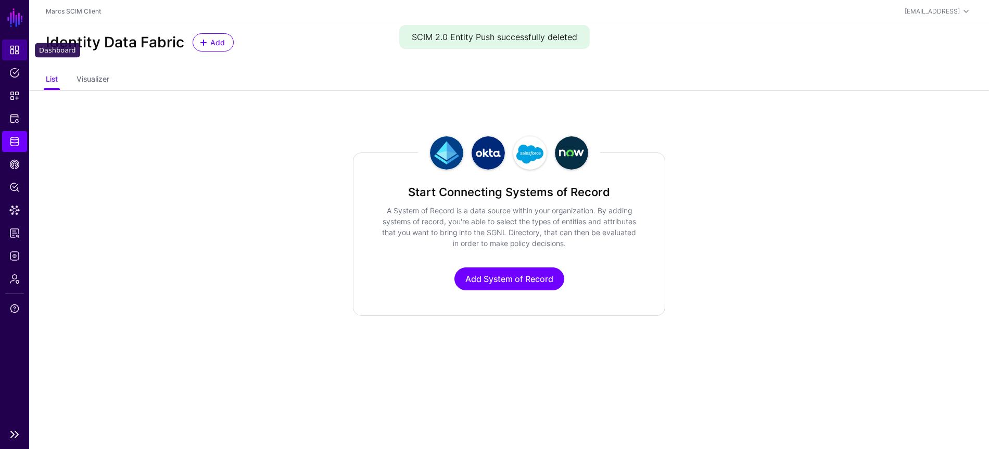
click at [19, 45] on span "Dashboard" at bounding box center [14, 50] width 10 height 10
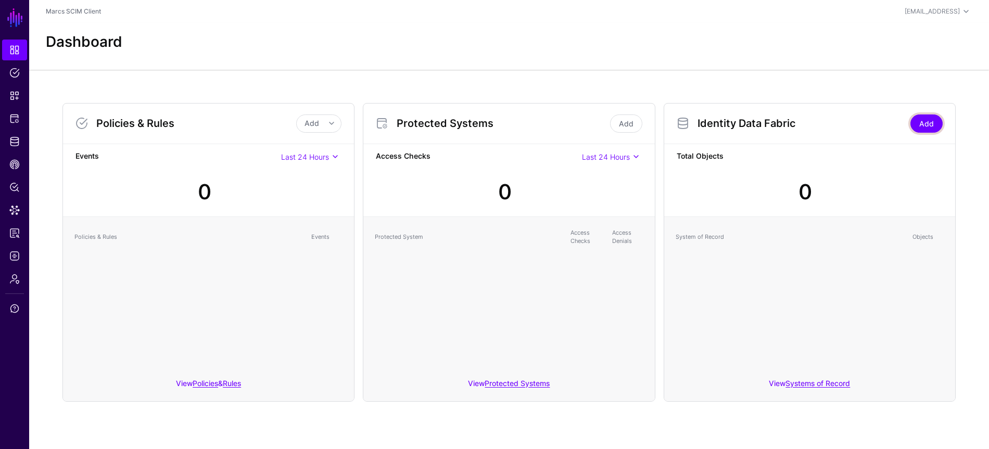
click at [933, 120] on link "Add" at bounding box center [927, 124] width 32 height 18
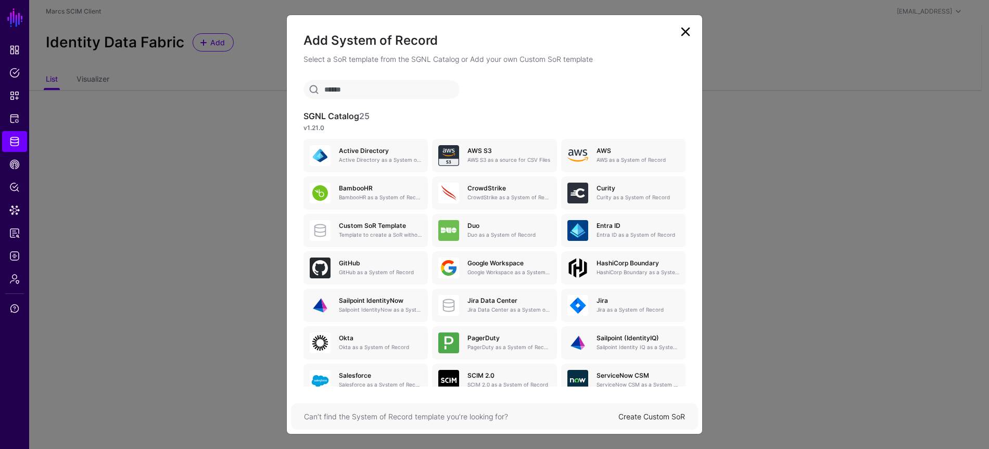
click at [654, 415] on link "Create Custom SoR" at bounding box center [652, 416] width 67 height 9
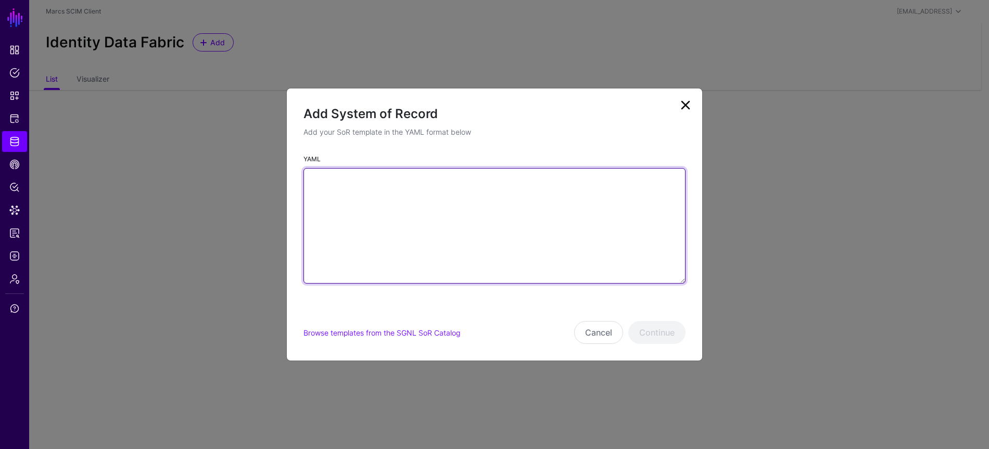
click at [457, 208] on textarea "YAML" at bounding box center [495, 226] width 382 height 116
paste textarea "**********"
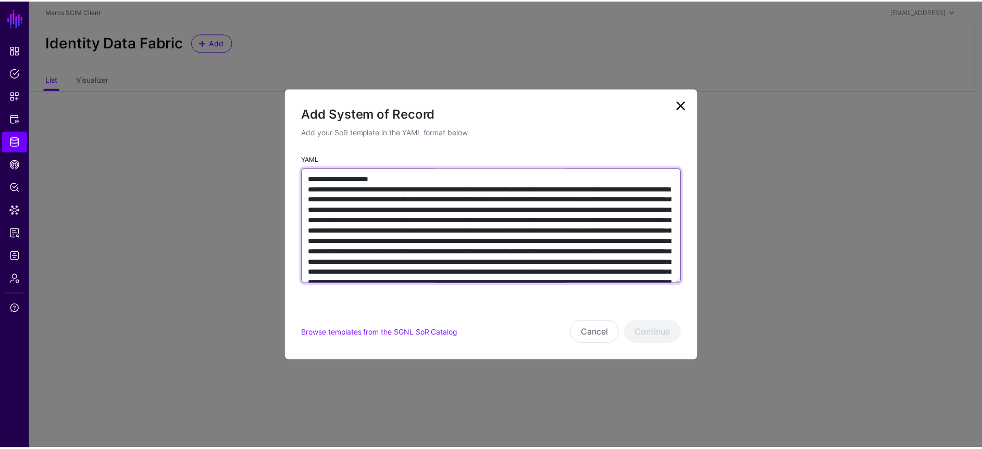
scroll to position [5556, 0]
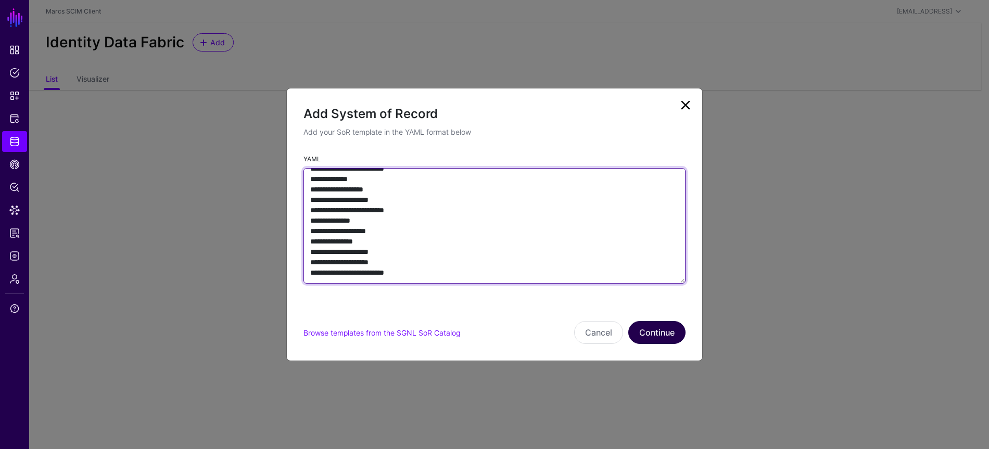
type textarea "**********"
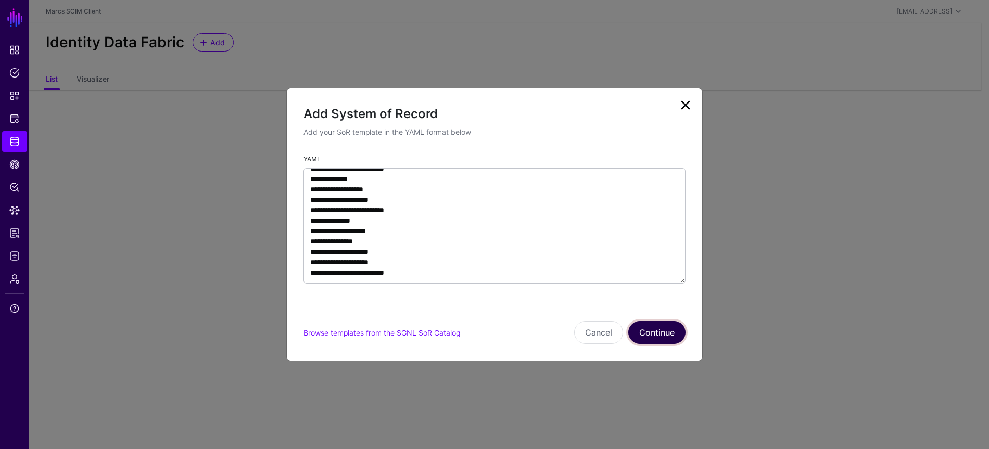
click at [660, 330] on button "Continue" at bounding box center [657, 332] width 57 height 23
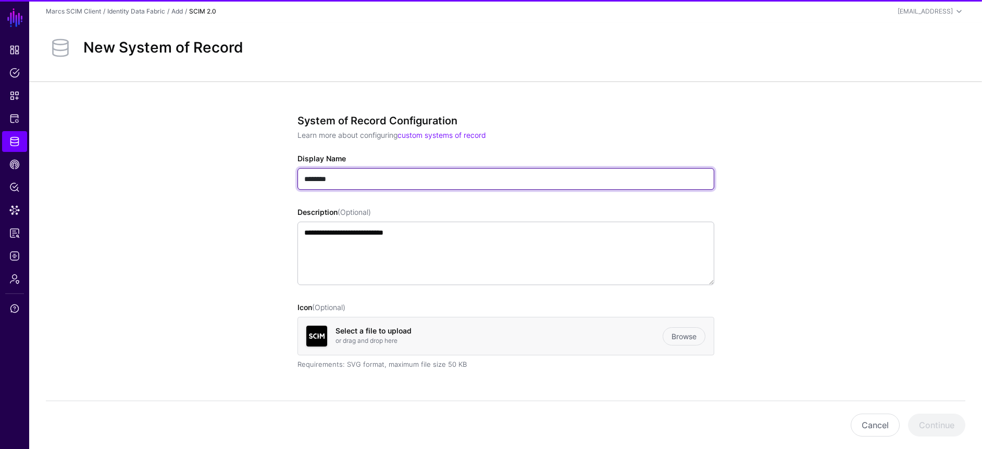
click at [415, 175] on input "********" at bounding box center [505, 179] width 417 height 22
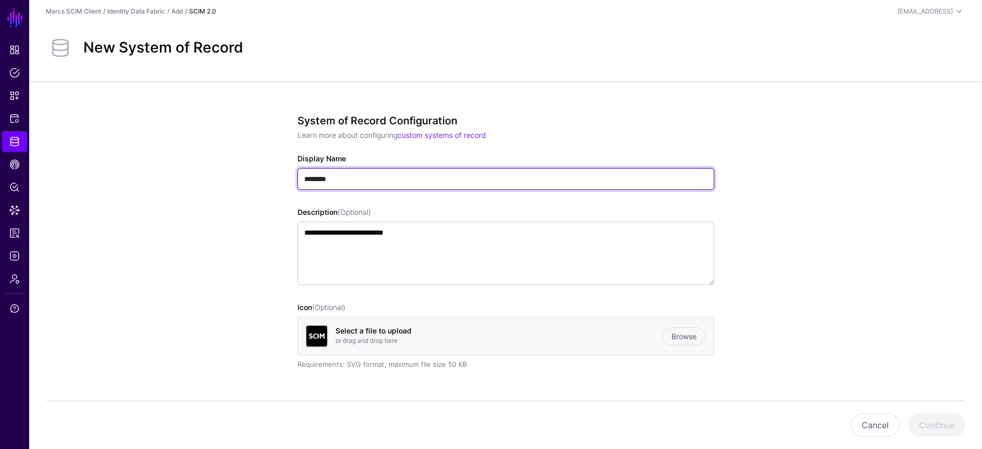
type input "**********"
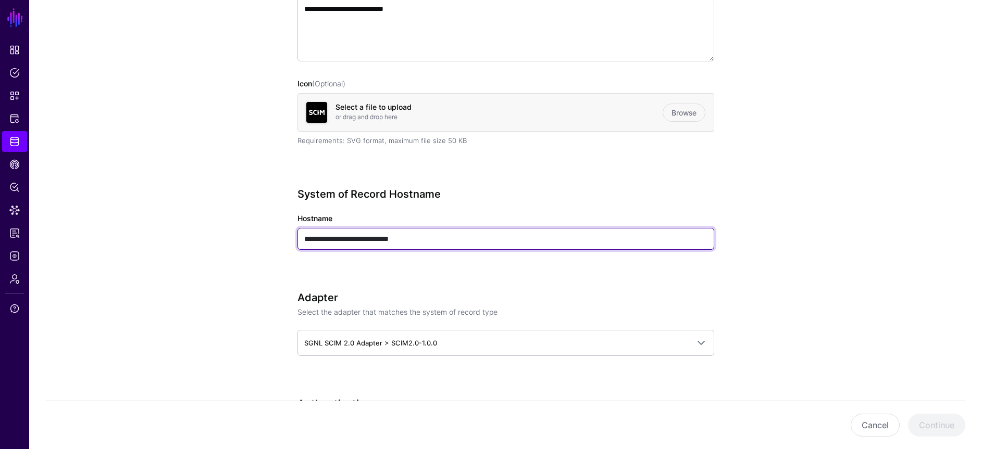
scroll to position [333, 0]
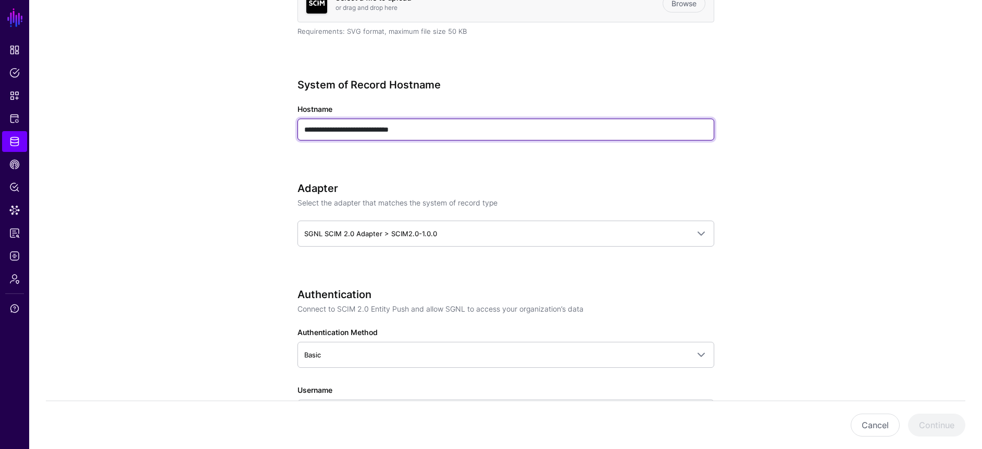
type input "**********"
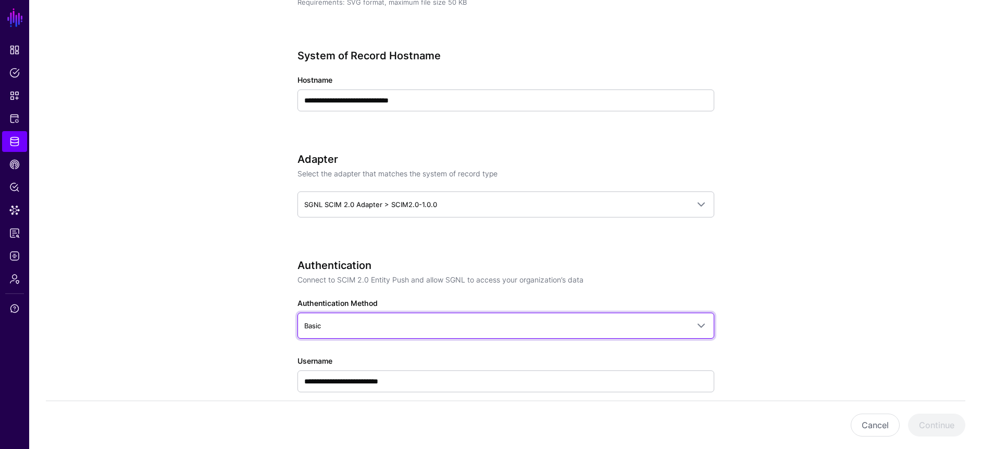
scroll to position [457, 0]
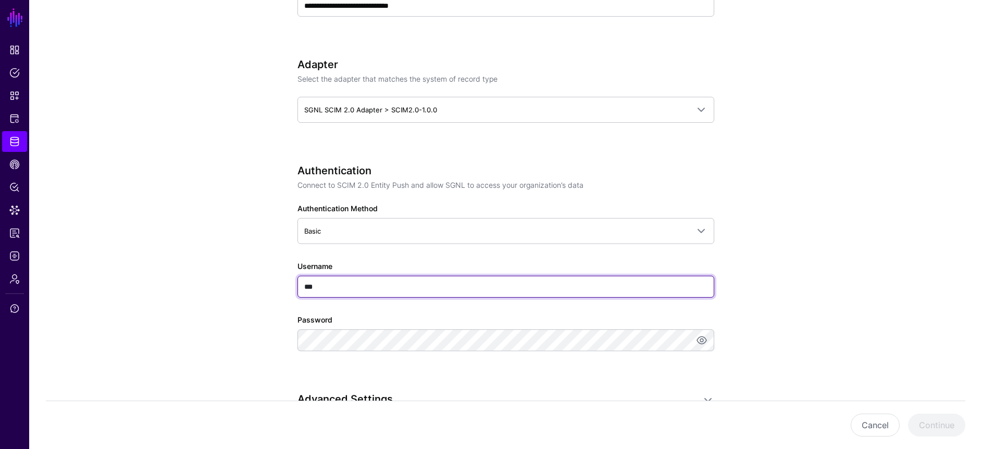
type input "***"
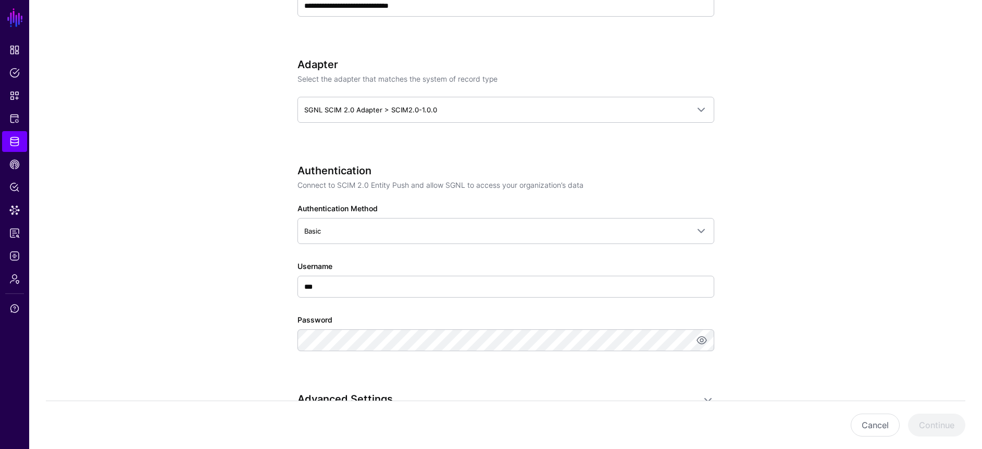
click at [353, 351] on div "Authentication Connect to SCIM 2.0 Entity Push and allow SGNL to access your or…" at bounding box center [505, 273] width 417 height 216
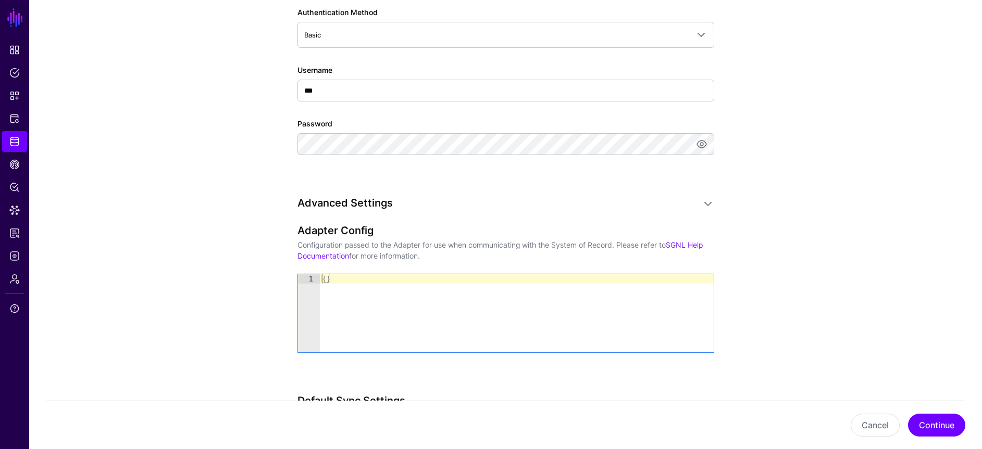
click at [822, 278] on app-datasources-details-form "**********" at bounding box center [505, 5] width 952 height 1155
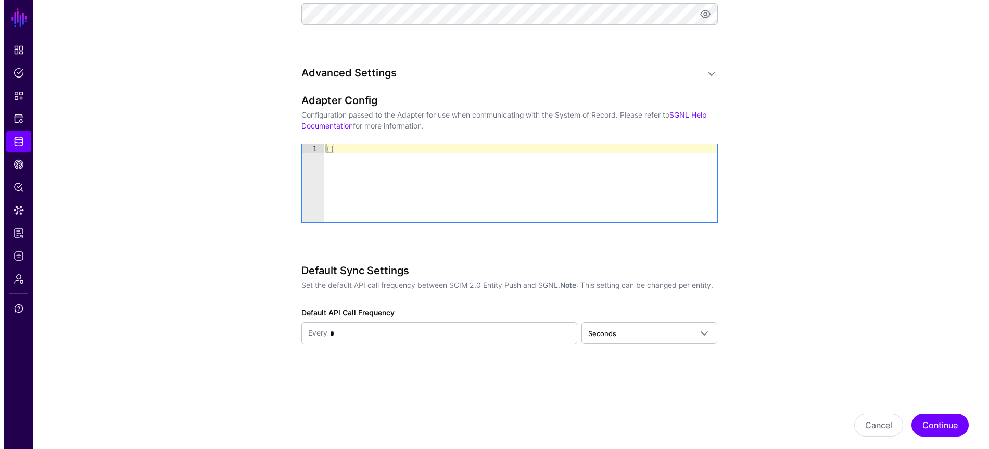
scroll to position [786, 0]
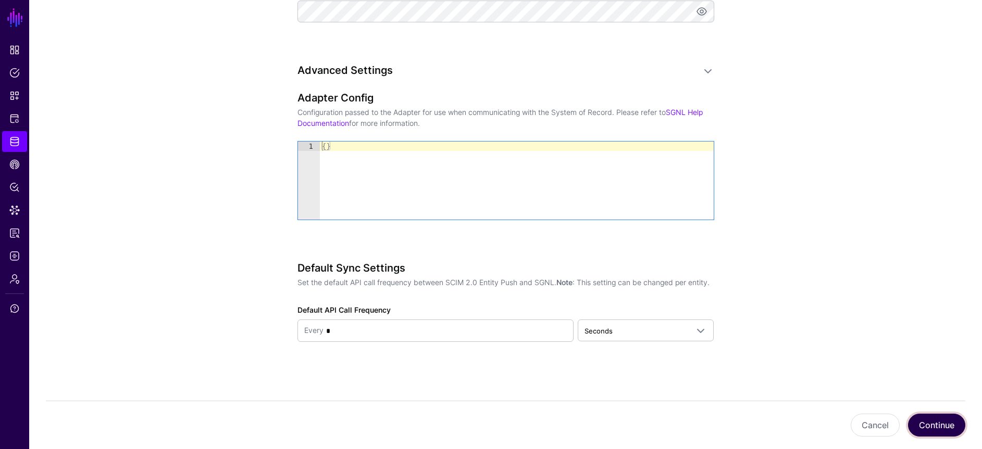
click at [928, 420] on button "Continue" at bounding box center [936, 425] width 57 height 23
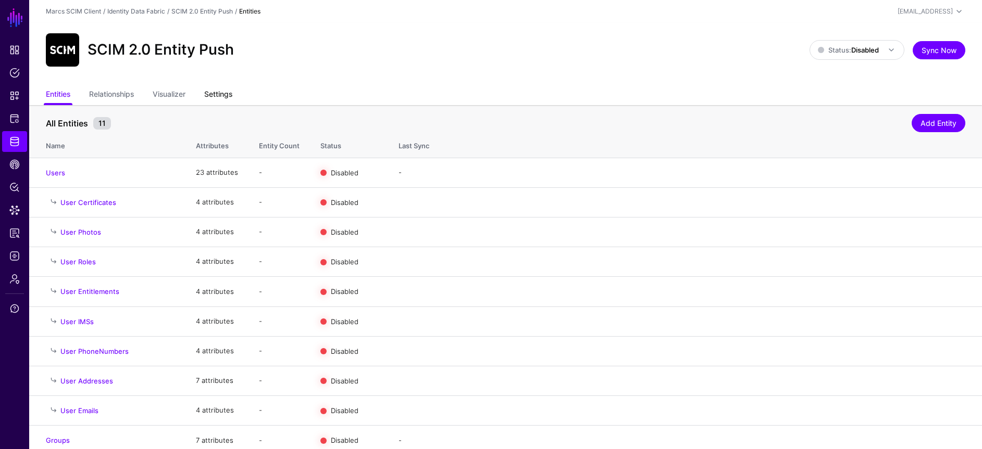
click at [231, 91] on link "Settings" at bounding box center [218, 95] width 28 height 20
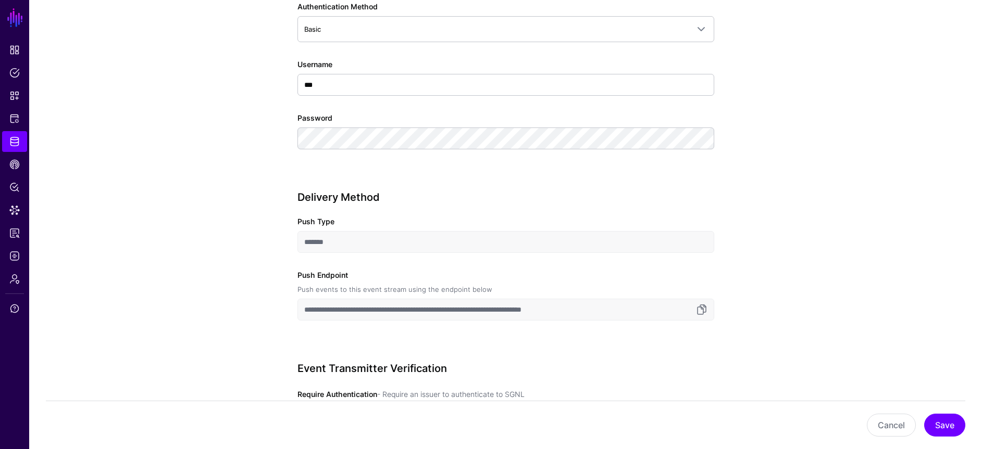
scroll to position [720, 0]
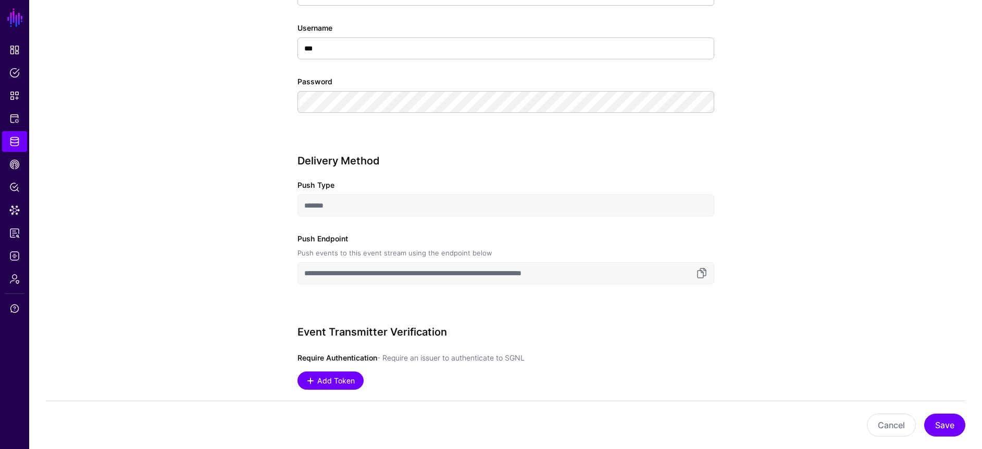
drag, startPoint x: 304, startPoint y: 275, endPoint x: 585, endPoint y: 281, distance: 281.3
click at [585, 281] on input "**********" at bounding box center [505, 273] width 417 height 22
click at [635, 274] on input "**********" at bounding box center [505, 273] width 417 height 22
click at [705, 273] on link at bounding box center [701, 273] width 12 height 12
click at [337, 382] on span "Add Token" at bounding box center [336, 380] width 40 height 11
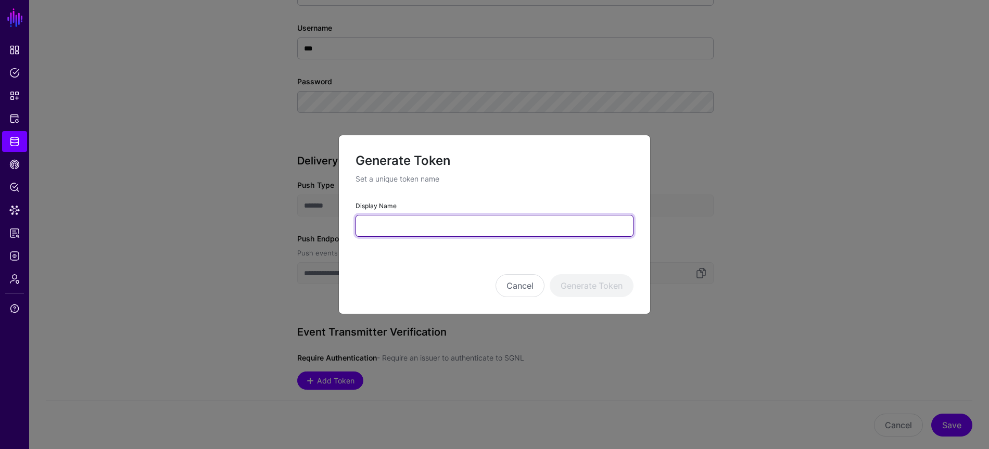
click at [424, 226] on input "Display Name" at bounding box center [495, 226] width 278 height 22
type input "**********"
click at [550, 274] on button "Generate Token" at bounding box center [592, 285] width 84 height 23
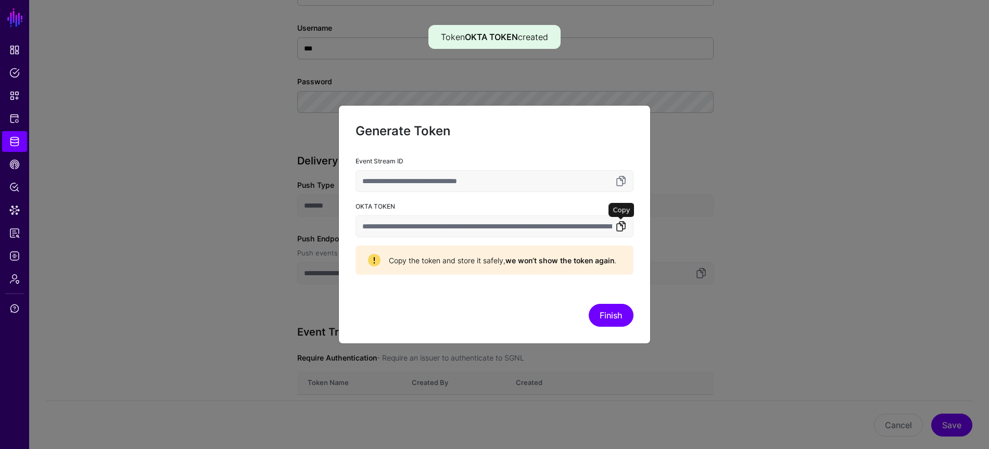
click at [622, 229] on link at bounding box center [621, 226] width 12 height 12
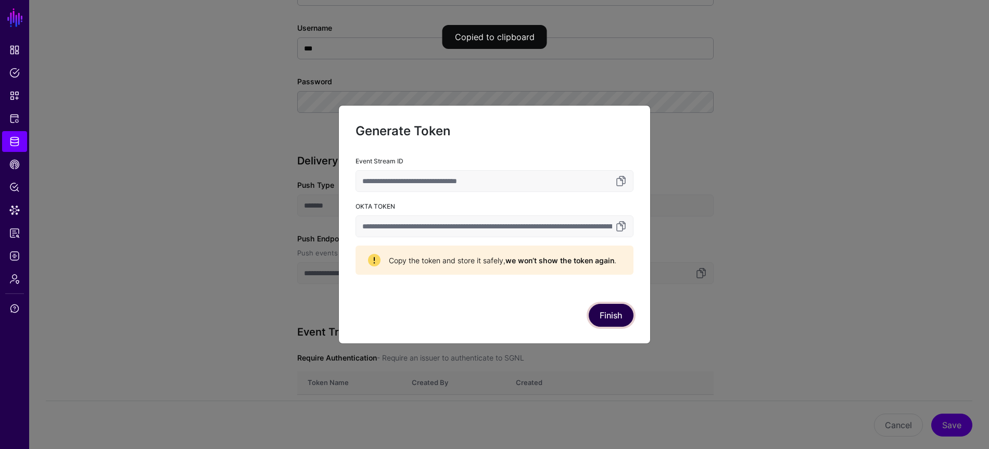
click at [614, 316] on button "Finish" at bounding box center [611, 315] width 45 height 23
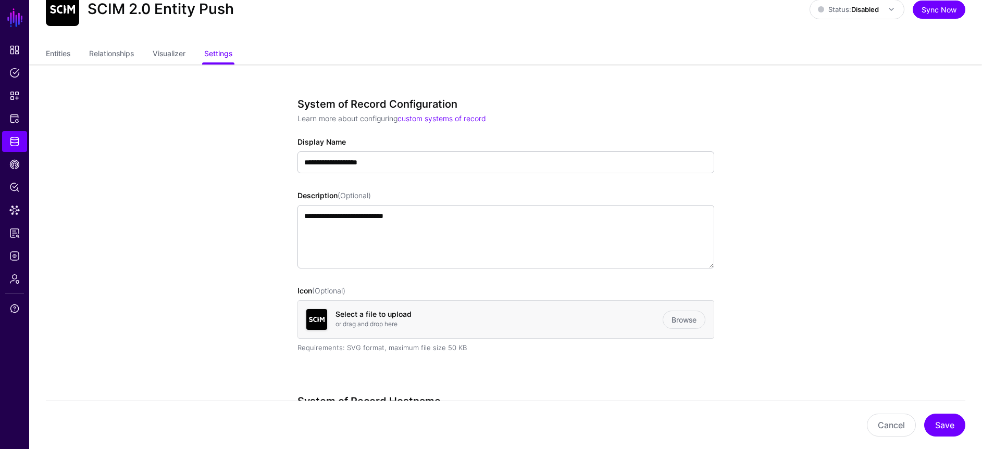
scroll to position [0, 0]
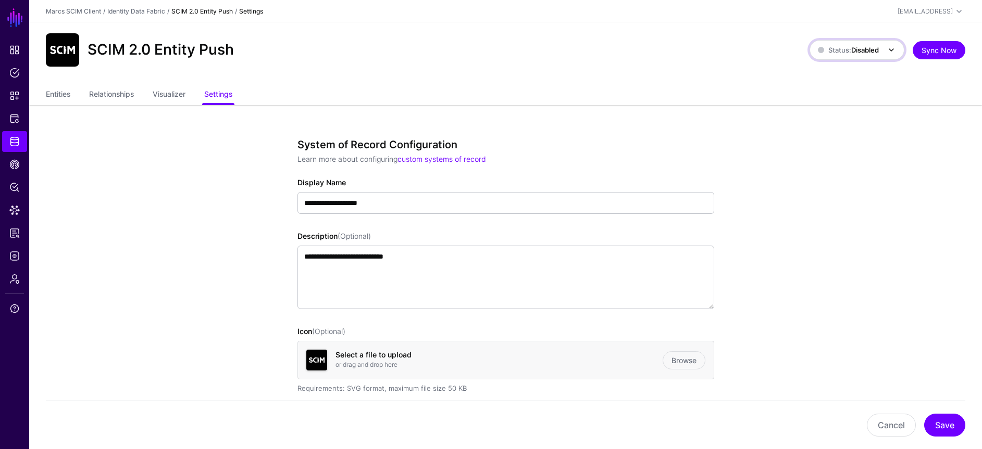
click at [856, 45] on span "Status: Disabled" at bounding box center [848, 49] width 61 height 11
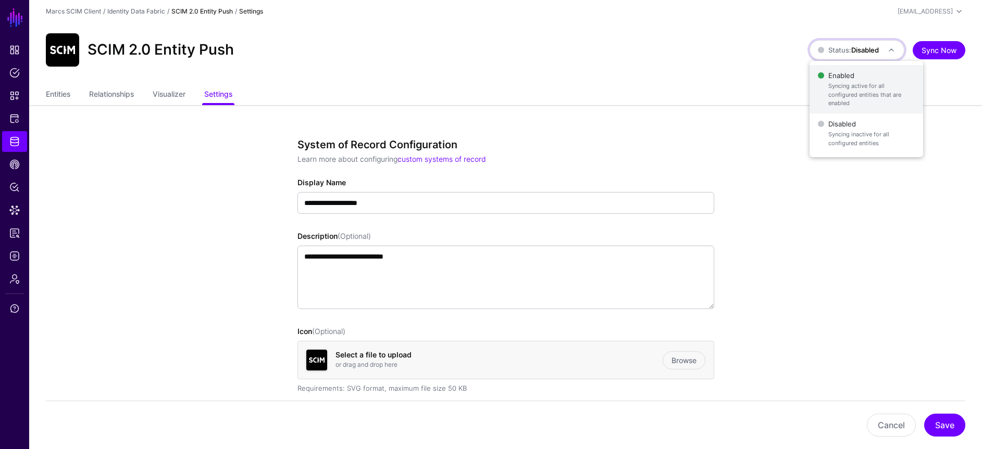
click at [831, 75] on span "Enabled Syncing active for all configured entities that are enabled" at bounding box center [866, 89] width 97 height 42
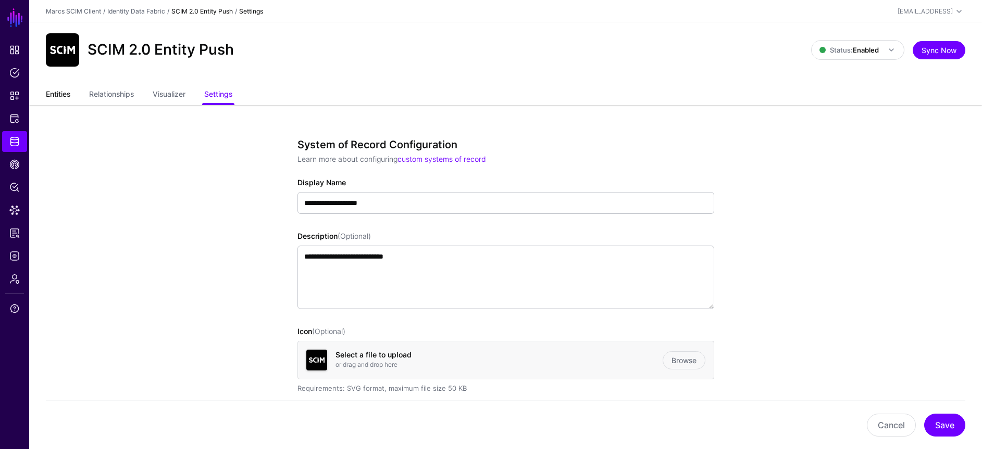
click at [56, 94] on link "Entities" at bounding box center [58, 95] width 24 height 20
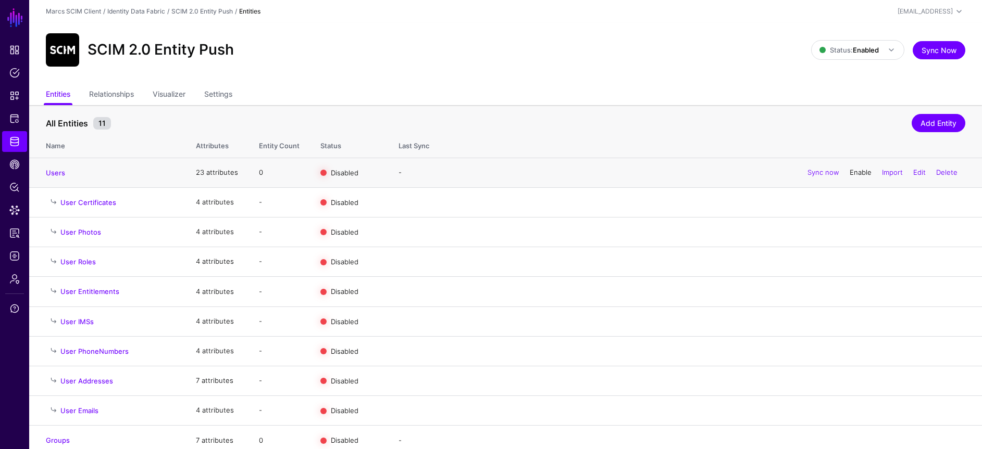
click at [849, 172] on link "Enable" at bounding box center [860, 172] width 22 height 8
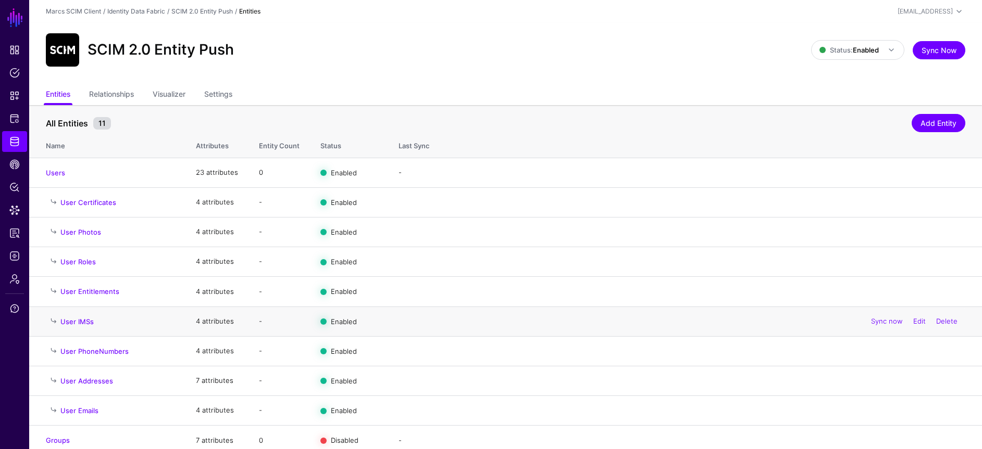
scroll to position [39, 0]
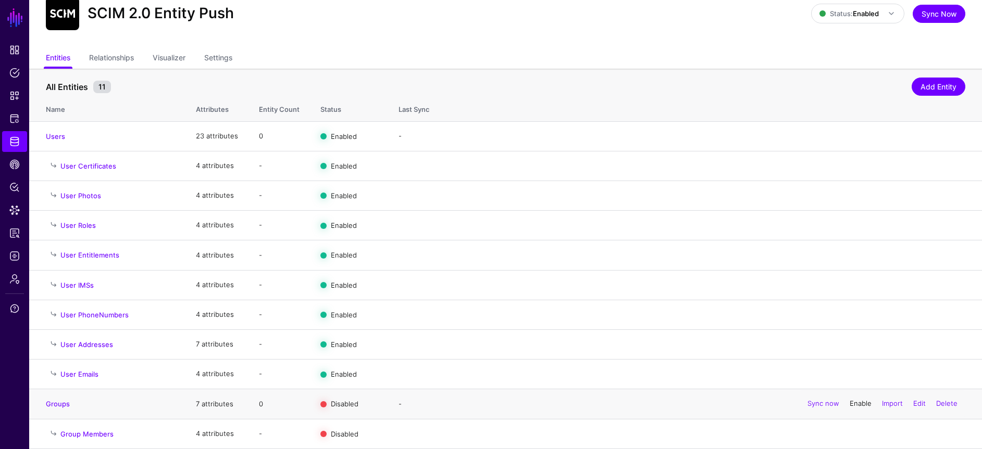
click at [859, 405] on link "Enable" at bounding box center [860, 404] width 22 height 8
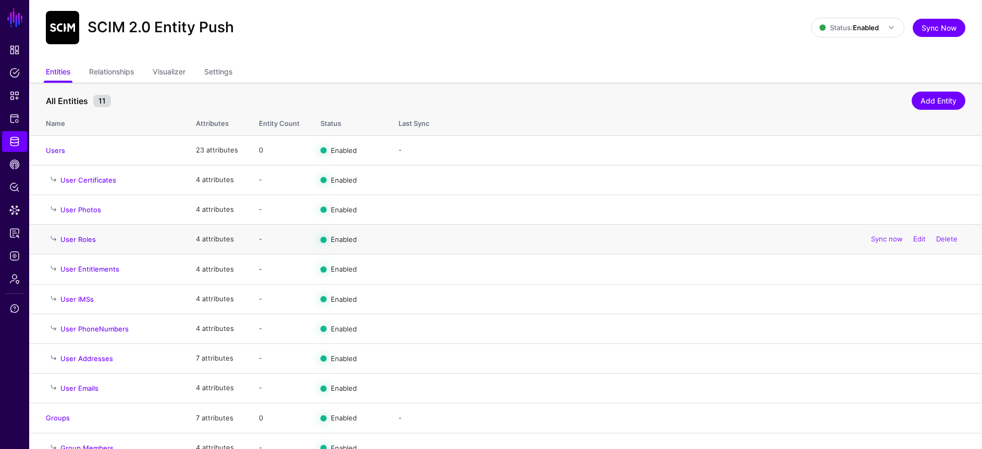
scroll to position [0, 0]
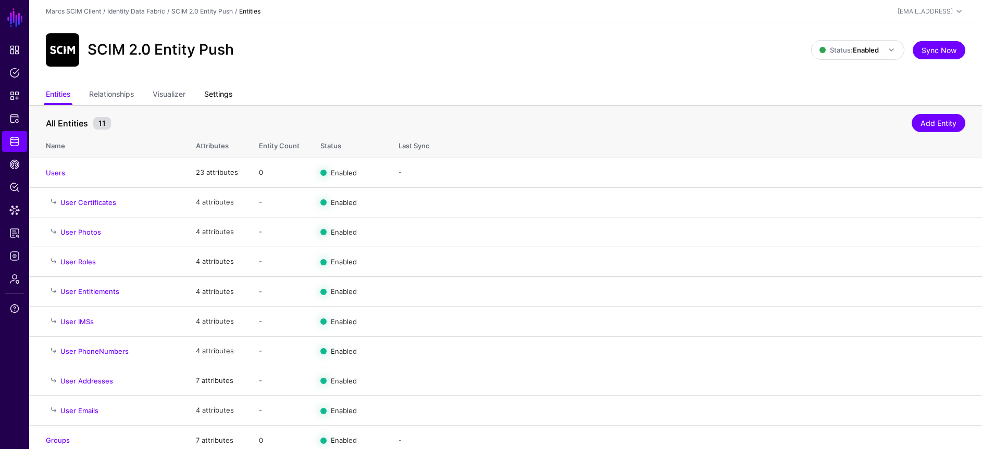
click at [209, 95] on link "Settings" at bounding box center [218, 95] width 28 height 20
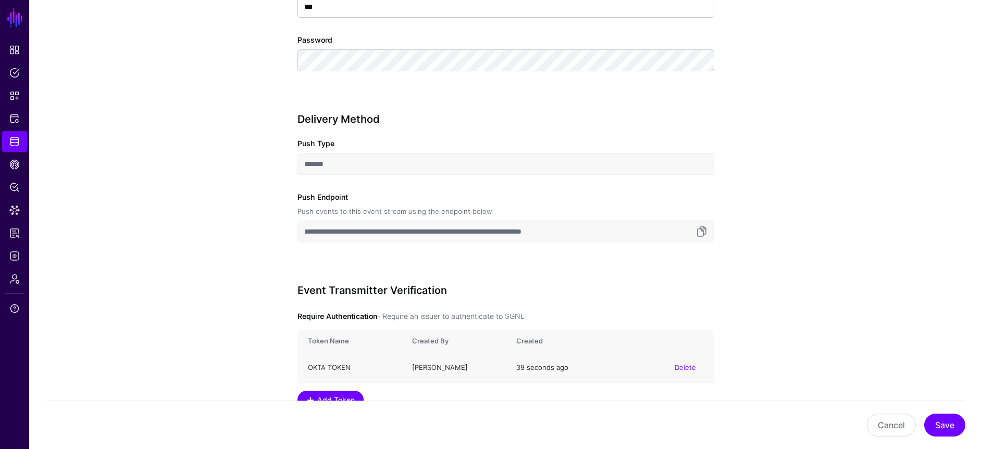
scroll to position [820, 0]
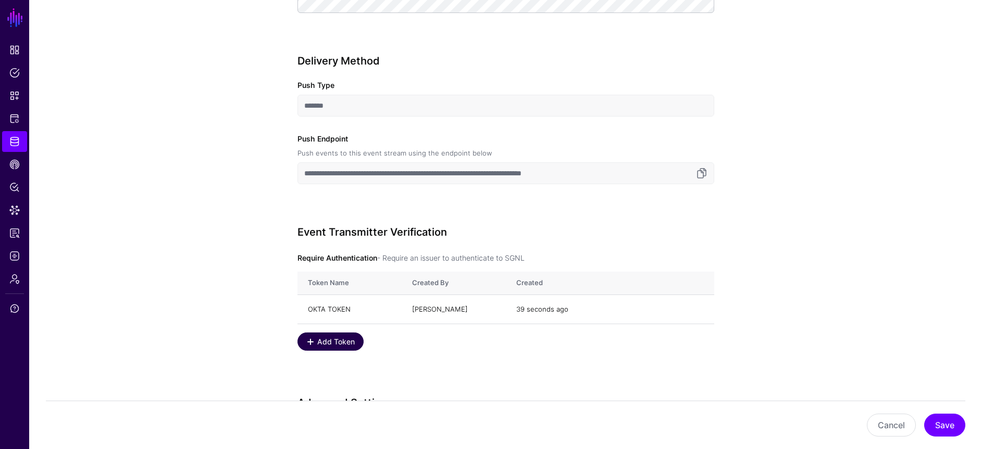
click at [343, 341] on span "Add Token" at bounding box center [336, 341] width 40 height 11
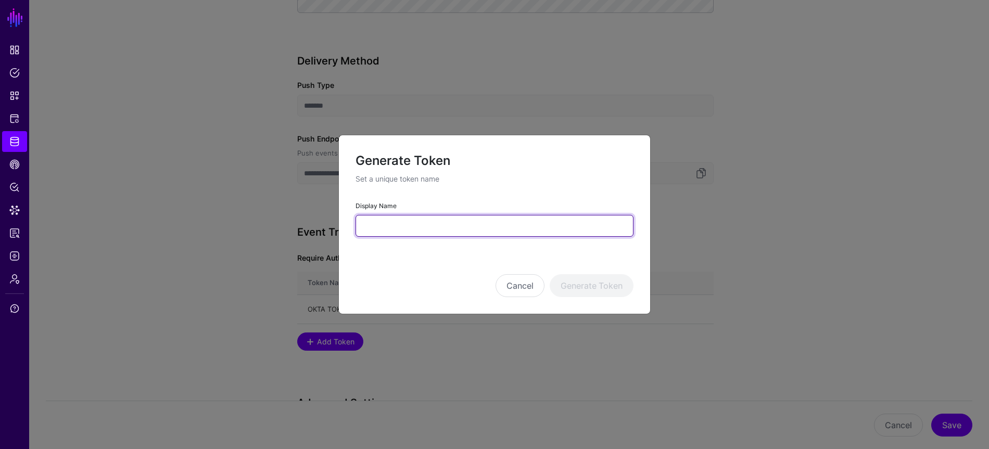
click at [401, 235] on input "Display Name" at bounding box center [495, 226] width 278 height 22
type input "****"
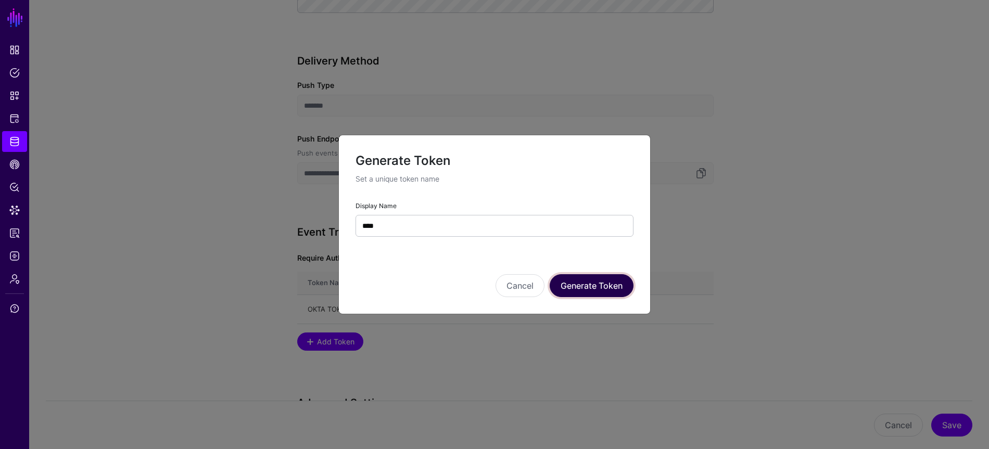
click at [593, 285] on button "Generate Token" at bounding box center [592, 285] width 84 height 23
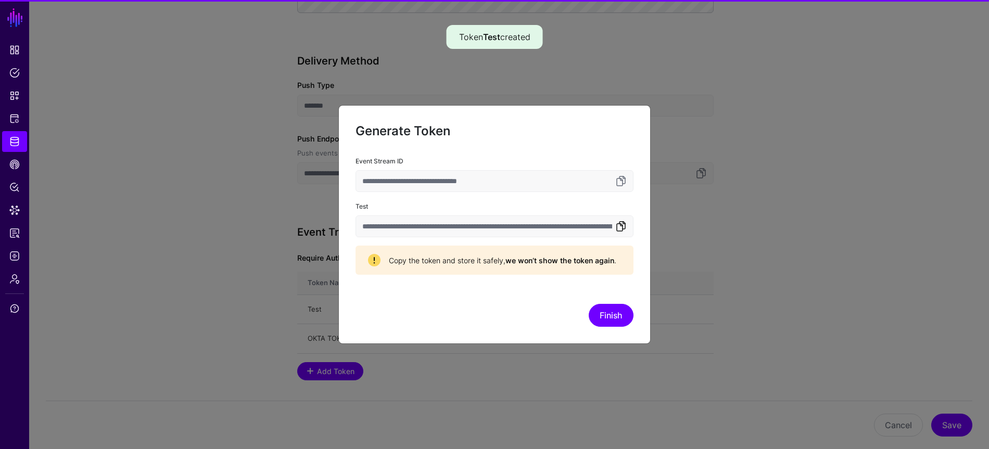
click at [617, 225] on link at bounding box center [621, 226] width 12 height 12
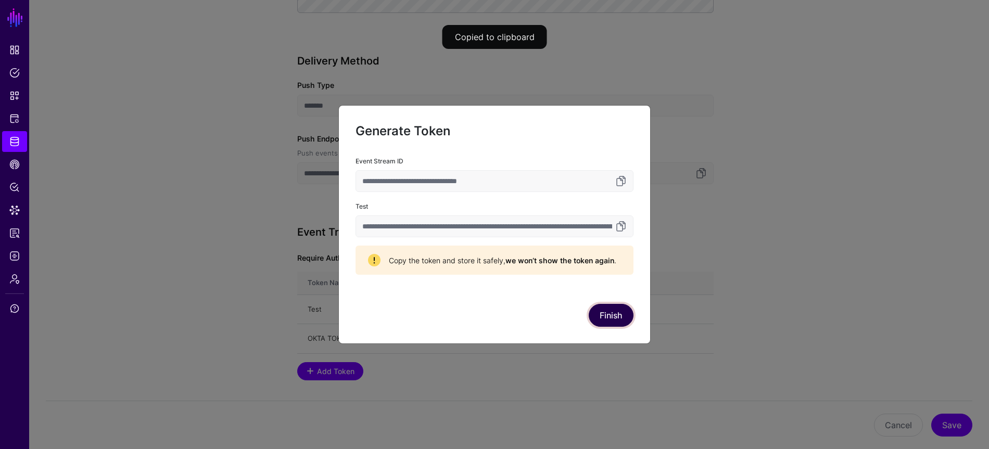
click at [609, 312] on button "Finish" at bounding box center [611, 315] width 45 height 23
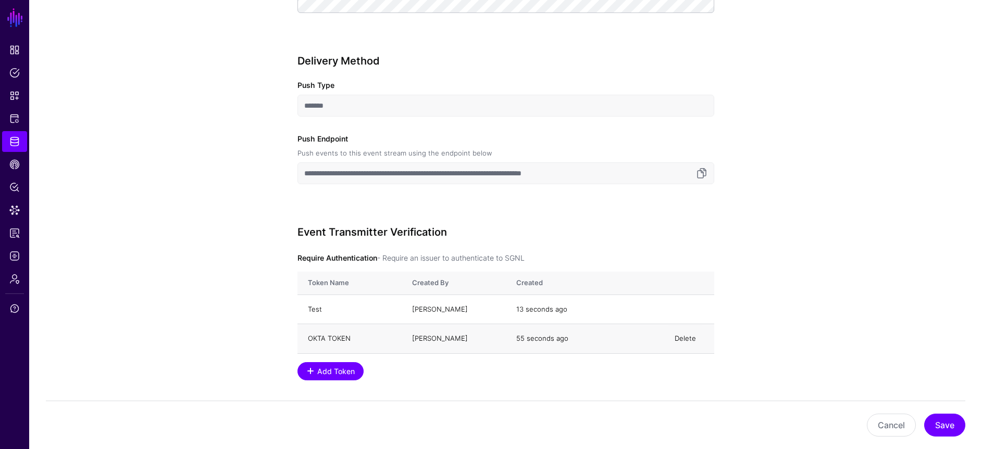
click at [679, 338] on link "Delete" at bounding box center [684, 338] width 21 height 8
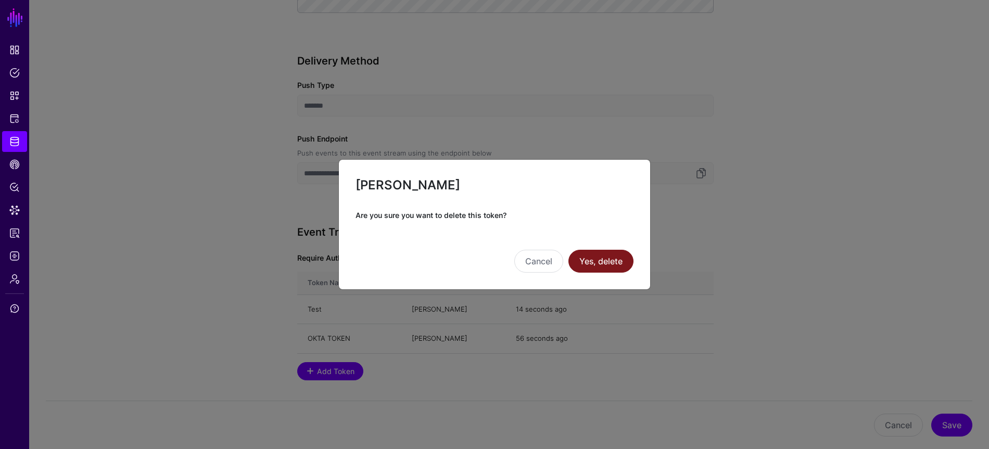
click at [599, 265] on button "Yes, delete" at bounding box center [601, 261] width 65 height 23
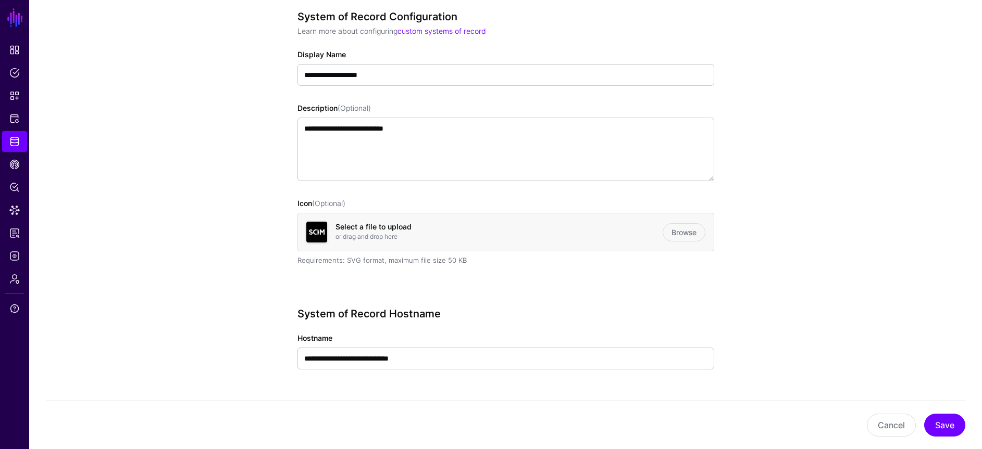
scroll to position [0, 0]
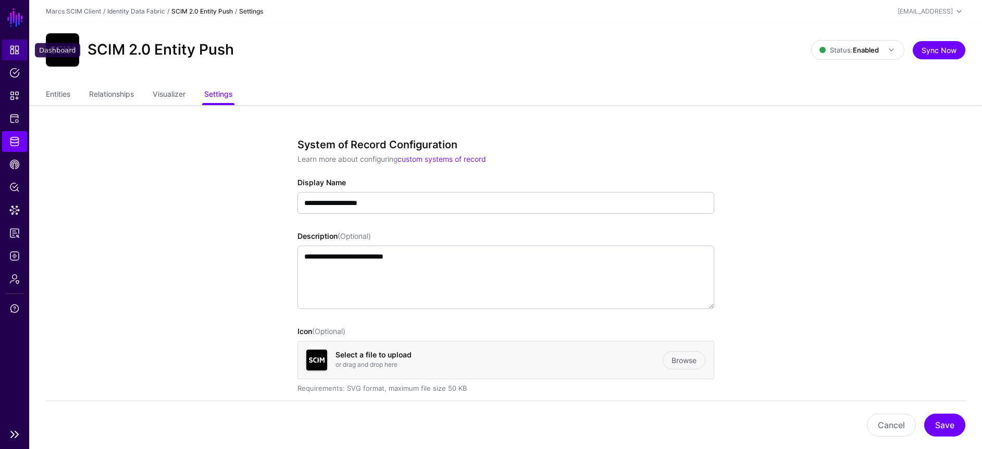
click at [26, 48] on link "Dashboard" at bounding box center [14, 50] width 25 height 21
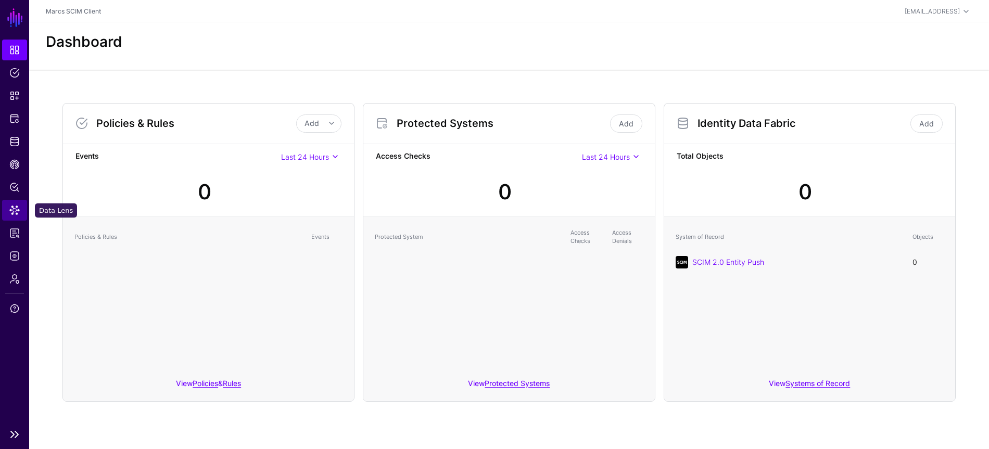
click at [20, 211] on link "Data Lens" at bounding box center [14, 210] width 25 height 21
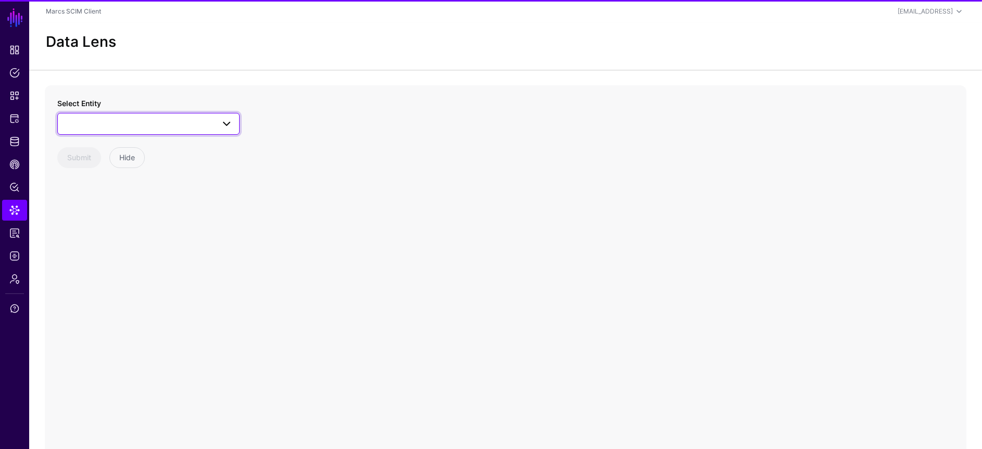
click at [124, 123] on span at bounding box center [148, 124] width 169 height 12
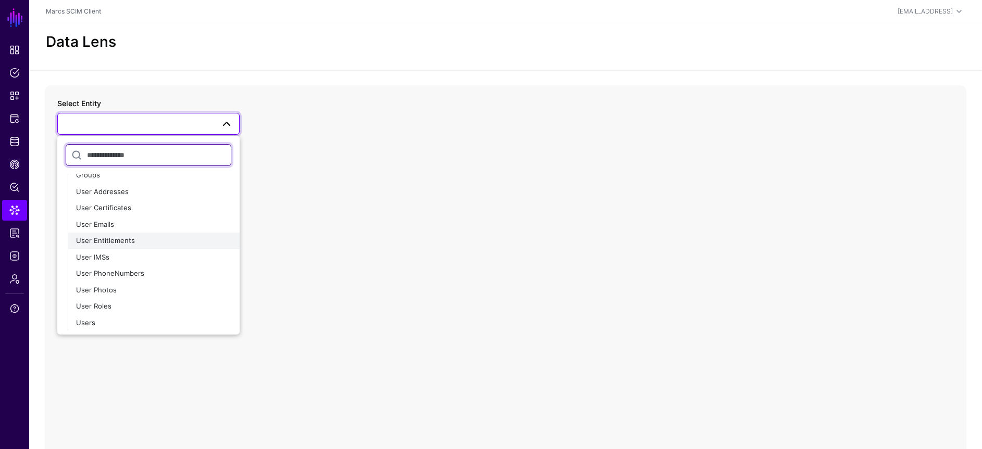
scroll to position [45, 0]
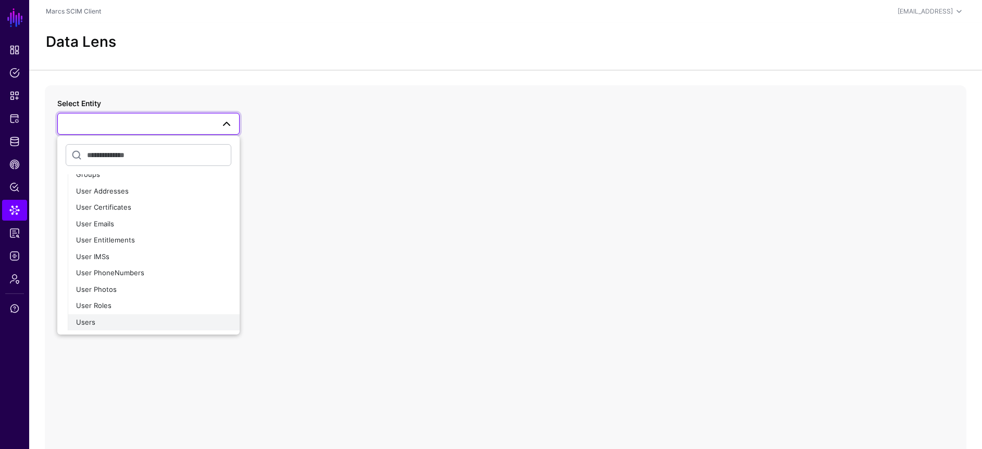
click at [117, 320] on div "Users" at bounding box center [153, 323] width 155 height 10
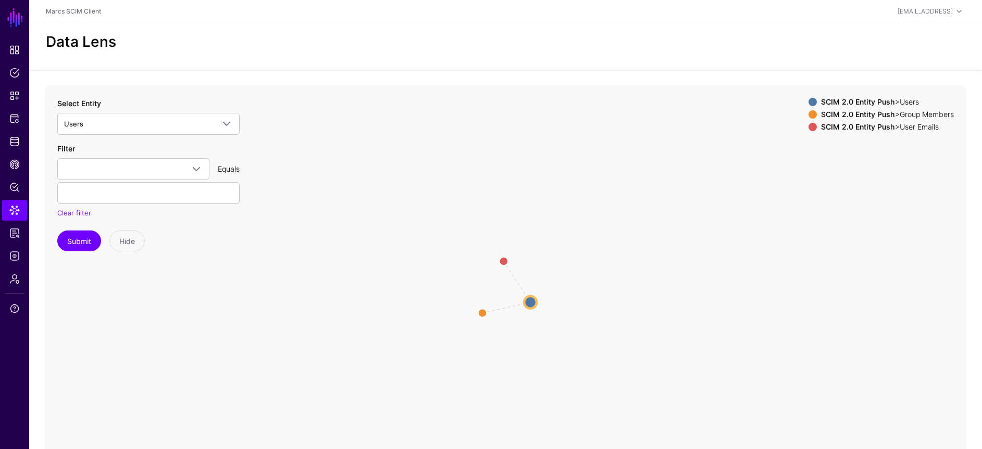
click at [530, 303] on circle at bounding box center [530, 302] width 12 height 12
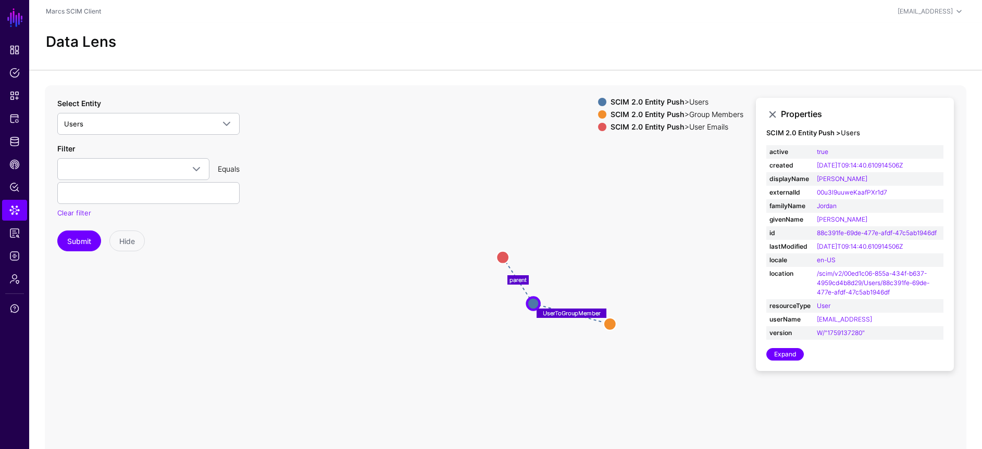
drag, startPoint x: 478, startPoint y: 315, endPoint x: 610, endPoint y: 315, distance: 131.7
click at [610, 318] on circle at bounding box center [610, 324] width 12 height 12
click at [609, 314] on circle at bounding box center [611, 315] width 12 height 12
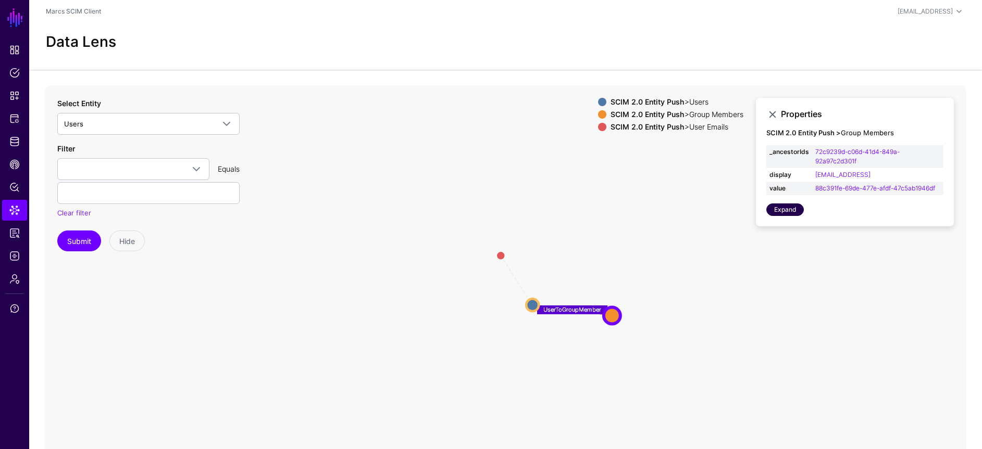
click at [780, 209] on link "Expand" at bounding box center [784, 210] width 37 height 12
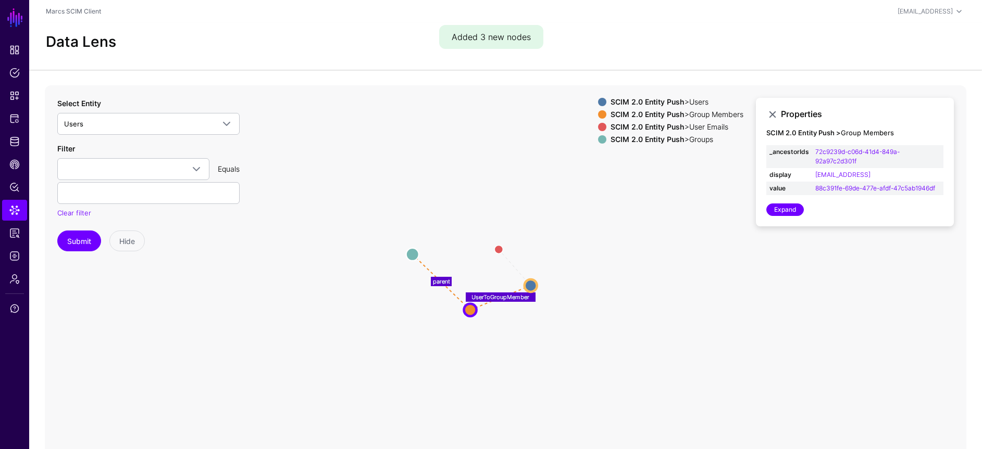
drag, startPoint x: 529, startPoint y: 326, endPoint x: 412, endPoint y: 249, distance: 139.4
click at [412, 249] on circle at bounding box center [412, 254] width 12 height 12
click at [415, 248] on circle at bounding box center [411, 253] width 12 height 12
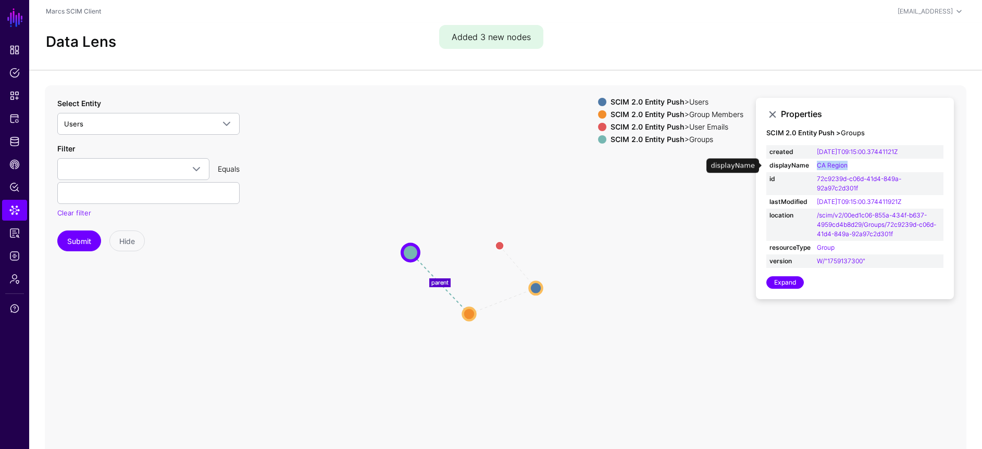
drag, startPoint x: 849, startPoint y: 162, endPoint x: 812, endPoint y: 166, distance: 37.1
click at [812, 166] on tr "displayName CA Region" at bounding box center [854, 166] width 177 height 14
click at [537, 286] on circle at bounding box center [536, 288] width 12 height 12
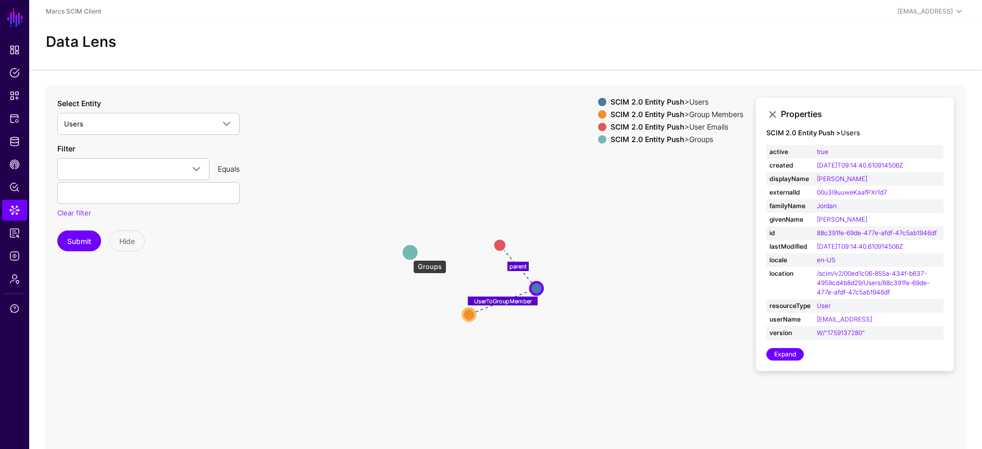
click at [408, 254] on circle at bounding box center [409, 252] width 17 height 17
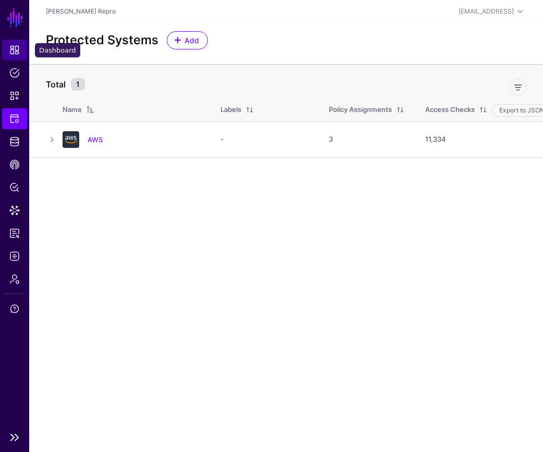
click at [20, 51] on link "Dashboard" at bounding box center [14, 50] width 25 height 21
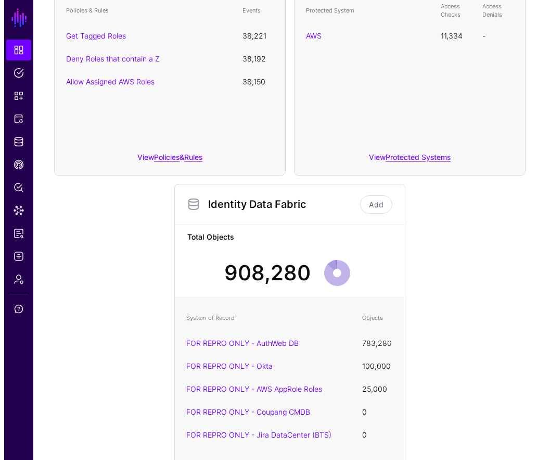
scroll to position [250, 0]
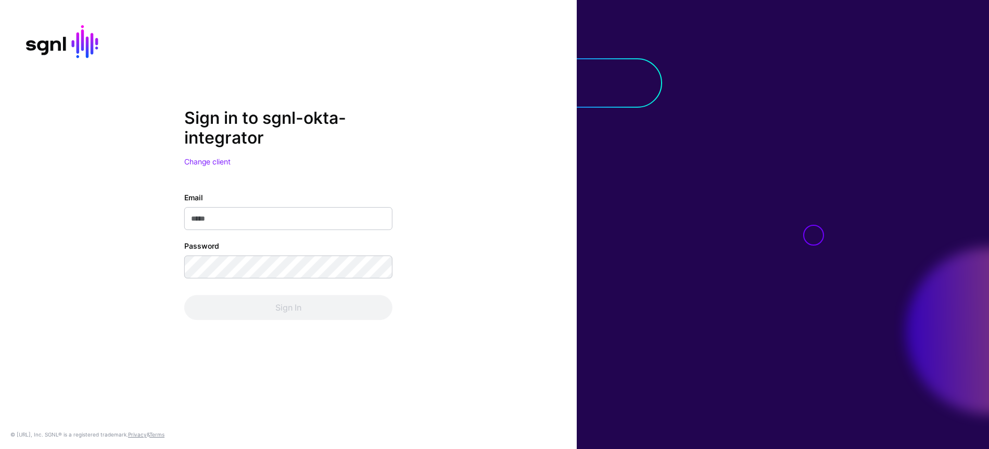
type input "**********"
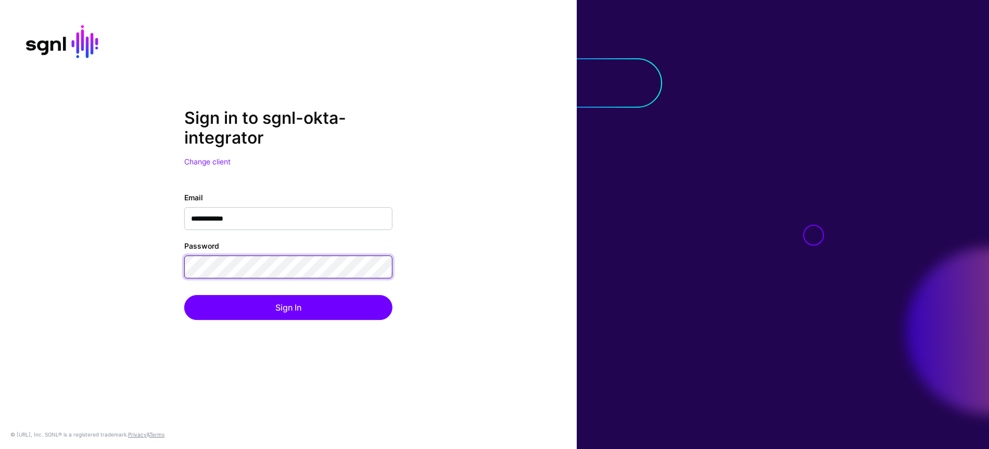
click at [184, 295] on button "Sign In" at bounding box center [288, 307] width 208 height 25
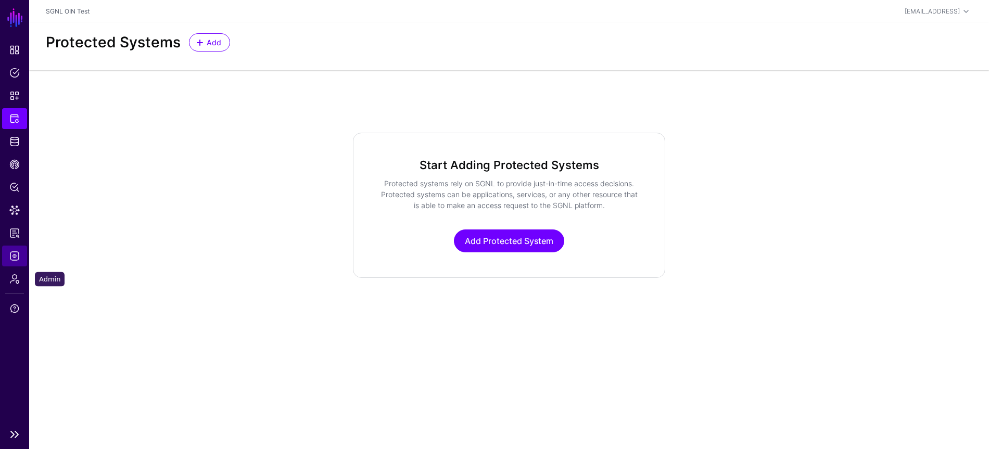
click at [17, 265] on link "Logs" at bounding box center [14, 256] width 25 height 21
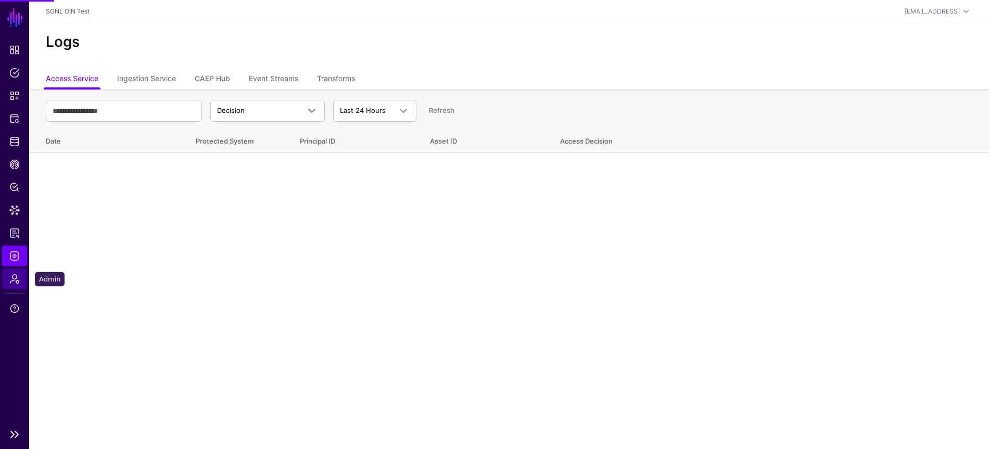
click at [17, 285] on link "Admin" at bounding box center [14, 279] width 25 height 21
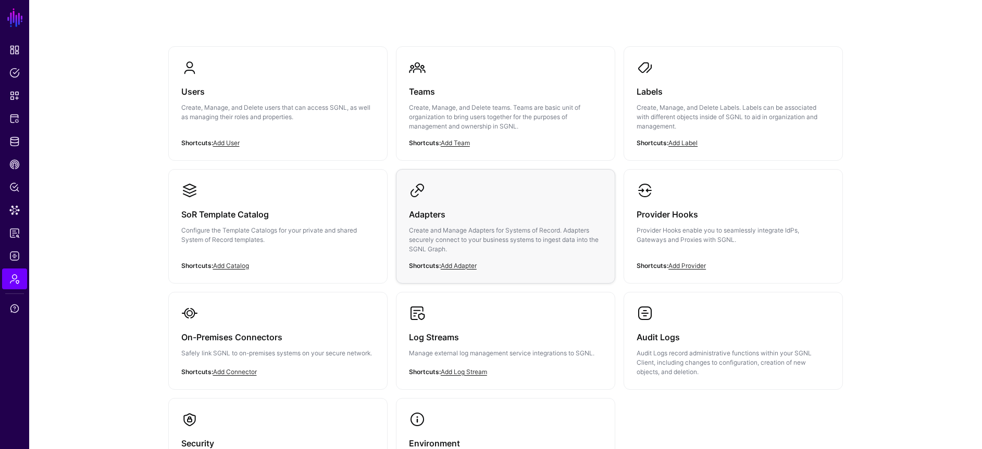
scroll to position [180, 0]
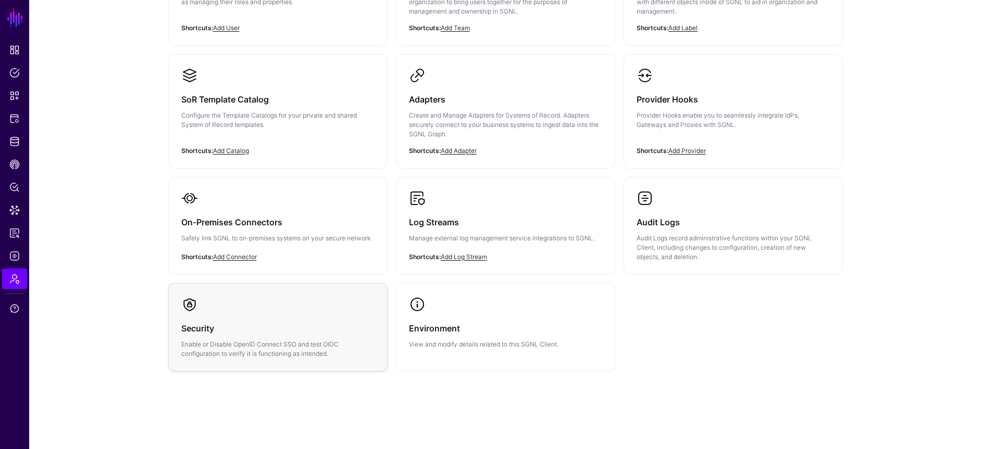
click at [323, 333] on h3 "Security" at bounding box center [277, 328] width 193 height 15
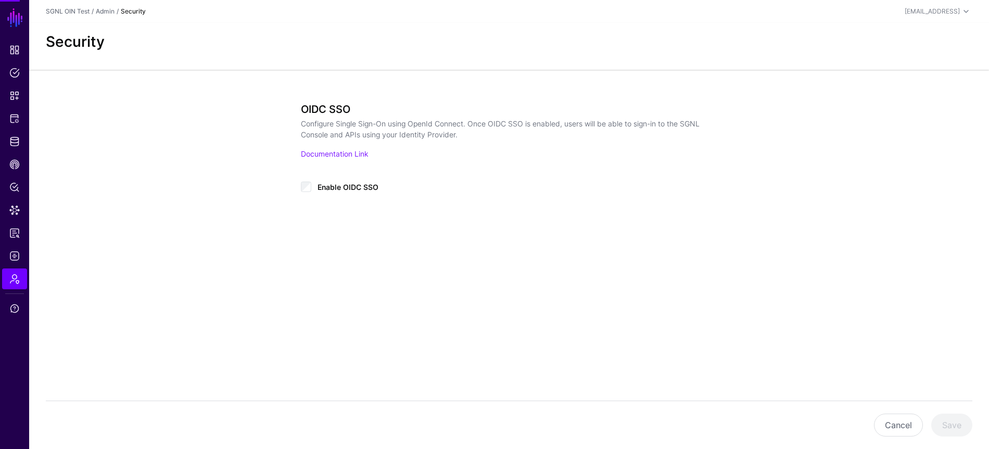
type input "**********"
click at [375, 193] on div "Enable OIDC SSO" at bounding box center [509, 190] width 417 height 21
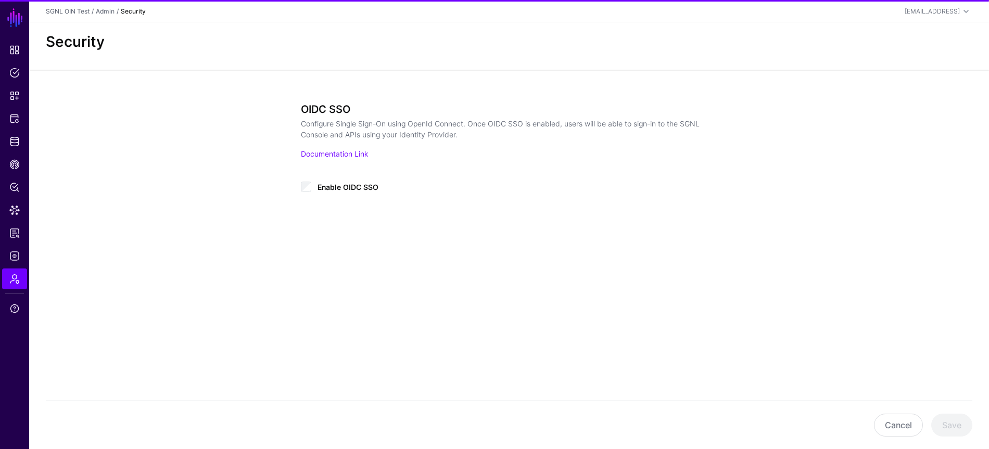
click at [366, 187] on span "Enable OIDC SSO" at bounding box center [348, 187] width 61 height 9
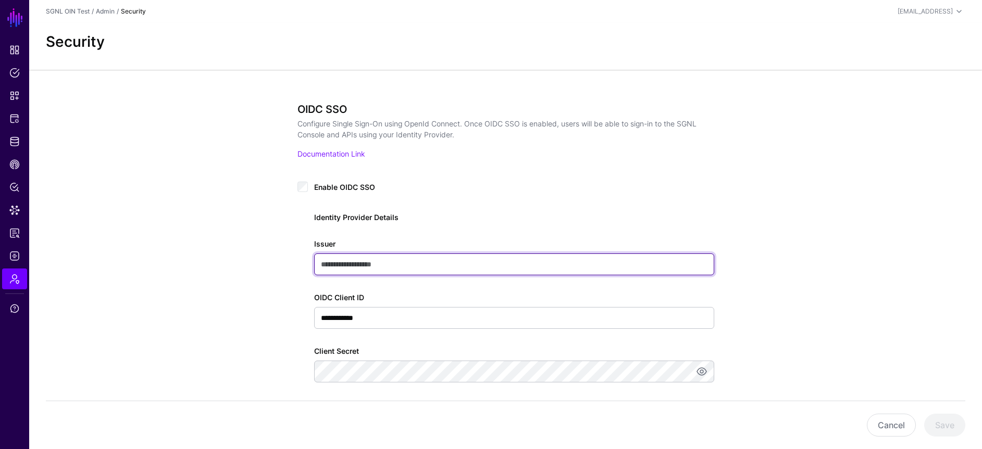
click at [424, 271] on input "Issuer" at bounding box center [514, 265] width 400 height 22
type input "**********"
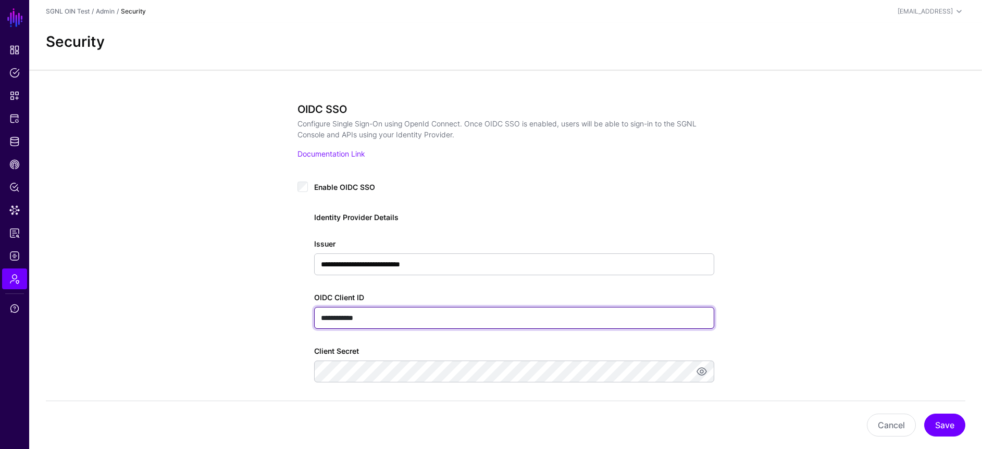
paste input "********"
type input "**********"
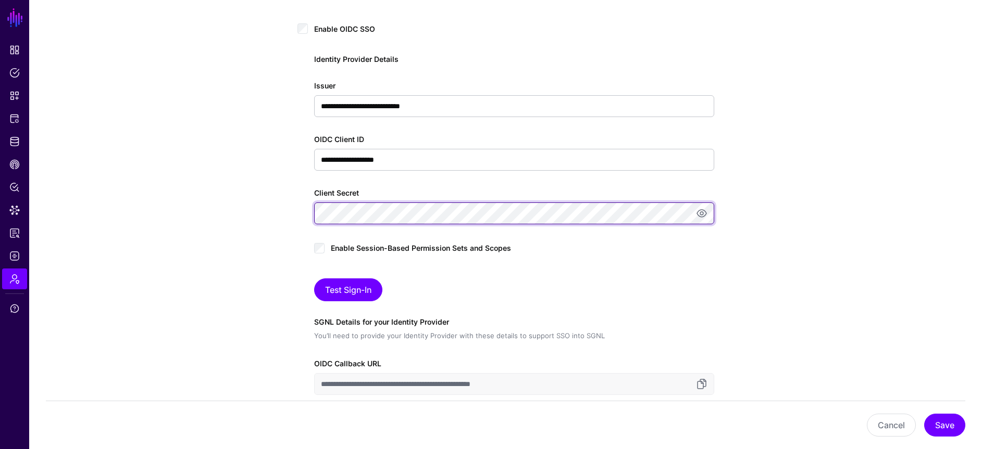
scroll to position [216, 0]
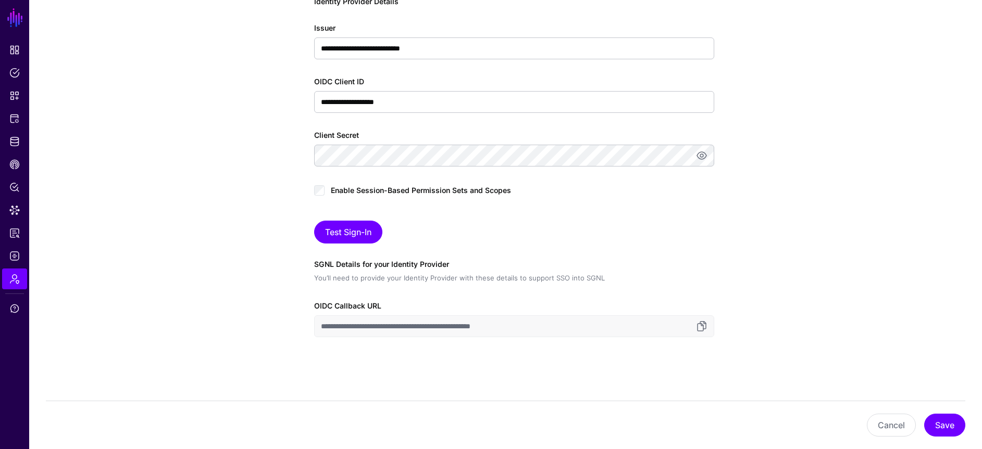
drag, startPoint x: 414, startPoint y: 325, endPoint x: 345, endPoint y: 325, distance: 69.3
click at [345, 325] on input "**********" at bounding box center [514, 327] width 400 height 22
click at [351, 233] on button "Test Sign-In" at bounding box center [348, 232] width 68 height 23
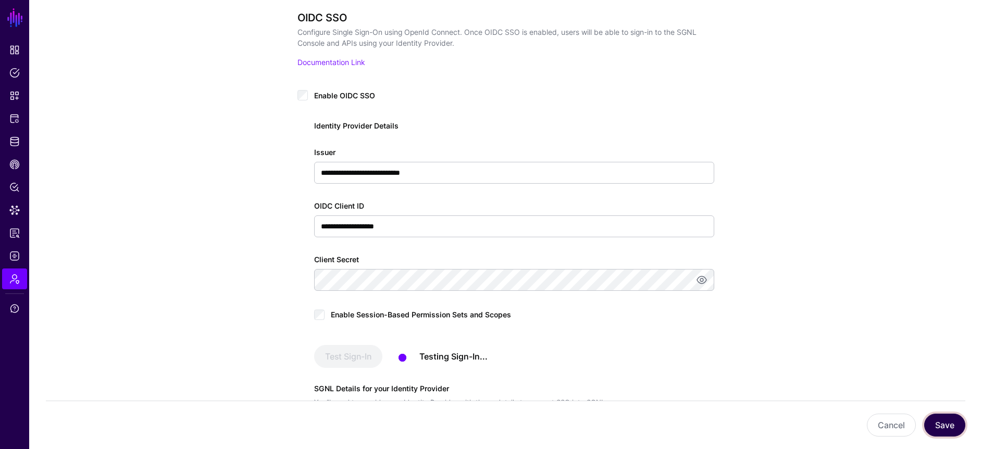
click at [939, 424] on button "Save" at bounding box center [944, 425] width 41 height 23
click at [353, 95] on span "Enable OIDC SSO" at bounding box center [344, 95] width 61 height 9
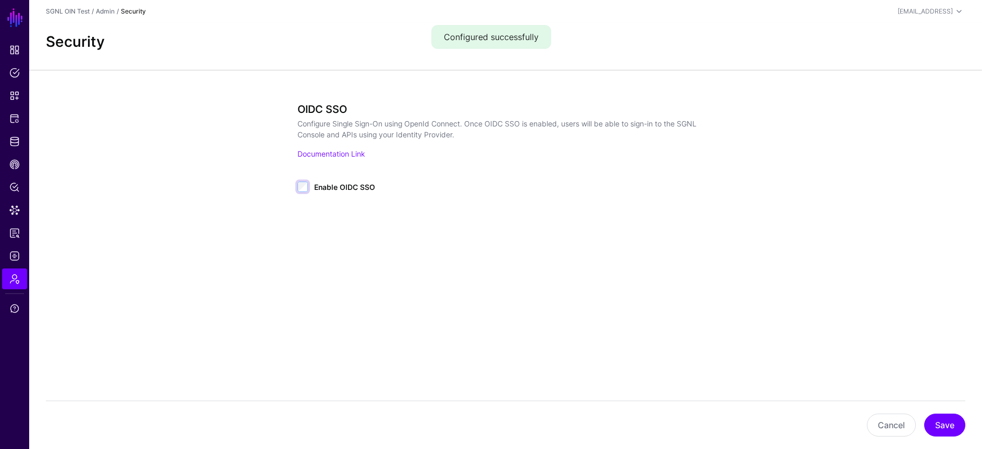
scroll to position [0, 0]
click at [965, 427] on button "Save" at bounding box center [952, 425] width 41 height 23
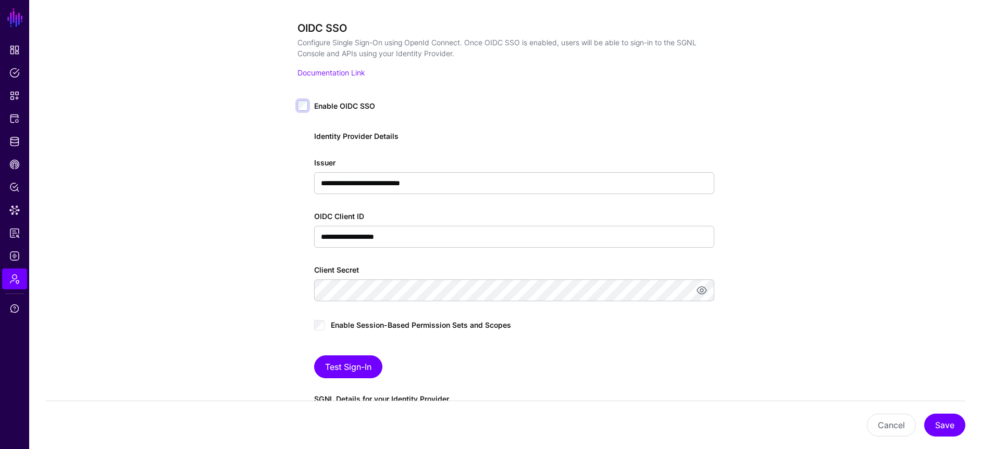
scroll to position [209, 0]
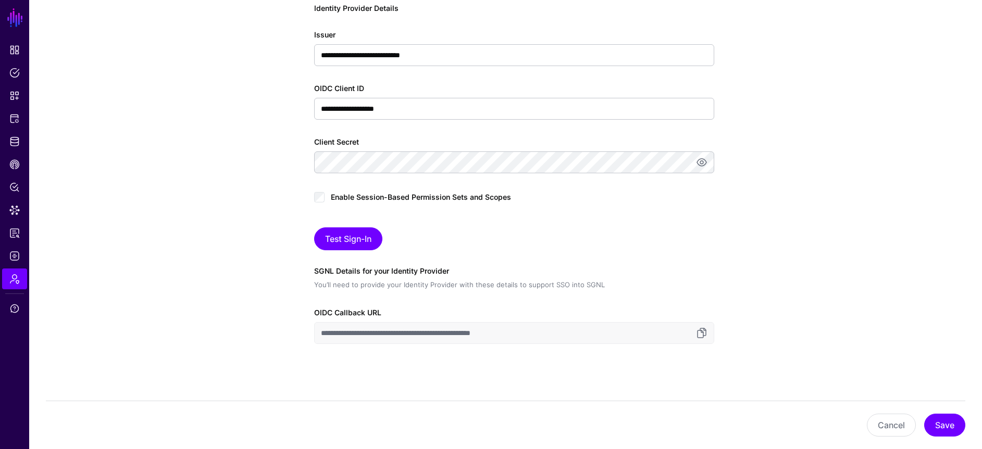
click at [369, 197] on span "Enable Session-Based Permission Sets and Scopes" at bounding box center [421, 197] width 180 height 9
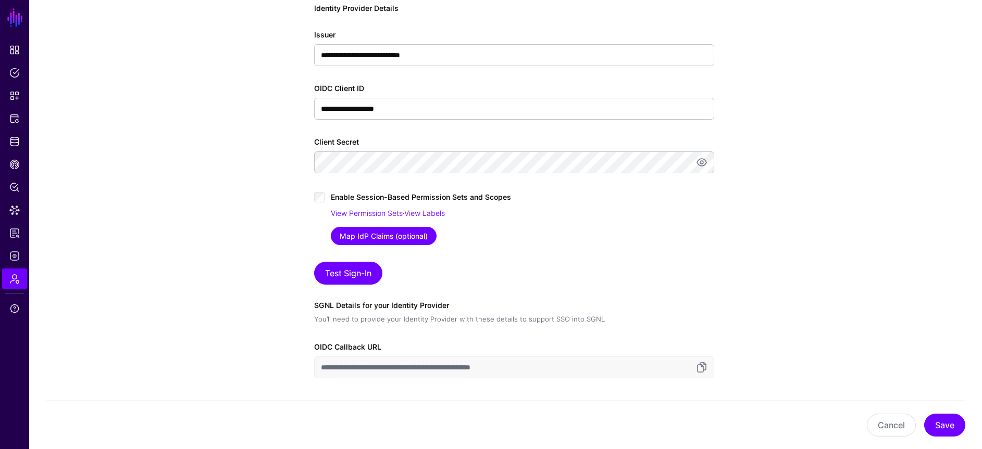
click at [407, 237] on link "Map IdP Claims (optional)" at bounding box center [384, 236] width 106 height 18
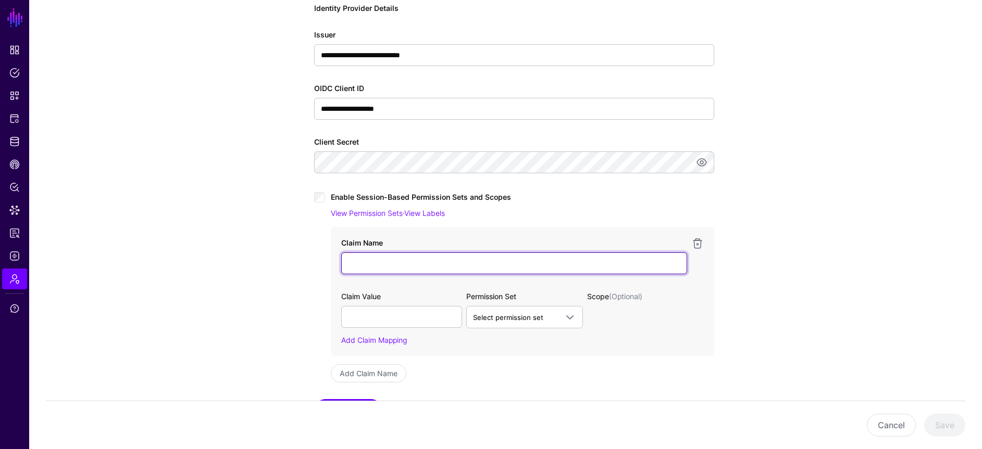
click at [443, 264] on input "Claim Name" at bounding box center [514, 264] width 346 height 22
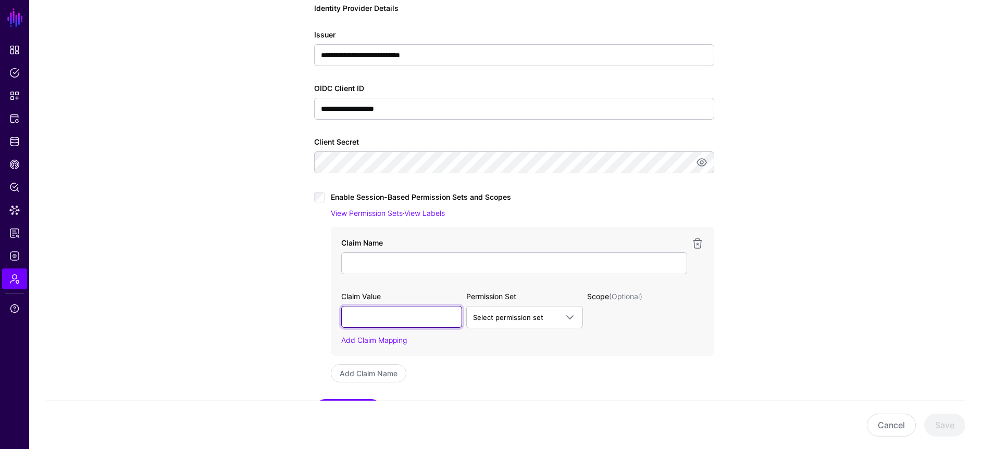
click at [355, 318] on input "text" at bounding box center [401, 317] width 121 height 22
type input "*****"
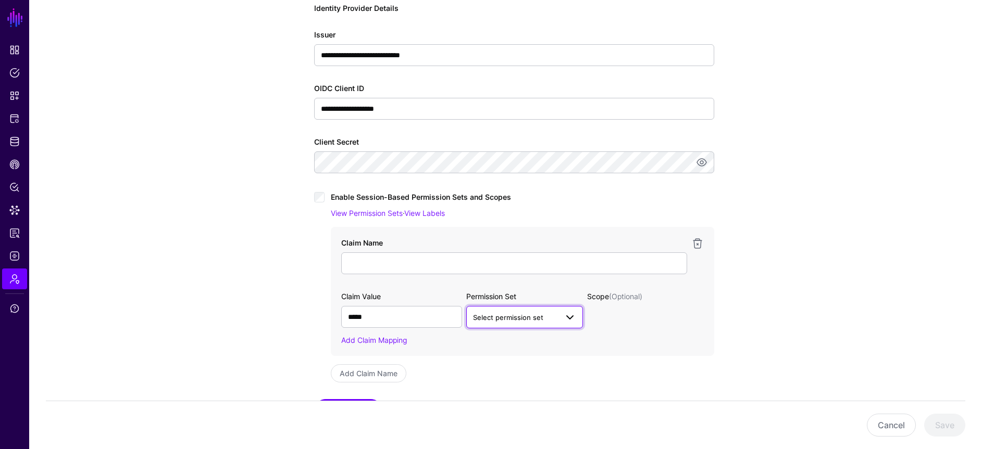
click at [502, 309] on link "Select permission set" at bounding box center [524, 317] width 117 height 22
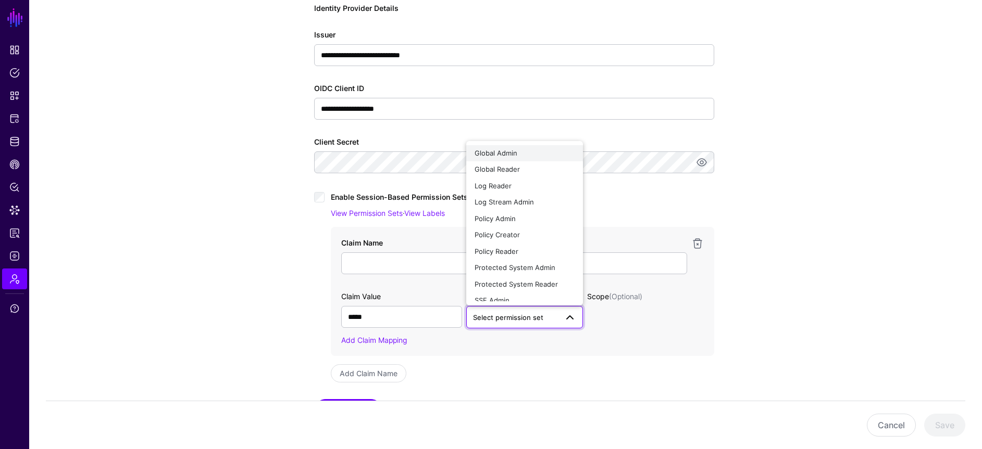
click at [529, 156] on div "Global Admin" at bounding box center [524, 153] width 100 height 10
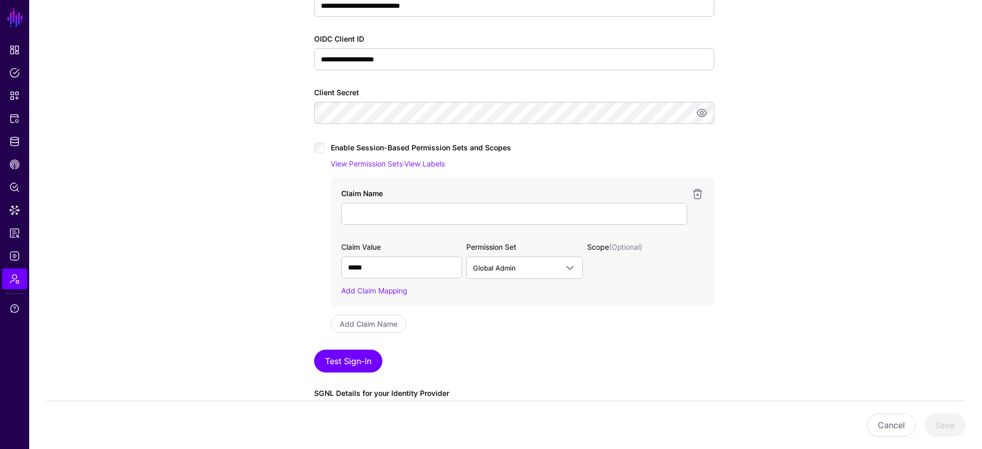
scroll to position [259, 0]
click at [397, 297] on div "Claim Name Claim Value Permission Set Scope (Optional) ***** Global Admin Globa…" at bounding box center [522, 241] width 383 height 129
click at [395, 296] on div "Claim Name Claim Value Permission Set Scope (Optional) ***** Global Admin Globa…" at bounding box center [522, 241] width 383 height 129
click at [394, 293] on link "Add Claim Mapping" at bounding box center [374, 290] width 66 height 9
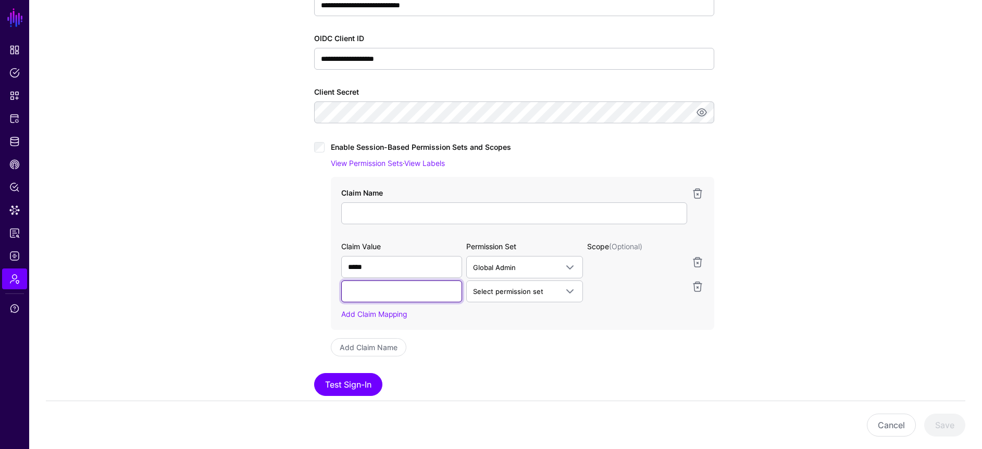
click at [395, 295] on input "text" at bounding box center [401, 292] width 121 height 22
type input "******"
click at [533, 291] on span "Select permission set" at bounding box center [508, 291] width 70 height 8
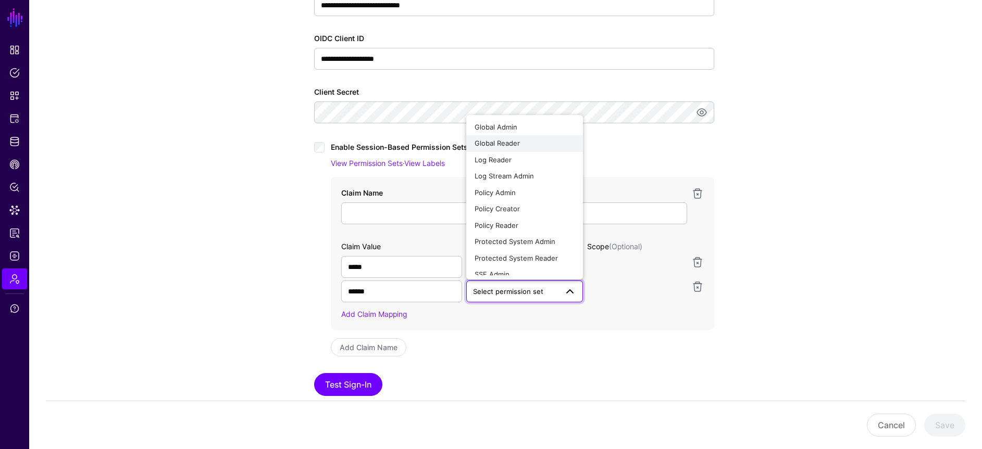
click at [545, 148] on div "Global Reader" at bounding box center [524, 144] width 100 height 10
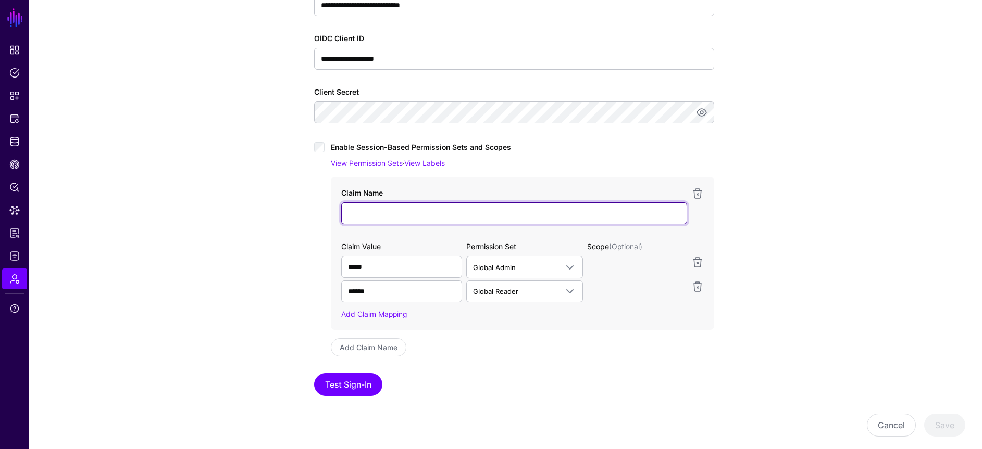
click at [530, 216] on input "Claim Name" at bounding box center [514, 214] width 346 height 22
type input "******"
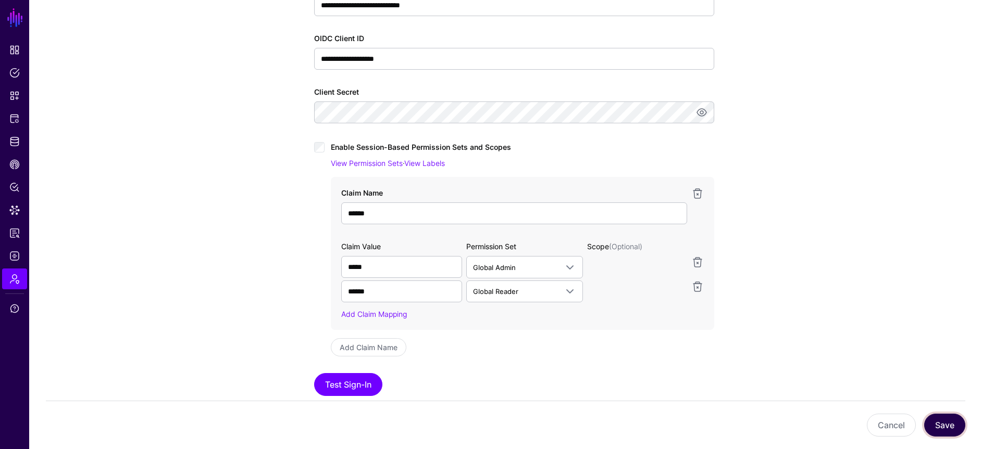
click at [953, 425] on button "Save" at bounding box center [944, 425] width 41 height 23
click at [932, 421] on button "Save" at bounding box center [944, 425] width 41 height 23
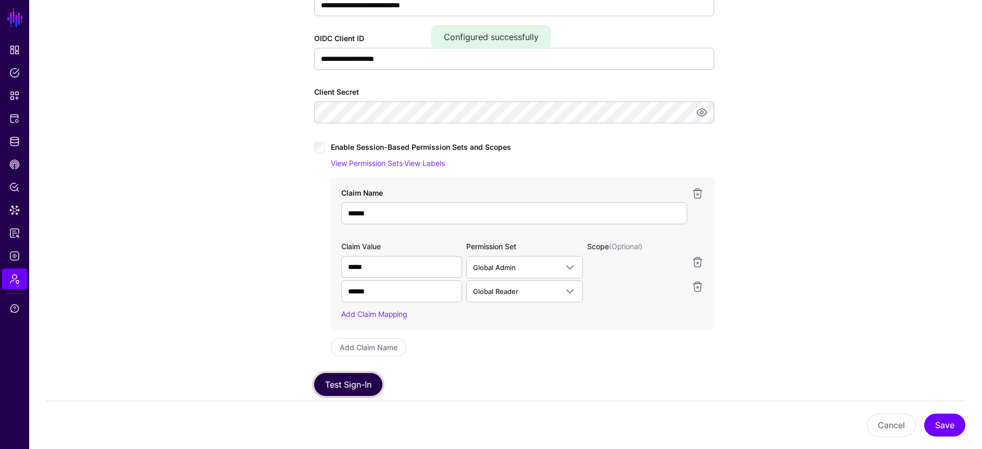
click at [367, 381] on button "Test Sign-In" at bounding box center [348, 384] width 68 height 23
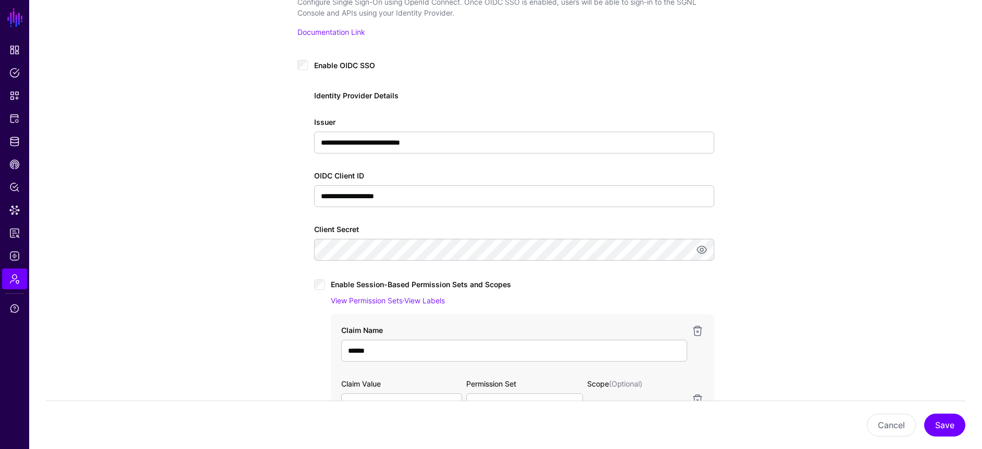
scroll to position [49, 0]
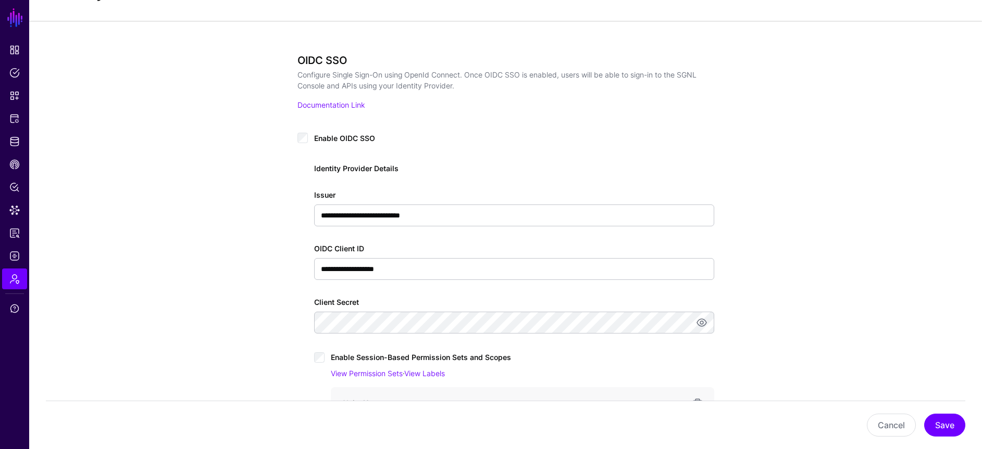
click at [353, 134] on span "Enable OIDC SSO" at bounding box center [344, 138] width 61 height 9
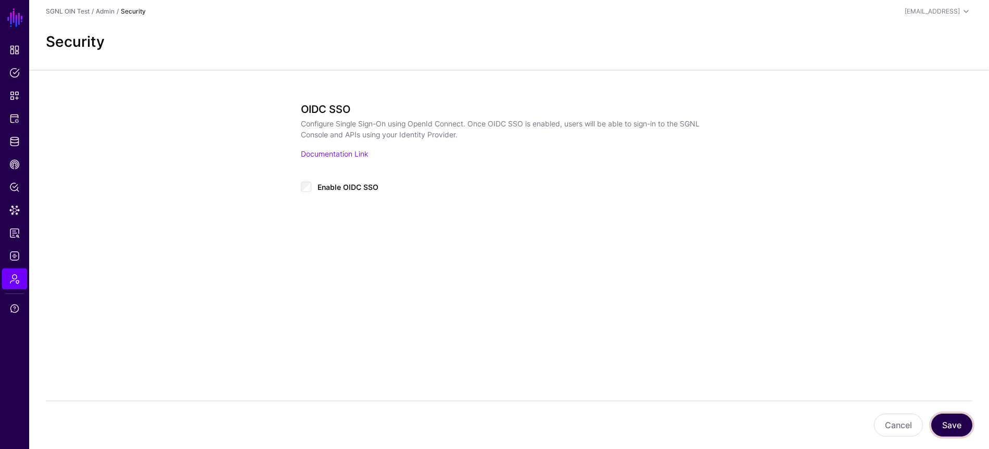
click at [946, 416] on button "Save" at bounding box center [952, 425] width 41 height 23
click at [337, 189] on span "Enable OIDC SSO" at bounding box center [348, 187] width 61 height 9
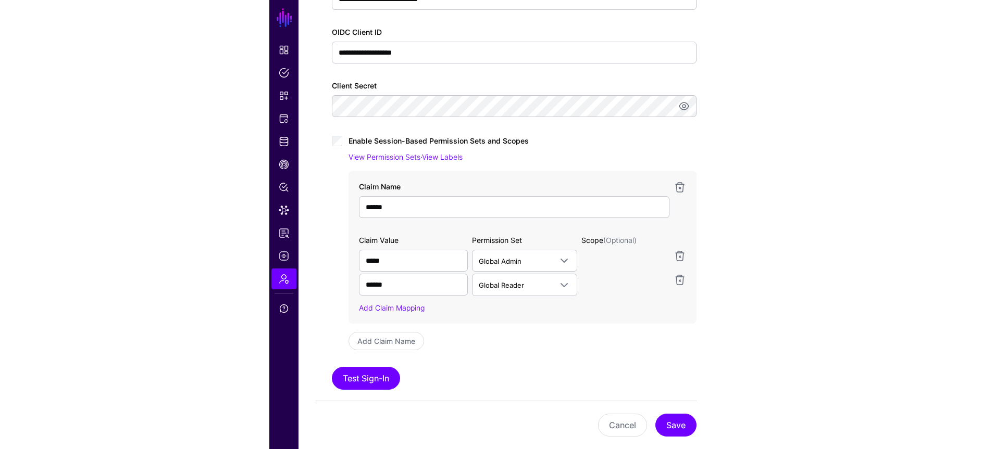
scroll to position [316, 0]
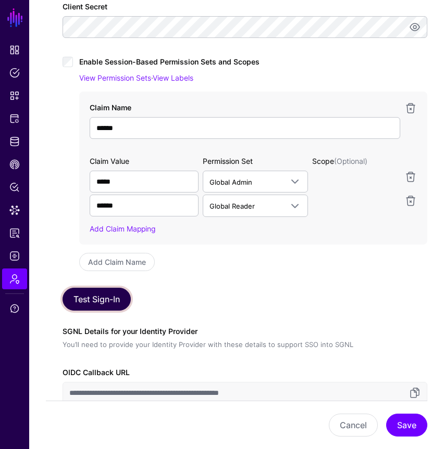
click at [106, 296] on button "Test Sign-In" at bounding box center [96, 299] width 68 height 23
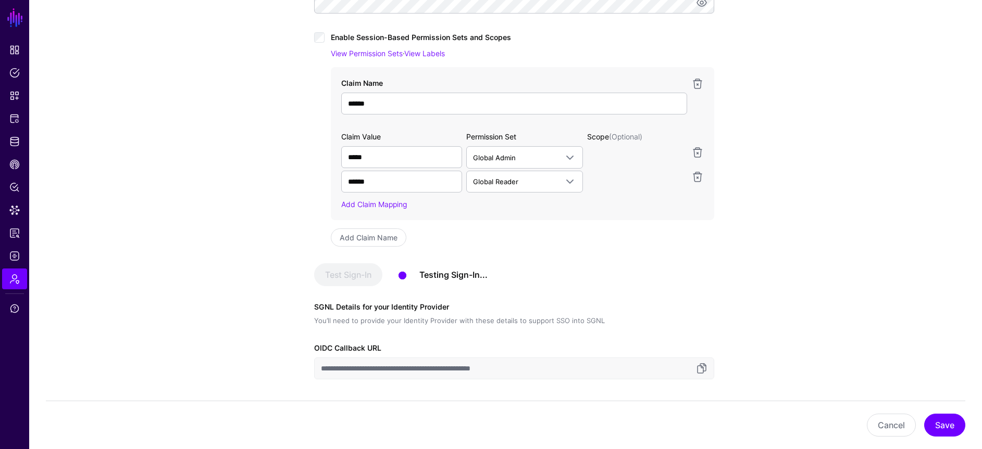
scroll to position [411, 0]
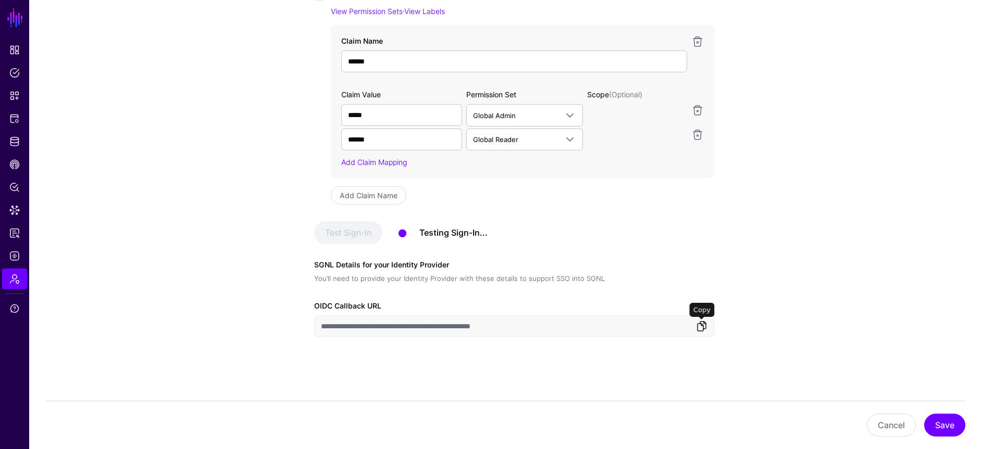
click at [705, 329] on link at bounding box center [701, 326] width 12 height 12
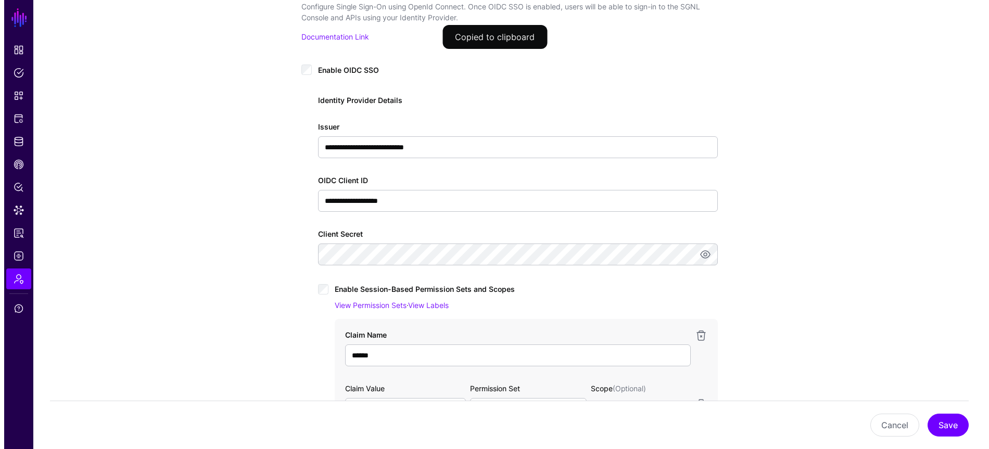
scroll to position [0, 0]
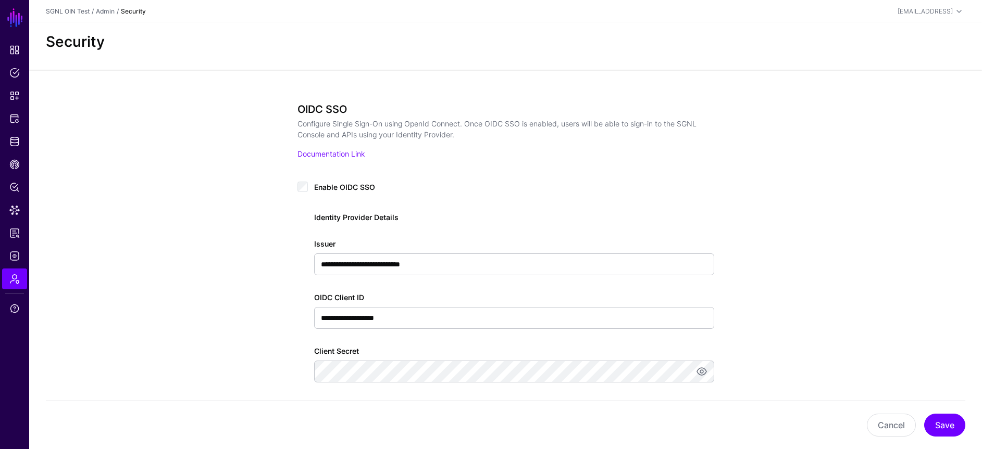
click at [321, 189] on span "Enable OIDC SSO" at bounding box center [344, 187] width 61 height 9
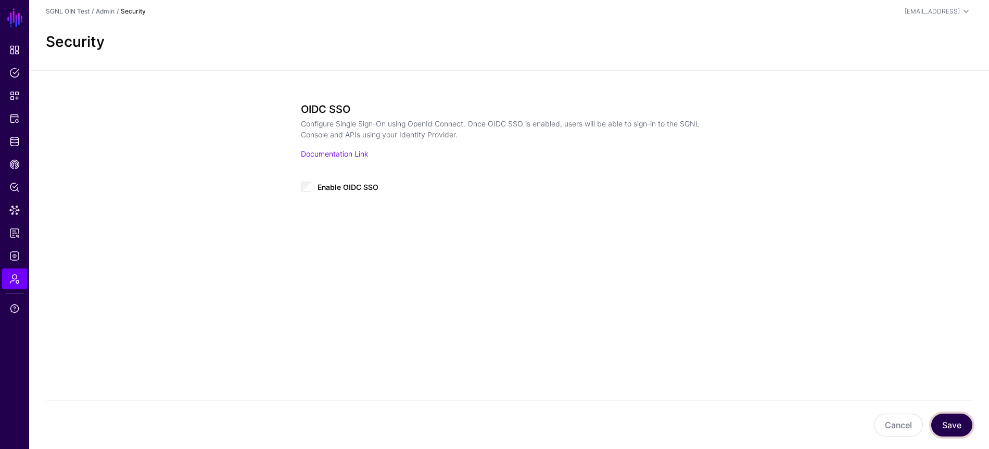
click at [959, 420] on button "Save" at bounding box center [952, 425] width 41 height 23
click at [26, 273] on link "Admin" at bounding box center [14, 279] width 25 height 21
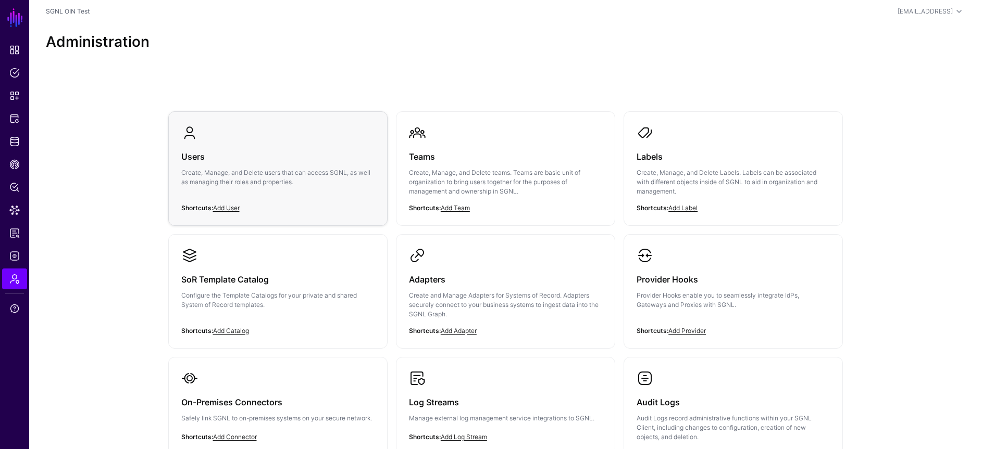
click at [231, 160] on h3 "Users" at bounding box center [277, 156] width 193 height 15
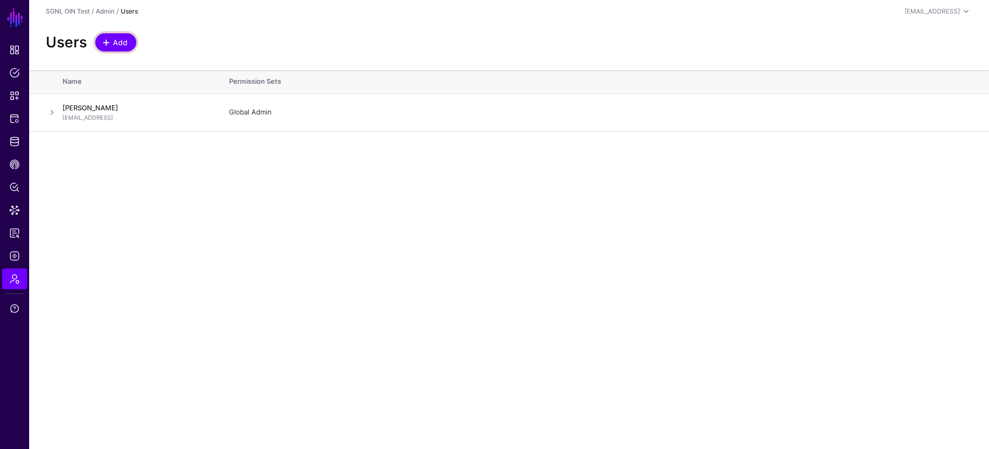
click at [119, 46] on span "Add" at bounding box center [120, 42] width 17 height 11
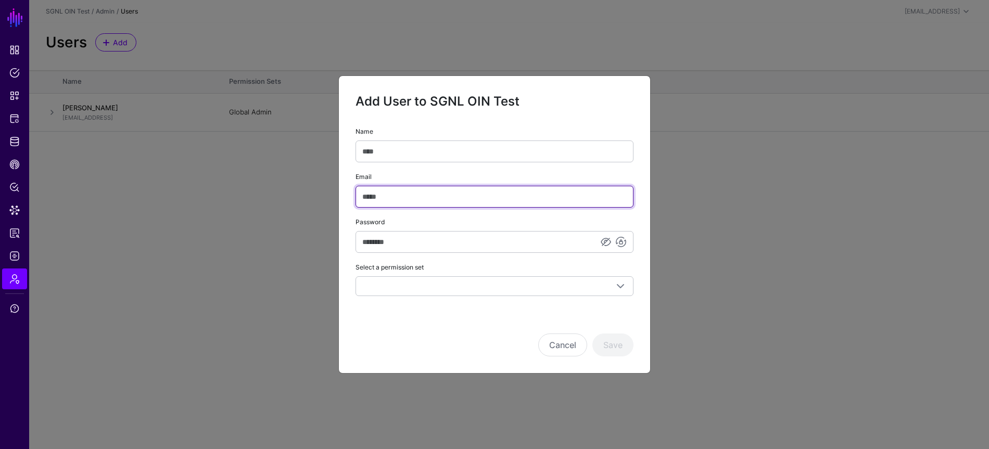
click at [419, 194] on input "Email" at bounding box center [495, 197] width 278 height 22
paste input "**********"
type input "**********"
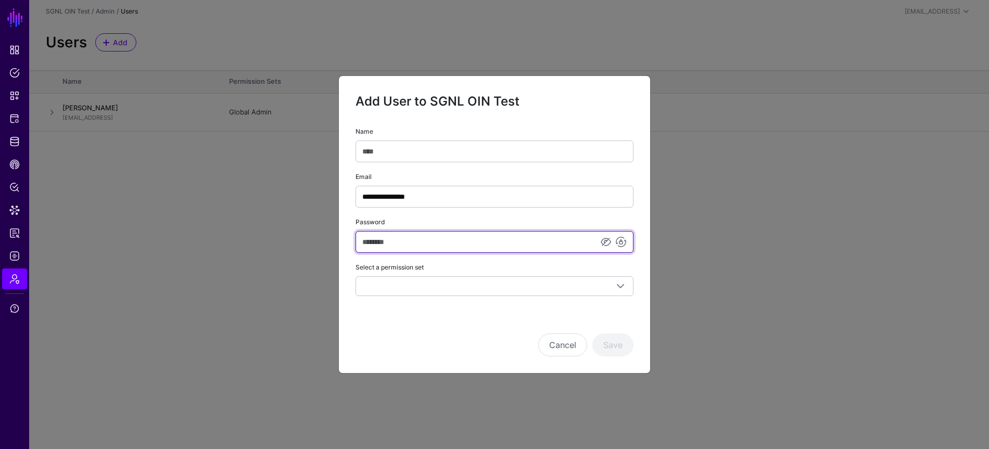
click at [418, 239] on input "Password" at bounding box center [495, 242] width 278 height 22
paste input "**********"
type input "**********"
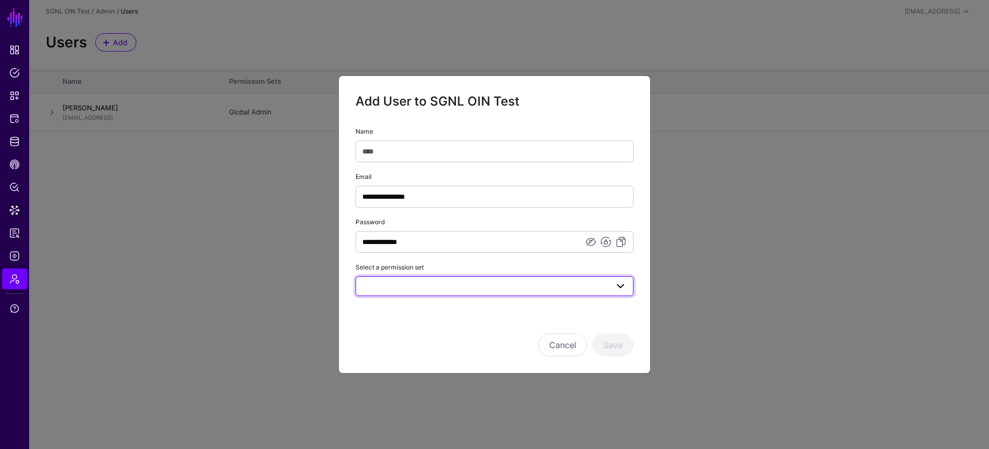
click at [539, 293] on link at bounding box center [495, 287] width 278 height 20
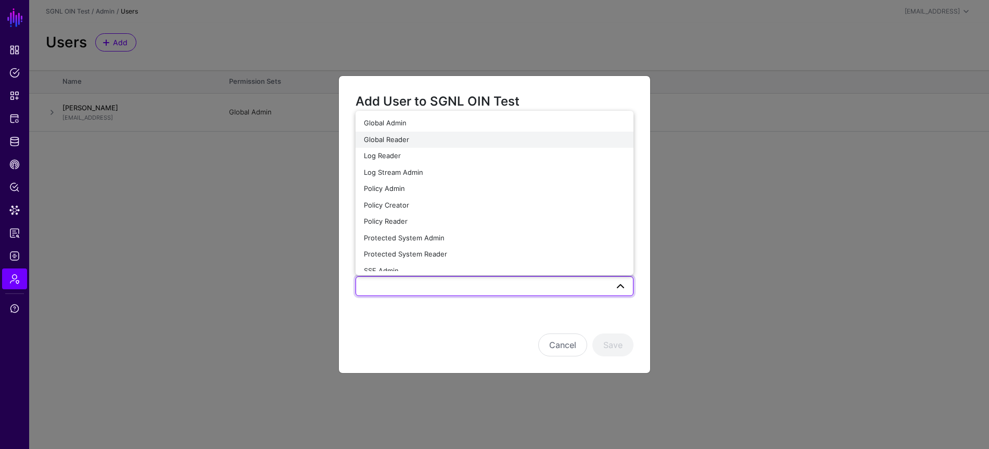
click at [473, 146] on button "Global Reader" at bounding box center [495, 140] width 278 height 17
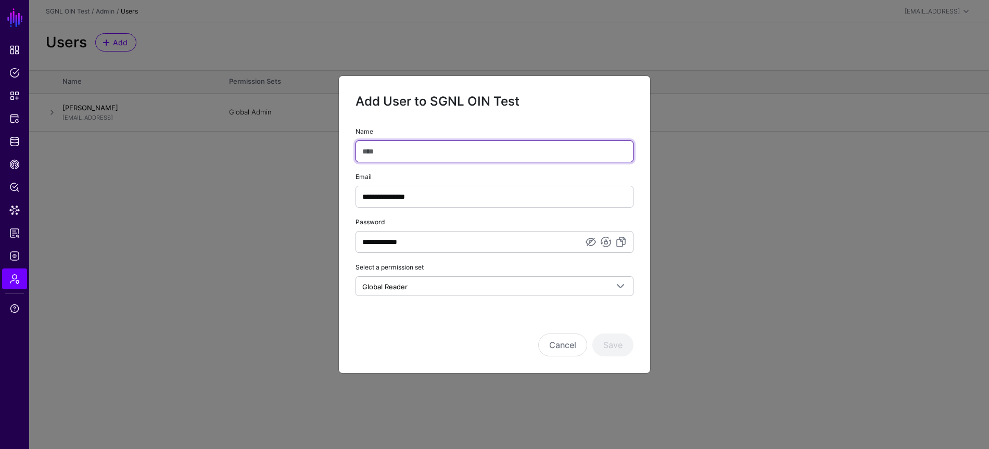
click at [488, 156] on input "Name" at bounding box center [495, 152] width 278 height 22
type input "*******"
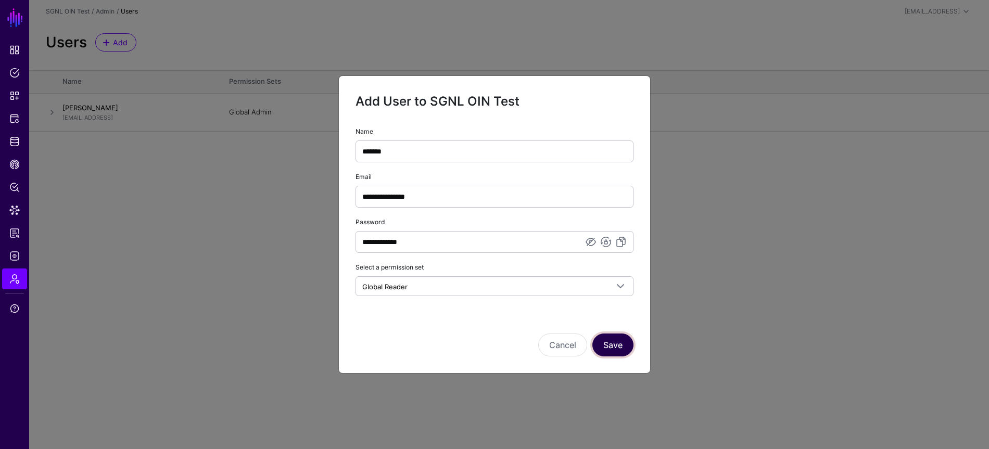
click at [618, 347] on button "Save" at bounding box center [613, 345] width 41 height 23
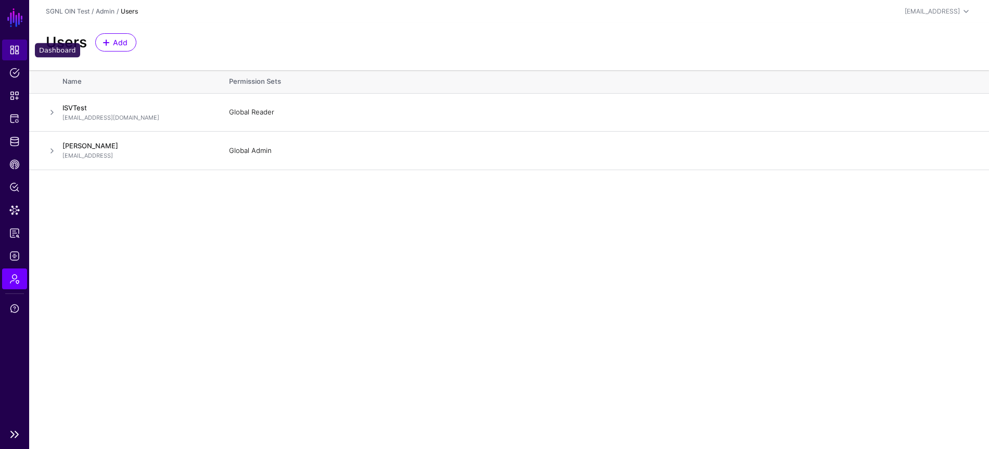
click at [20, 52] on link "Dashboard" at bounding box center [14, 50] width 25 height 21
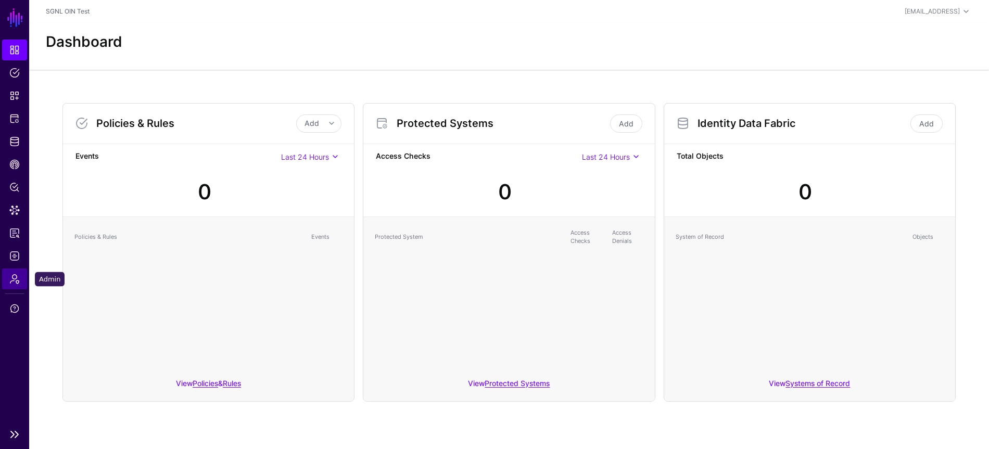
click at [25, 275] on link "Admin" at bounding box center [14, 279] width 25 height 21
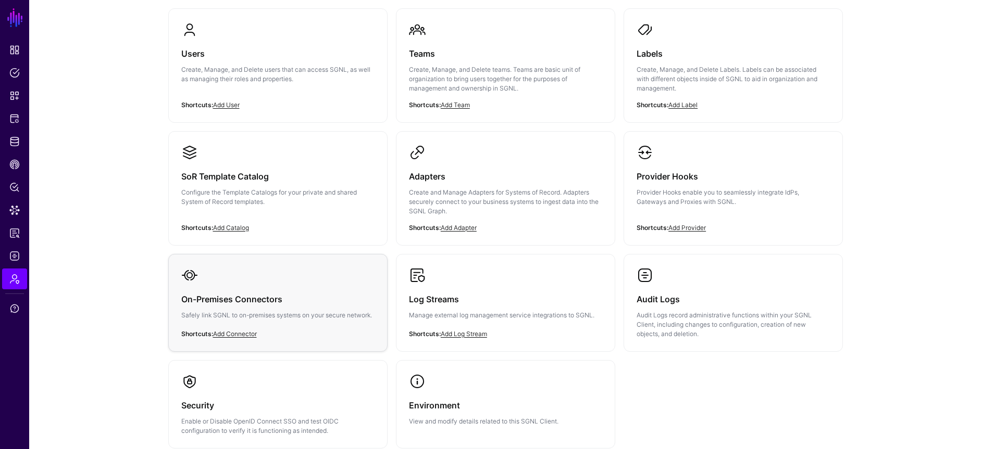
scroll to position [180, 0]
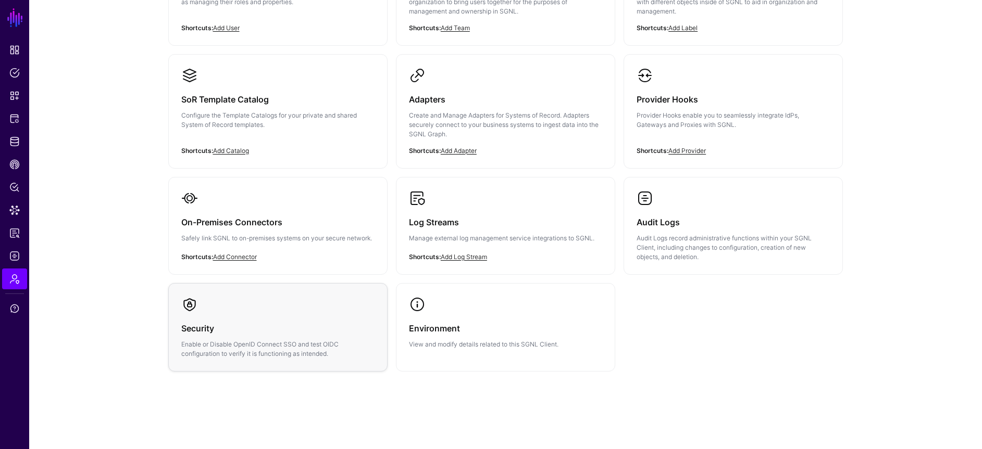
click at [313, 313] on div "Security Enable or Disable OpenID Connect SSO and test OIDC configuration to ve…" at bounding box center [277, 336] width 193 height 46
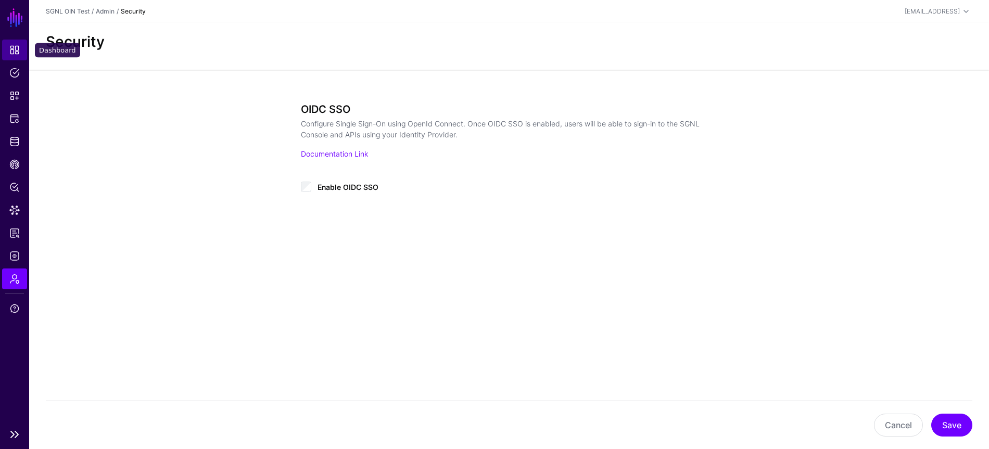
click at [22, 48] on link "Dashboard" at bounding box center [14, 50] width 25 height 21
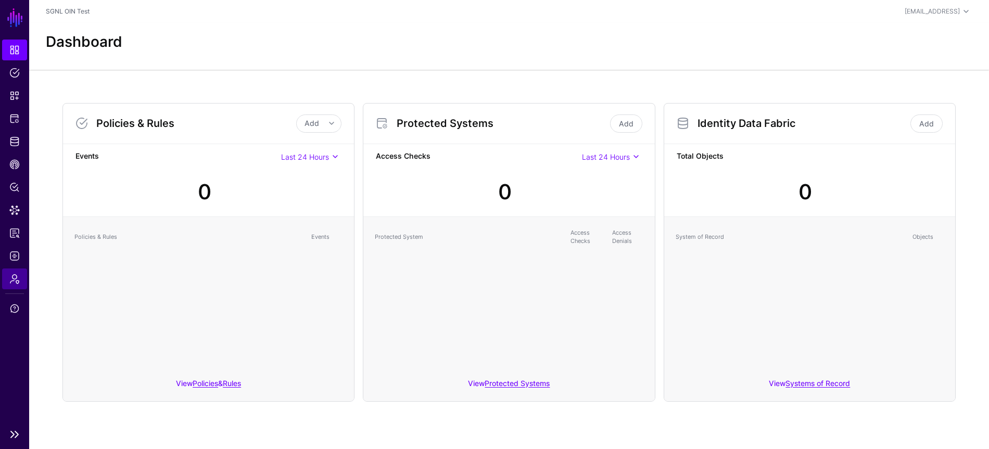
click at [16, 282] on span "Admin" at bounding box center [14, 279] width 10 height 10
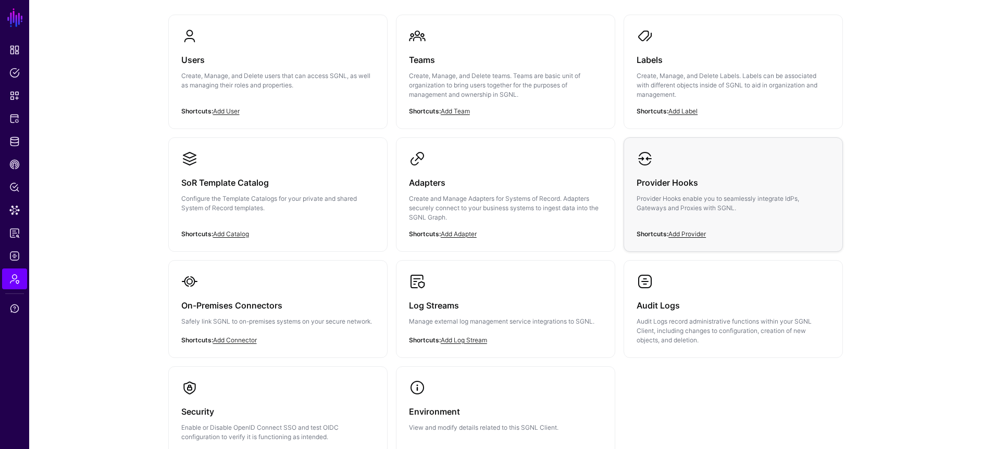
scroll to position [180, 0]
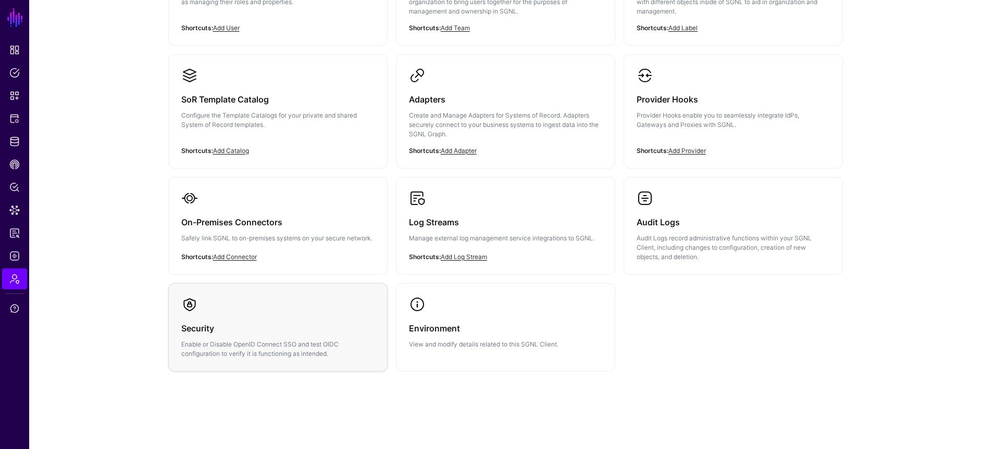
click at [317, 331] on h3 "Security" at bounding box center [277, 328] width 193 height 15
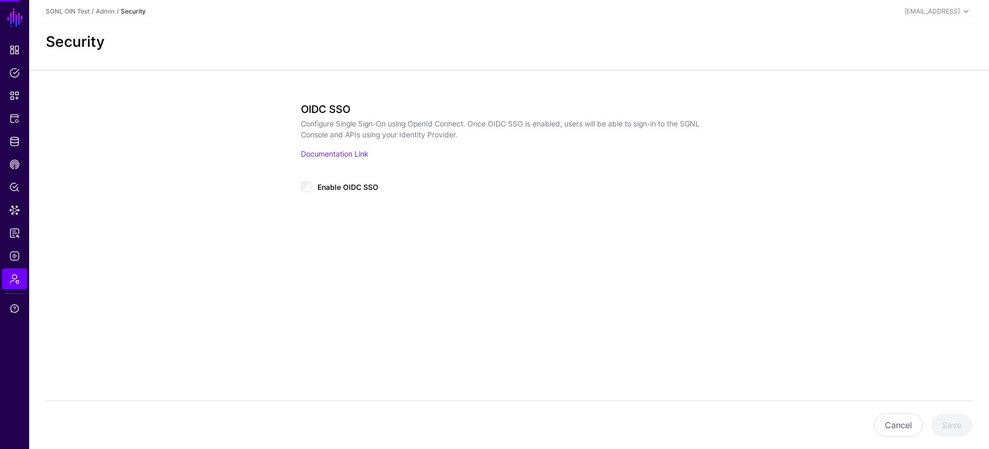
type input "**********"
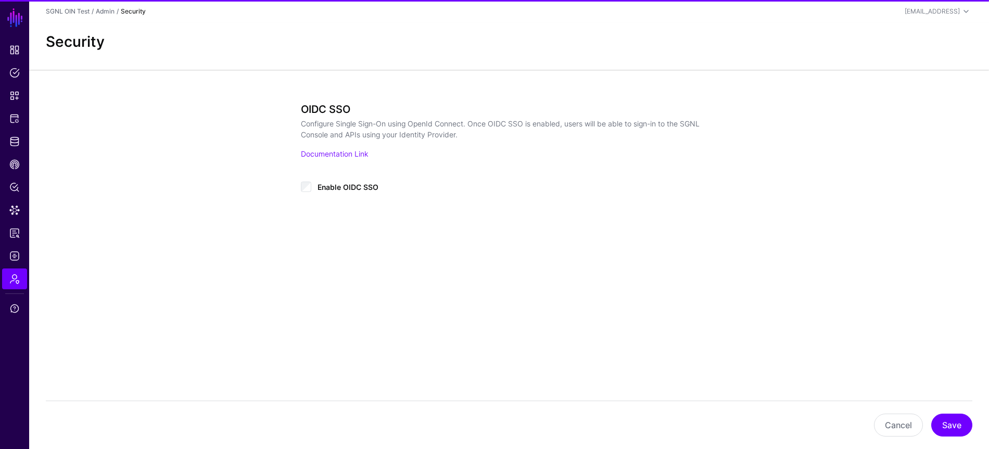
click at [370, 185] on span "Enable OIDC SSO" at bounding box center [348, 187] width 61 height 9
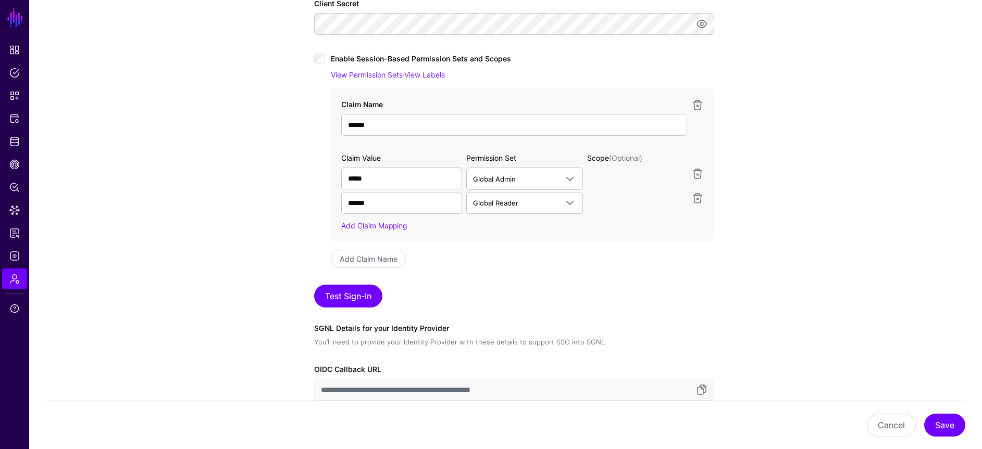
scroll to position [411, 0]
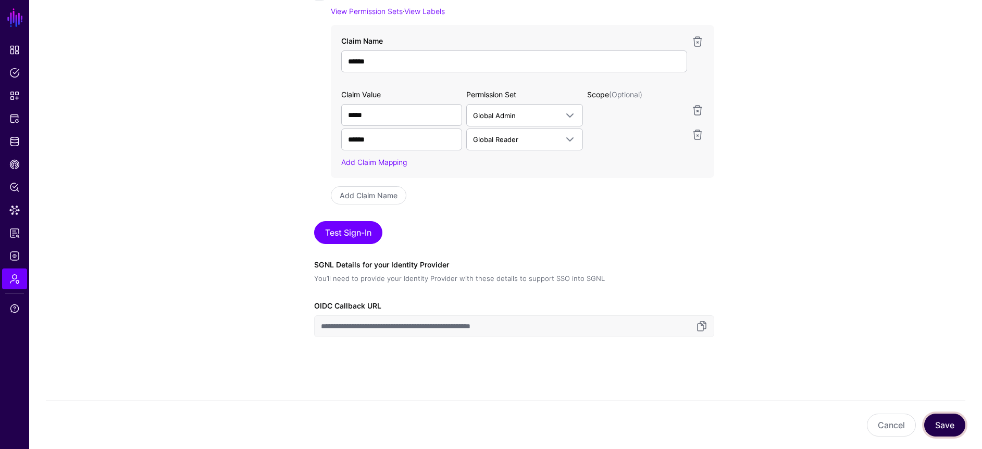
click at [941, 419] on button "Save" at bounding box center [944, 425] width 41 height 23
